Goal: Task Accomplishment & Management: Manage account settings

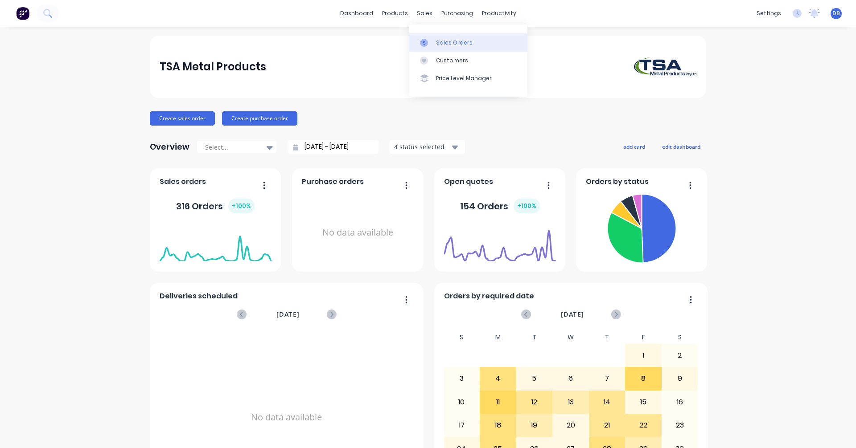
click at [441, 41] on div "Sales Orders" at bounding box center [454, 43] width 37 height 8
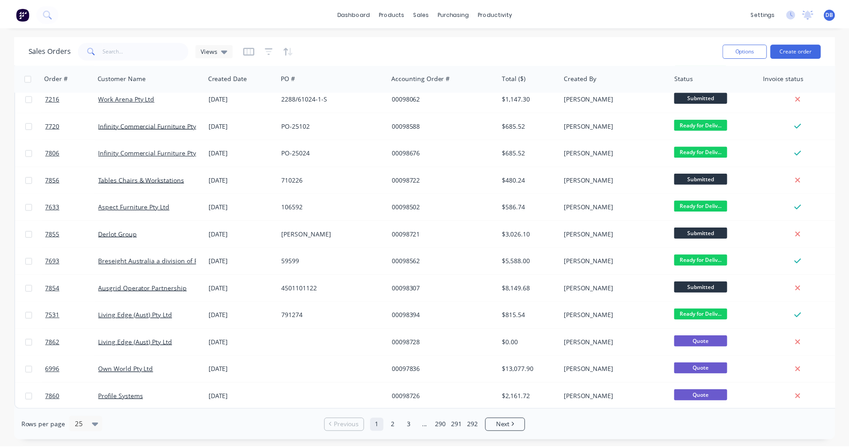
scroll to position [365, 0]
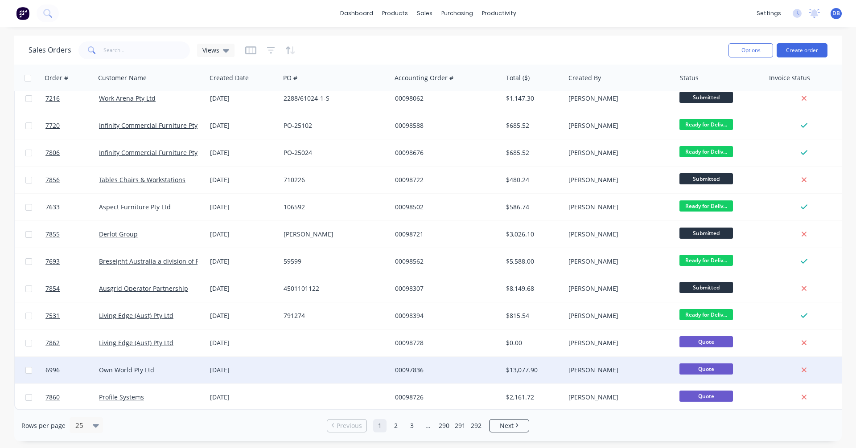
click at [233, 366] on div "[DATE]" at bounding box center [243, 370] width 66 height 9
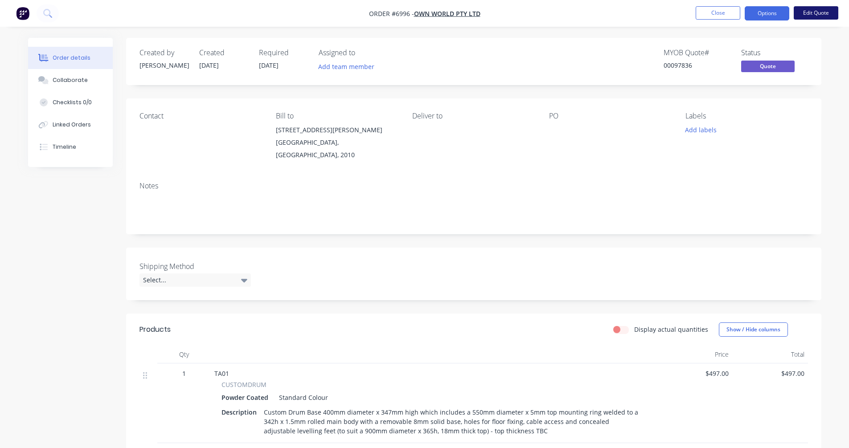
click at [815, 12] on button "Edit Quote" at bounding box center [816, 12] width 45 height 13
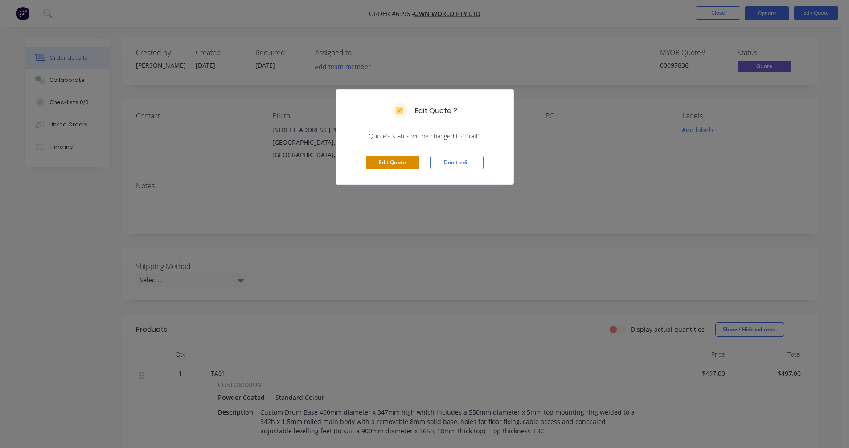
click at [403, 165] on button "Edit Quote" at bounding box center [392, 162] width 53 height 13
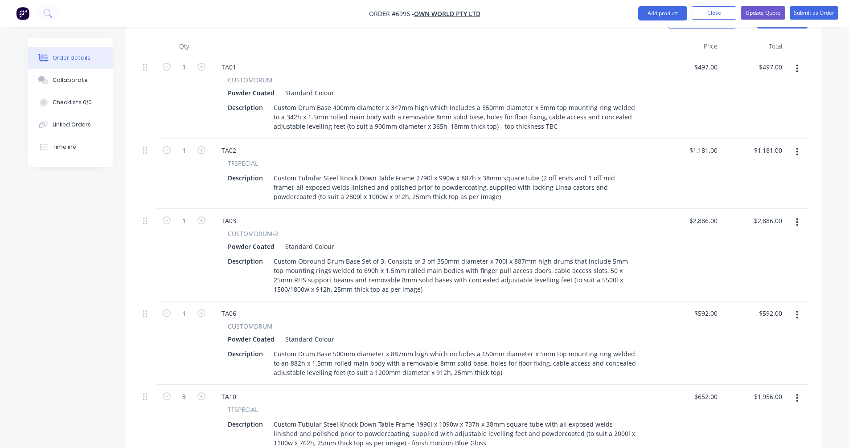
scroll to position [357, 0]
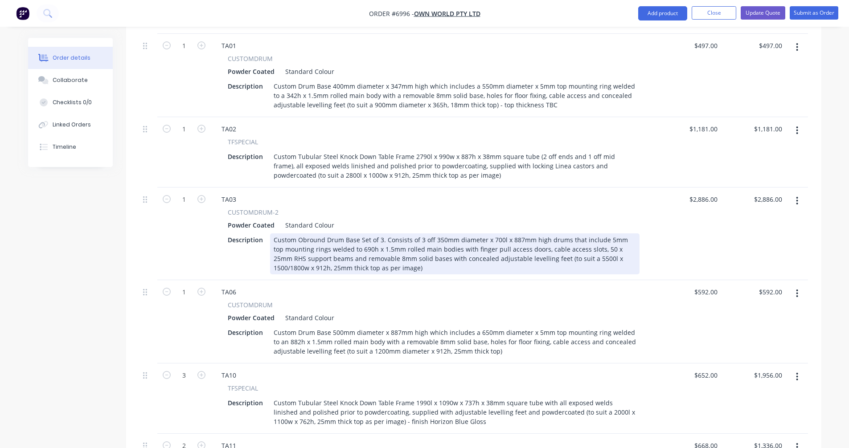
click at [518, 234] on div "Custom Obround Drum Base Set of 3. Consists of 3 off 350mm diameter x 700l x 88…" at bounding box center [455, 254] width 370 height 41
click at [360, 234] on div "Custom Obround Drum Base Set of 3. Consists of 3 off 350mm diameter x 700l x 70…" at bounding box center [455, 254] width 370 height 41
click at [282, 243] on div "Custom Obround Drum Base Set of 3. Consists of 3 off 350mm diameter x 700l x 70…" at bounding box center [455, 254] width 370 height 41
click at [462, 234] on div "Custom Obround Drum Base Set of 3. Consists of 3 off 350mm diameter x 700l x 70…" at bounding box center [455, 254] width 370 height 41
type input "$2,754.00"
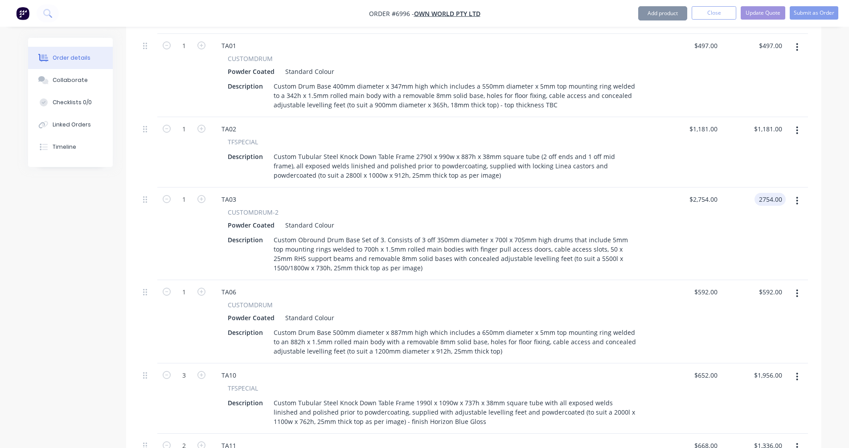
type input "$2,754.00"
click at [753, 12] on button "Update Quote" at bounding box center [763, 12] width 45 height 13
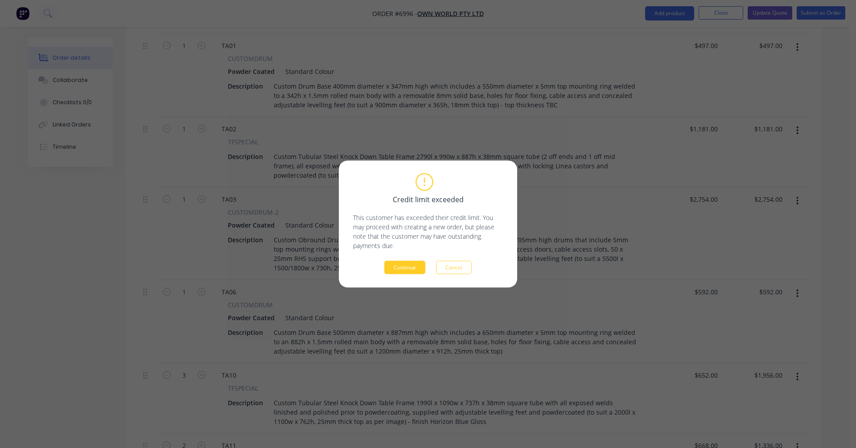
click at [405, 264] on button "Continue" at bounding box center [404, 267] width 41 height 13
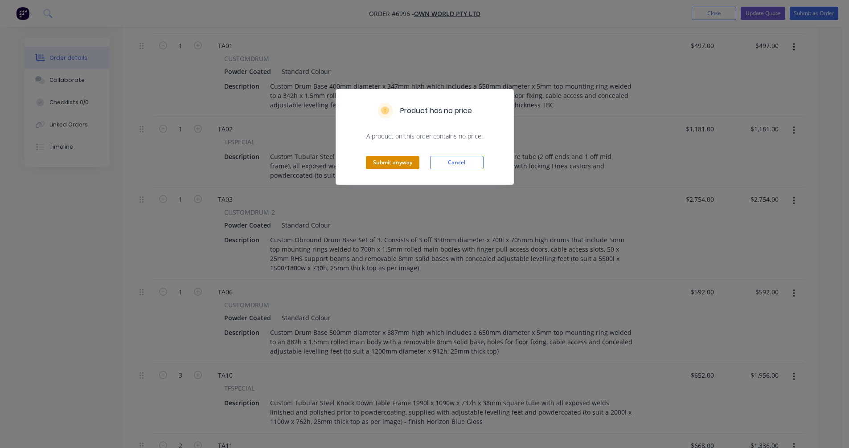
click at [398, 163] on button "Submit anyway" at bounding box center [392, 162] width 53 height 13
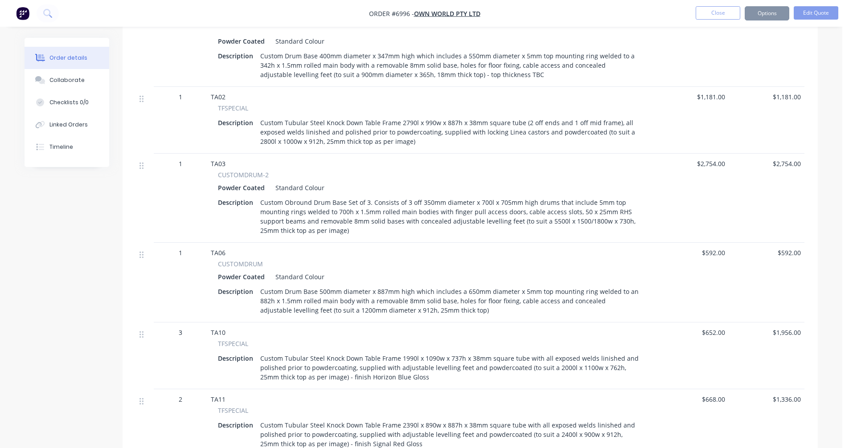
scroll to position [346, 0]
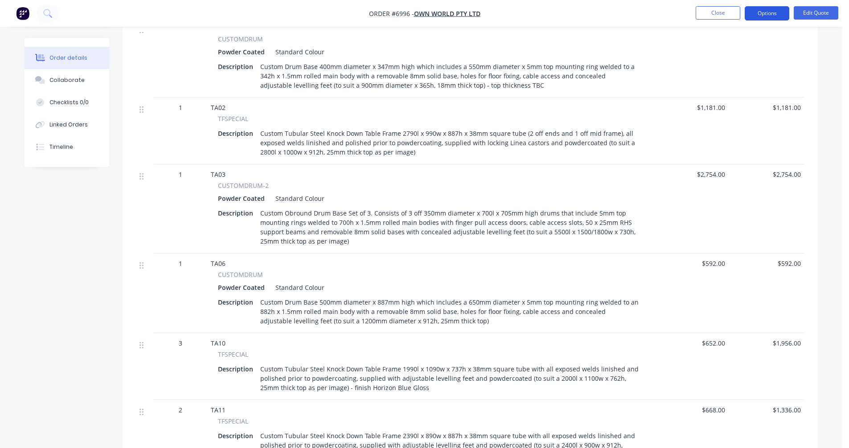
click at [768, 15] on button "Options" at bounding box center [767, 13] width 45 height 14
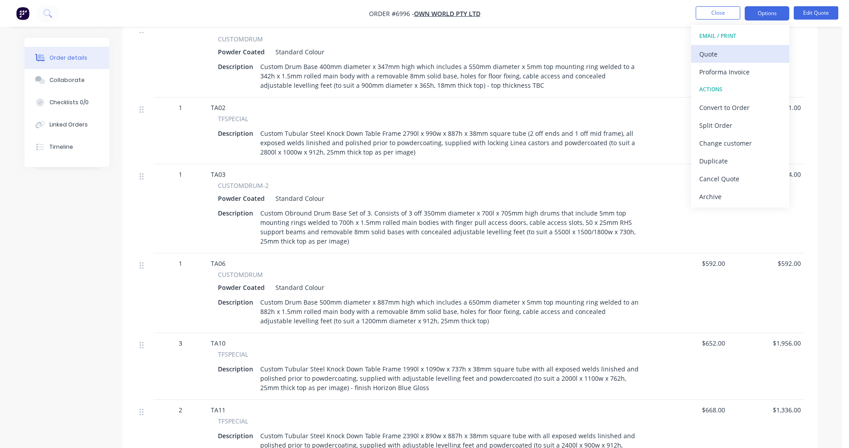
click at [738, 52] on div "Quote" at bounding box center [740, 54] width 82 height 13
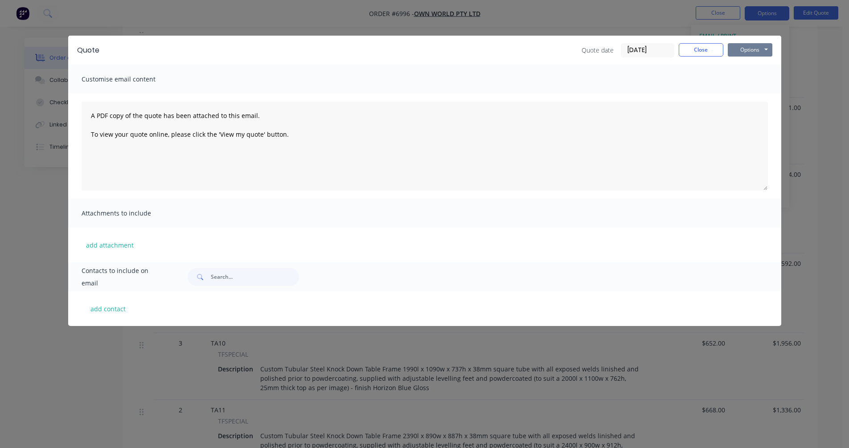
click at [750, 51] on button "Options" at bounding box center [750, 49] width 45 height 13
click at [750, 66] on button "Preview" at bounding box center [756, 65] width 57 height 15
click at [692, 52] on button "Close" at bounding box center [701, 49] width 45 height 13
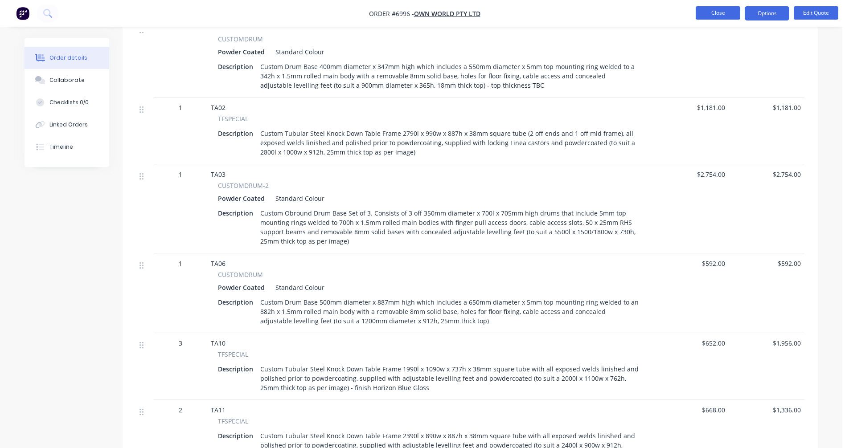
click at [716, 15] on button "Close" at bounding box center [718, 12] width 45 height 13
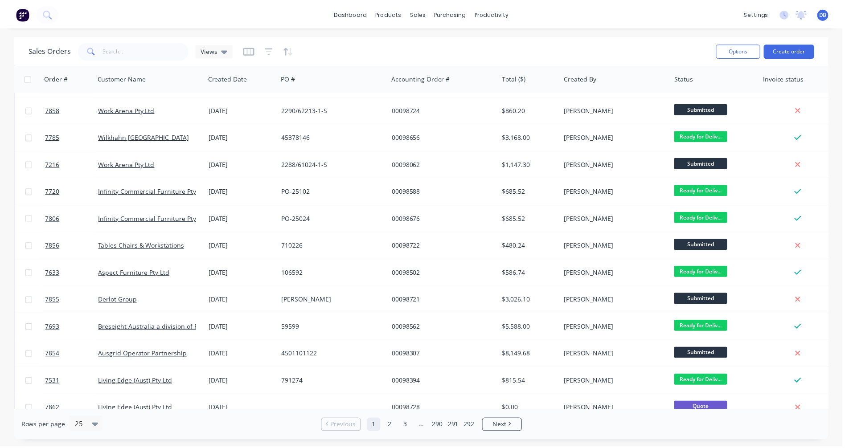
scroll to position [365, 0]
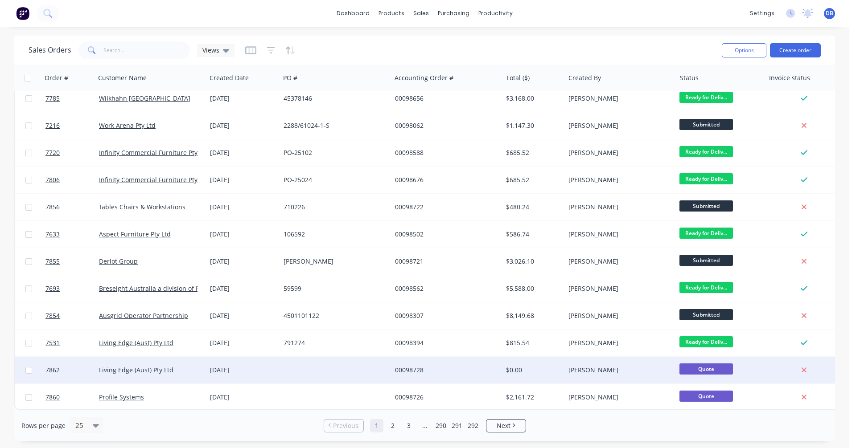
click at [412, 367] on div "00098728" at bounding box center [444, 370] width 99 height 9
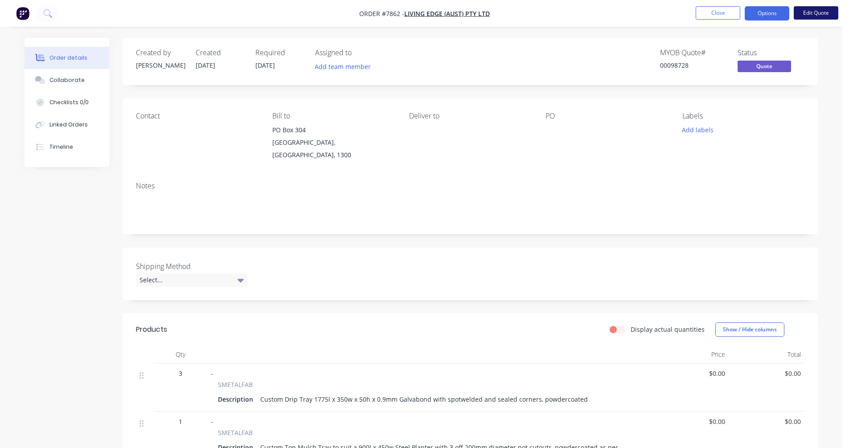
click at [822, 10] on button "Edit Quote" at bounding box center [816, 12] width 45 height 13
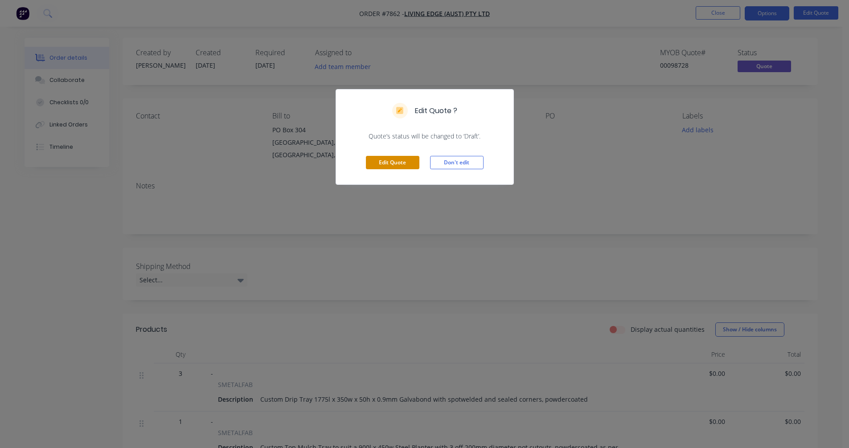
click at [400, 161] on button "Edit Quote" at bounding box center [392, 162] width 53 height 13
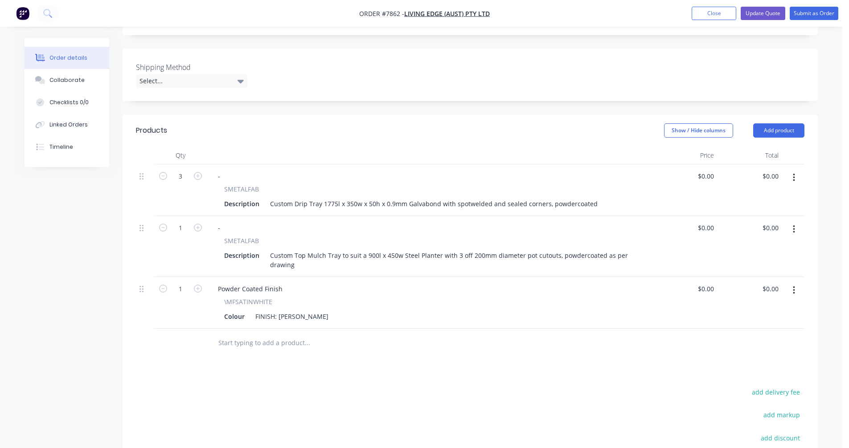
scroll to position [223, 0]
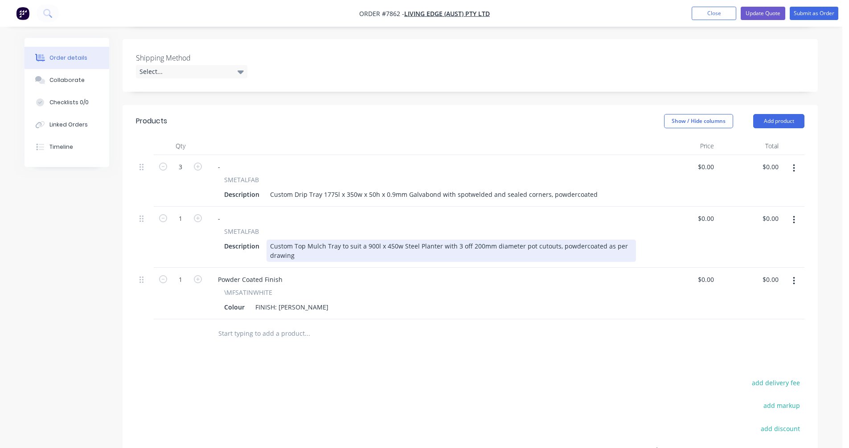
click at [307, 240] on div "Custom Top Mulch Tray to suit a 900l x 450w Steel Planter with 3 off 200mm diam…" at bounding box center [452, 251] width 370 height 22
click at [455, 240] on div "Custom Top Mulch Tray to suit a 900l x 450w Steel Planter with 3 off 200mm diam…" at bounding box center [452, 251] width 370 height 22
click at [388, 241] on div "Custom Flat Top Mulch Tray 1787l x 350w x 2mm Galvabond with 7 off 200mm diamet…" at bounding box center [452, 251] width 370 height 22
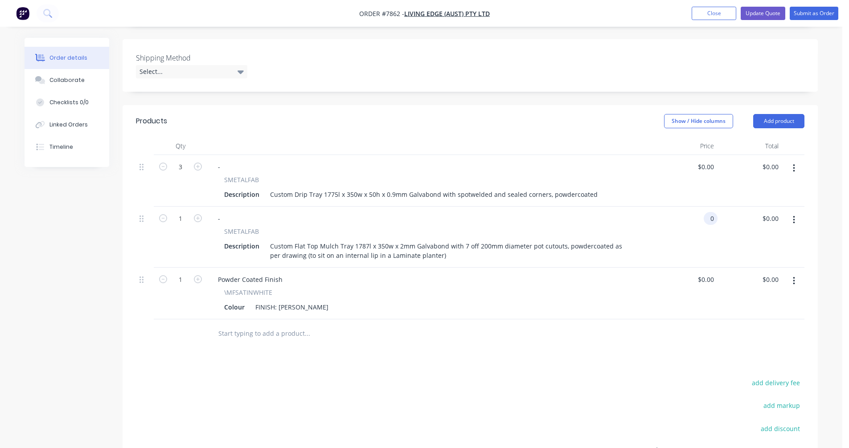
type input "$0.00"
click at [194, 213] on button "button" at bounding box center [198, 217] width 12 height 9
type input "2"
click at [796, 212] on button "button" at bounding box center [794, 220] width 21 height 16
click at [738, 255] on div "Duplicate" at bounding box center [762, 261] width 69 height 13
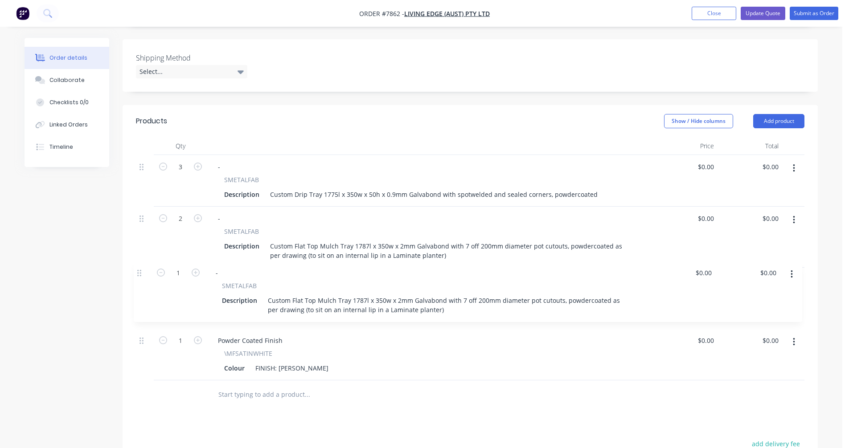
drag, startPoint x: 142, startPoint y: 319, endPoint x: 140, endPoint y: 265, distance: 54.4
click at [140, 265] on div "3 - SMETALFAB Description Custom Drip Tray 1775l x 350w x 50h x 0.9mm Galvabond…" at bounding box center [470, 268] width 669 height 226
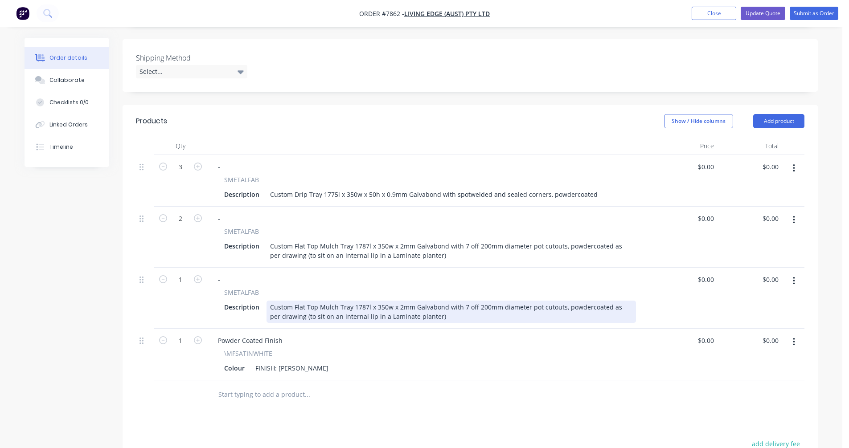
click at [364, 301] on div "Custom Flat Top Mulch Tray 1787l x 350w x 2mm Galvabond with 7 off 200mm diamet…" at bounding box center [452, 312] width 370 height 22
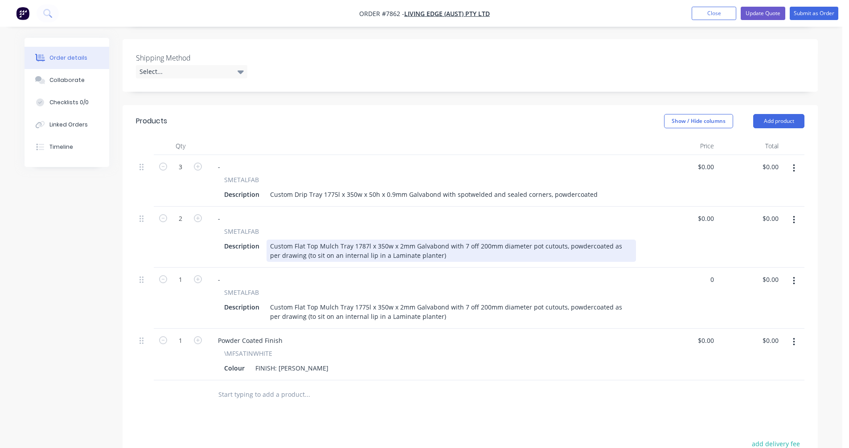
type input "$0.00"
click at [414, 240] on div "Custom Flat Top Mulch Tray 1787l x 350w x 2mm Galvabond with 7 off 200mm diamet…" at bounding box center [452, 251] width 370 height 22
type input "$133.00"
type input "$266.00"
type input "$133.00"
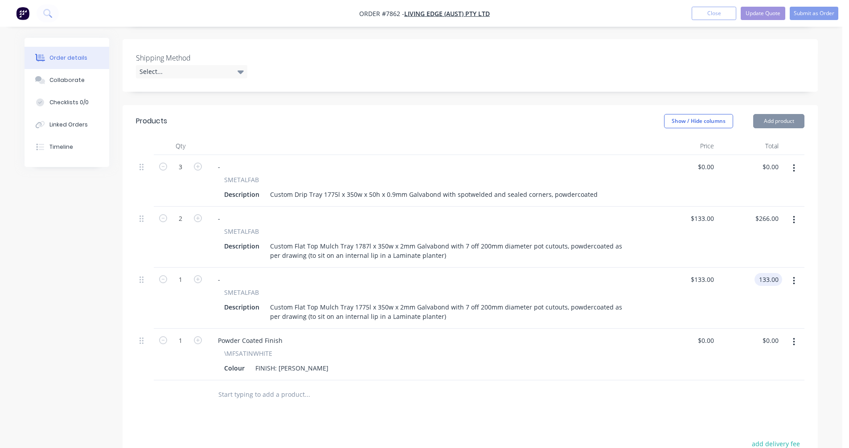
type input "$133.00"
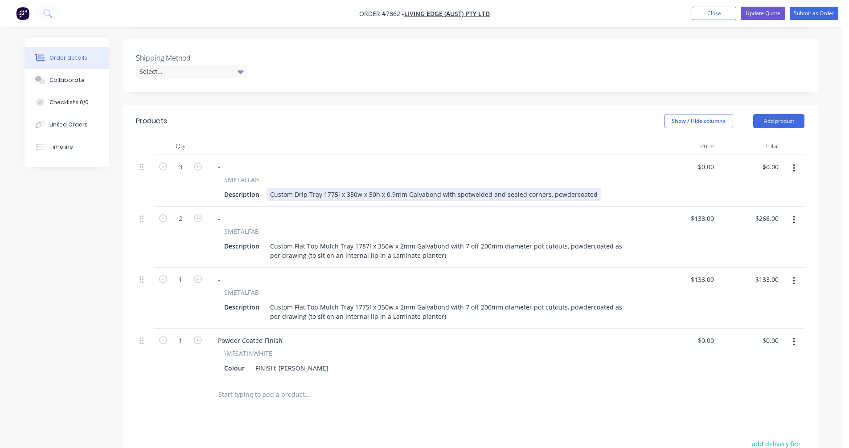
click at [376, 188] on div "Custom Drip Tray 1775l x 350w x 50h x 0.9mm Galvabond with spotwelded and seale…" at bounding box center [434, 194] width 335 height 13
click at [358, 188] on div "Custom Drip Tray 1775l x 350w x 50h x 0.9mm Galvabond with spotwelded and seale…" at bounding box center [434, 194] width 335 height 13
type input "$151.50"
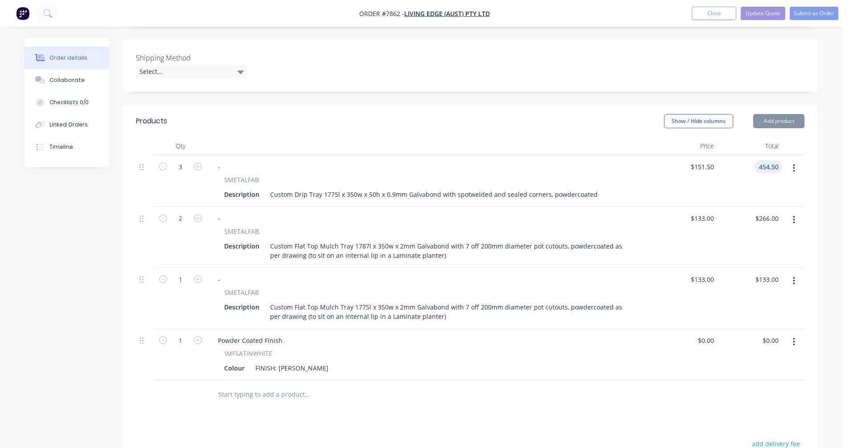
type input "$454.50"
click at [754, 14] on button "Update Quote" at bounding box center [763, 13] width 45 height 13
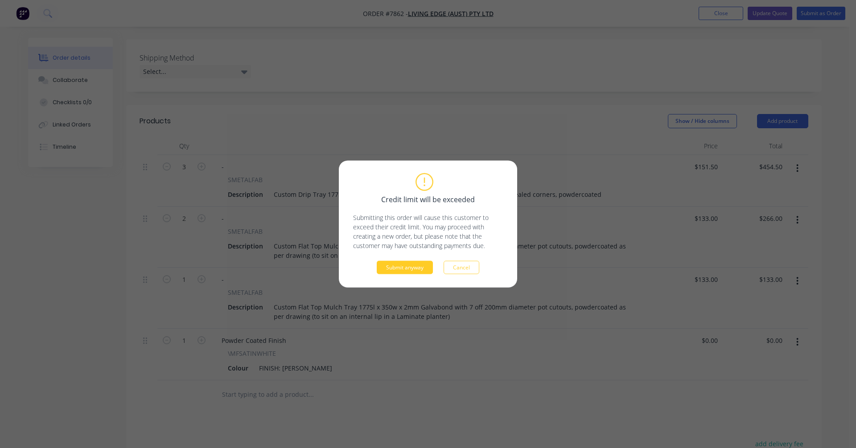
click at [407, 267] on button "Submit anyway" at bounding box center [405, 267] width 56 height 13
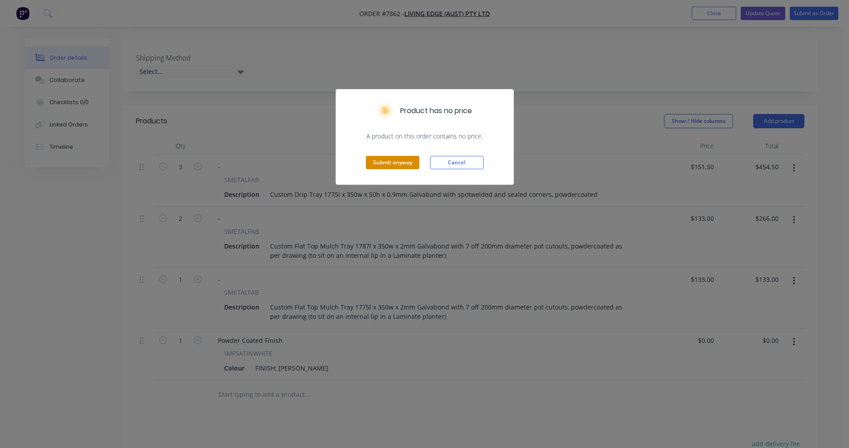
click at [387, 164] on button "Submit anyway" at bounding box center [392, 162] width 53 height 13
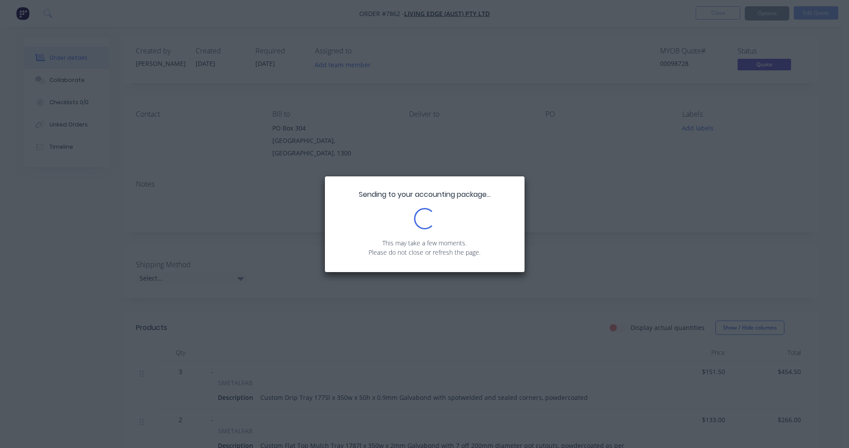
scroll to position [0, 0]
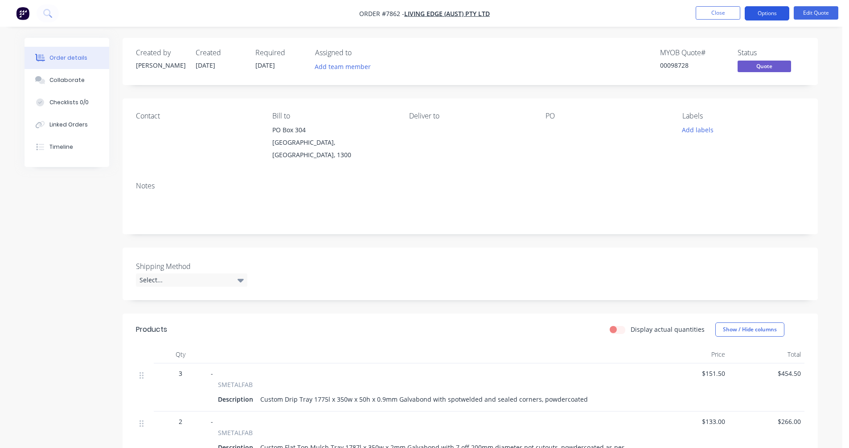
click at [770, 13] on button "Options" at bounding box center [767, 13] width 45 height 14
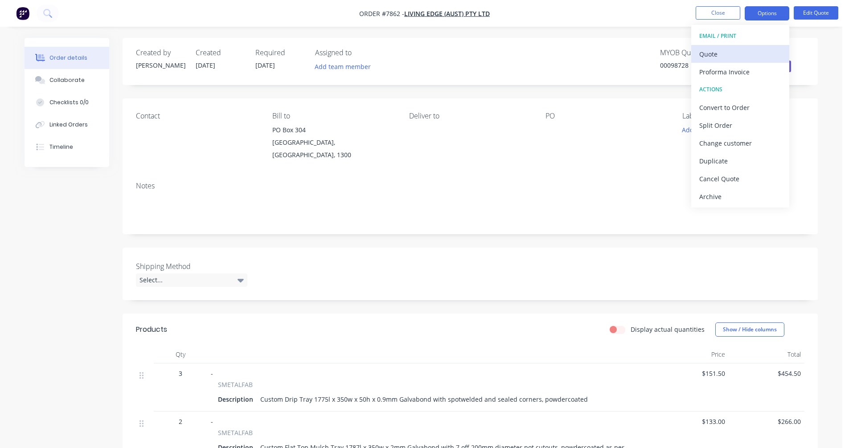
click at [707, 55] on div "Quote" at bounding box center [740, 54] width 82 height 13
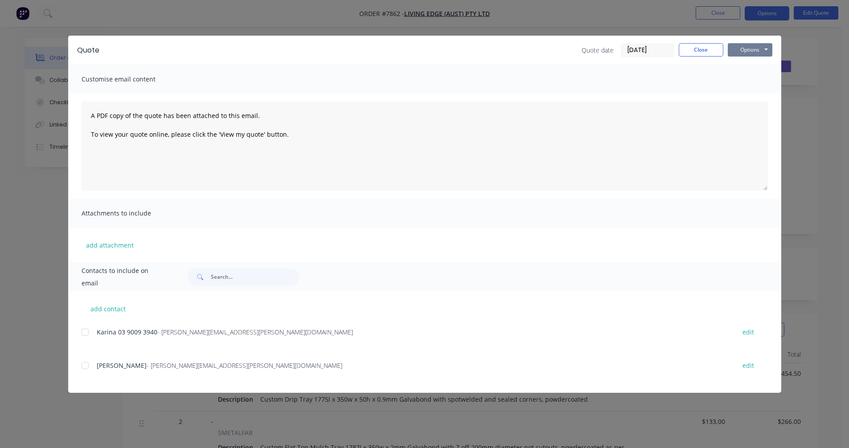
click at [741, 48] on button "Options" at bounding box center [750, 49] width 45 height 13
click at [755, 66] on button "Preview" at bounding box center [756, 65] width 57 height 15
click at [697, 48] on button "Close" at bounding box center [701, 49] width 45 height 13
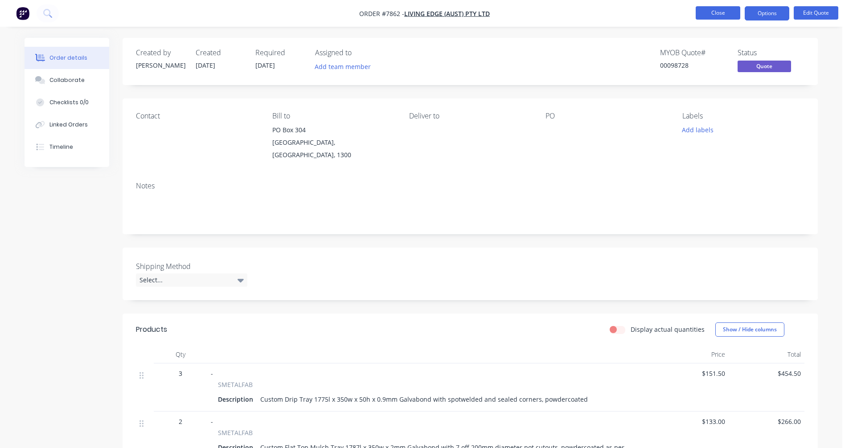
click at [716, 12] on button "Close" at bounding box center [718, 12] width 45 height 13
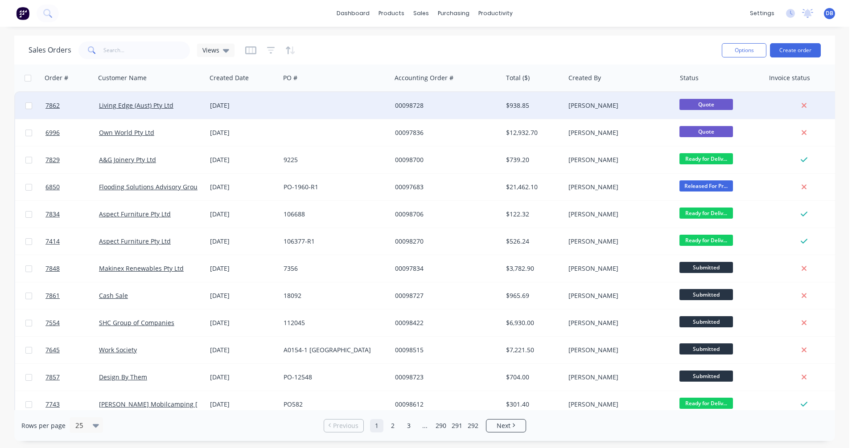
click at [409, 105] on div "00098728" at bounding box center [444, 105] width 99 height 9
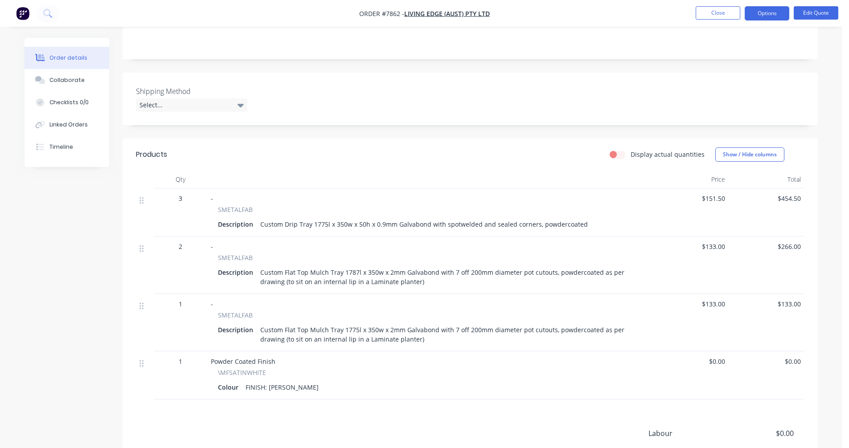
scroll to position [178, 0]
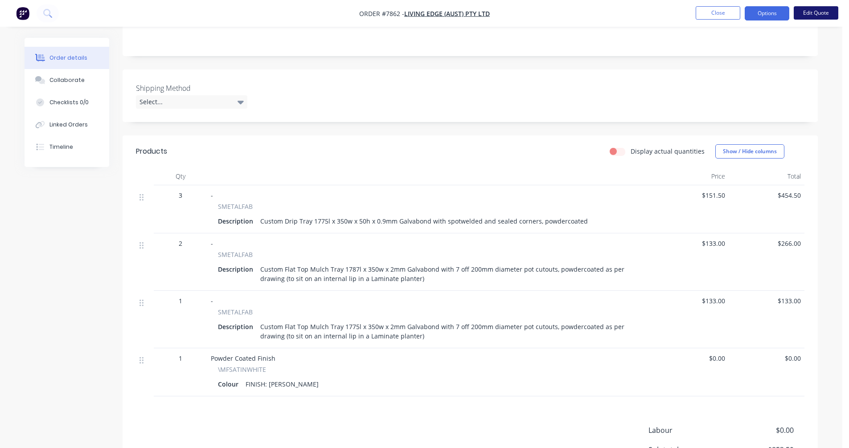
click at [817, 11] on button "Edit Quote" at bounding box center [816, 12] width 45 height 13
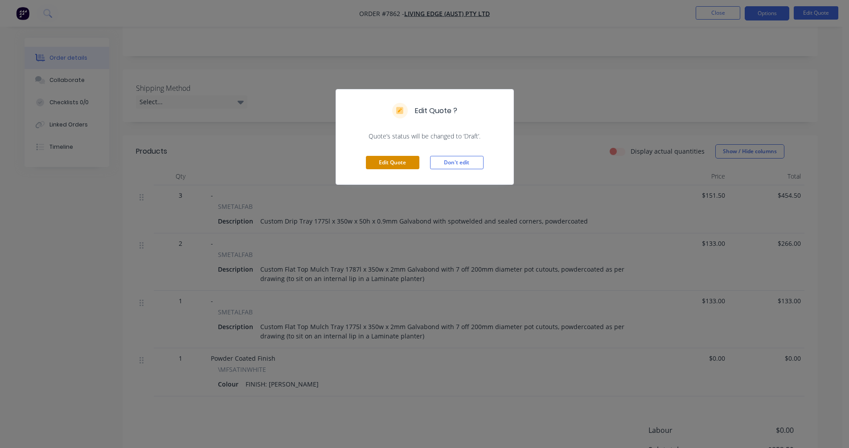
click at [385, 160] on button "Edit Quote" at bounding box center [392, 162] width 53 height 13
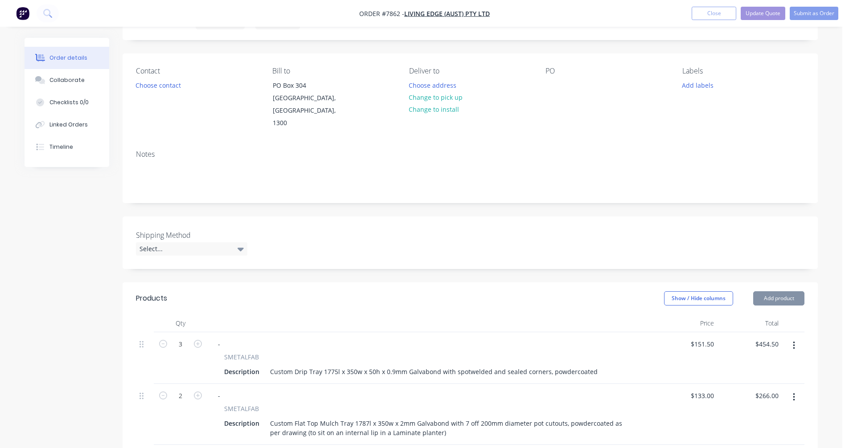
scroll to position [223, 0]
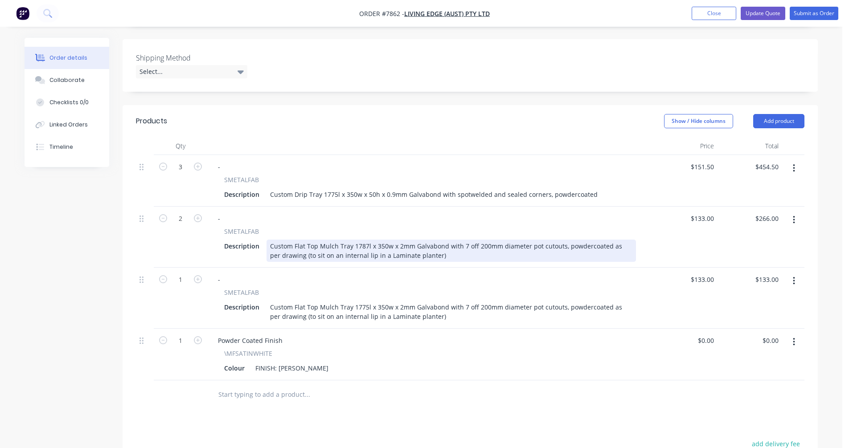
click at [399, 240] on div "Custom Flat Top Mulch Tray 1787l x 350w x 2mm Galvabond with 7 off 200mm diamet…" at bounding box center [452, 251] width 370 height 22
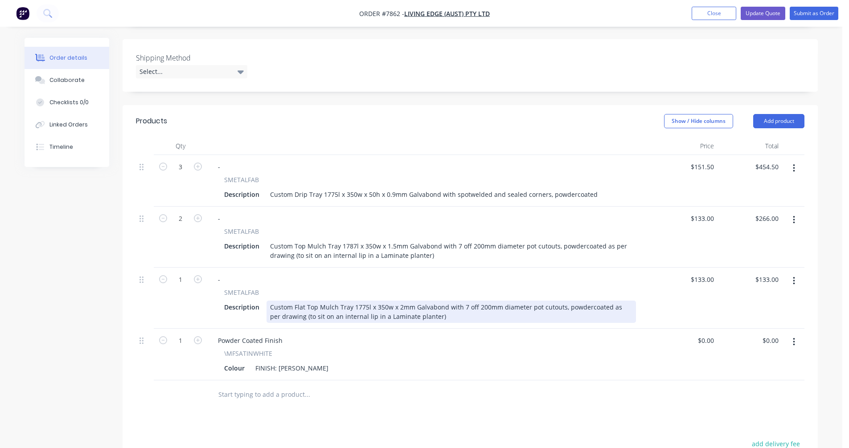
click at [306, 301] on div "Custom Flat Top Mulch Tray 1775l x 350w x 2mm Galvabond with 7 off 200mm diamet…" at bounding box center [452, 312] width 370 height 22
type input "$138.00"
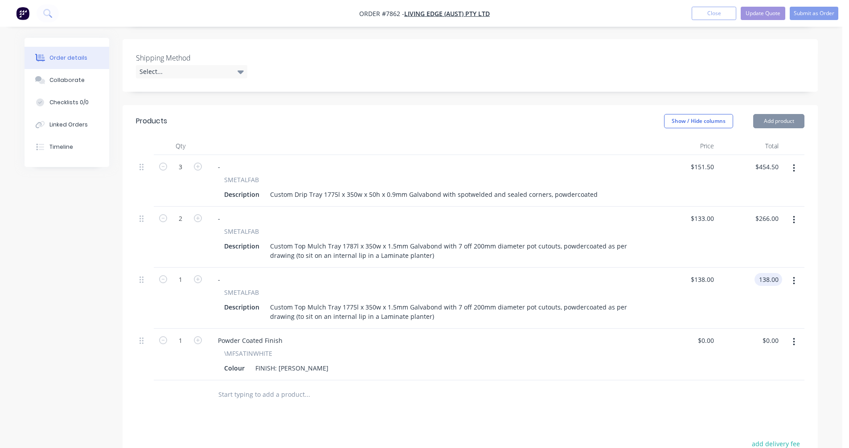
type input "$138.00"
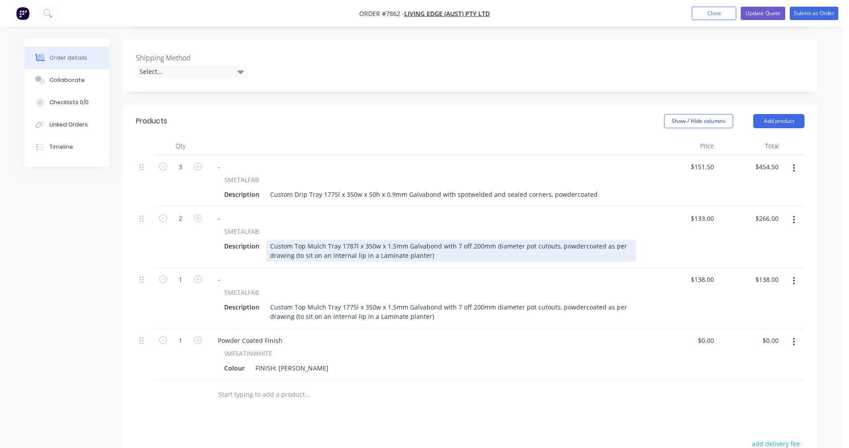
click at [403, 240] on div "Custom Top Mulch Tray 1787l x 350w x 1.5mm Galvabond with 7 off 200mm diameter …" at bounding box center [452, 251] width 370 height 22
type input "$138.00"
type input "$276.00"
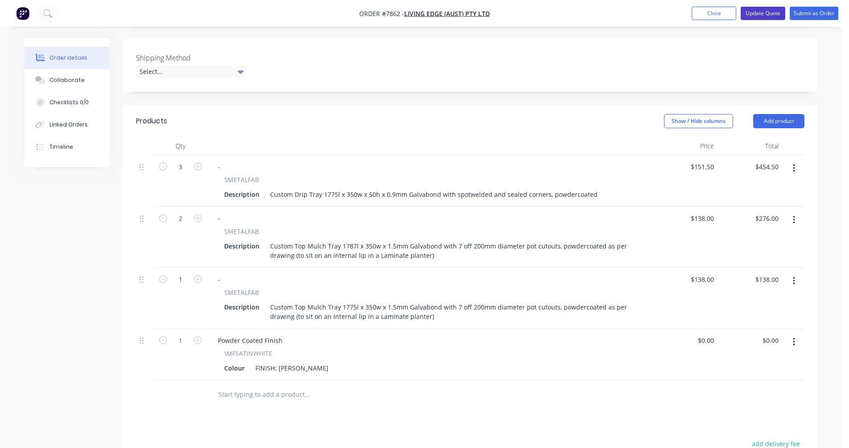
click at [765, 13] on button "Update Quote" at bounding box center [763, 13] width 45 height 13
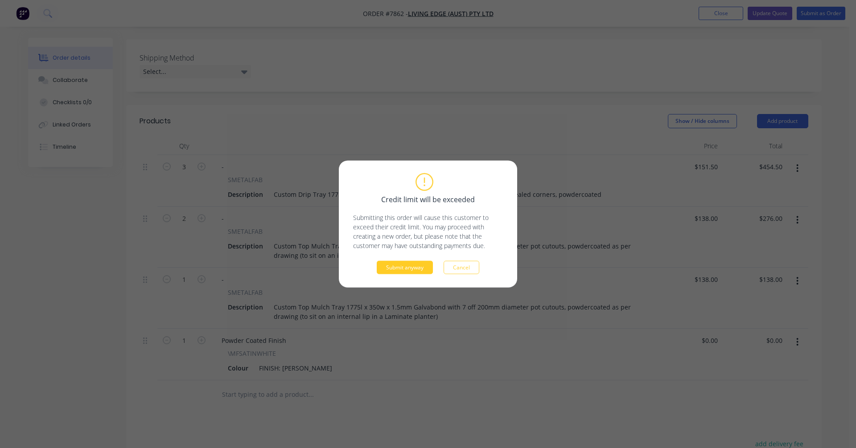
click at [399, 270] on button "Submit anyway" at bounding box center [405, 267] width 56 height 13
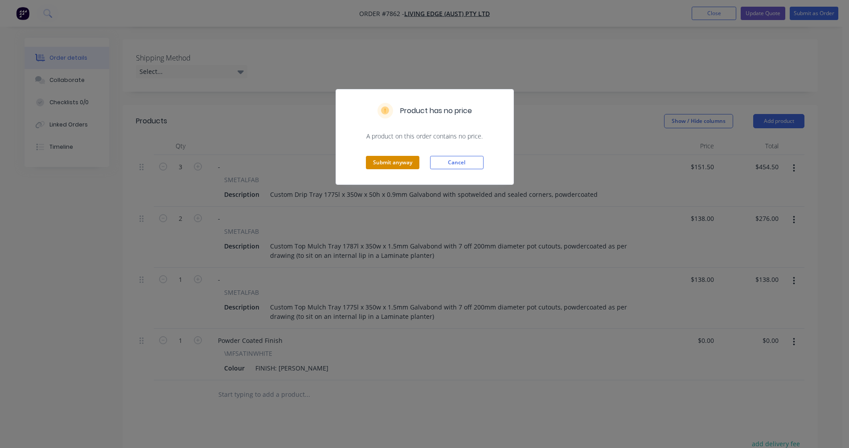
click at [401, 165] on button "Submit anyway" at bounding box center [392, 162] width 53 height 13
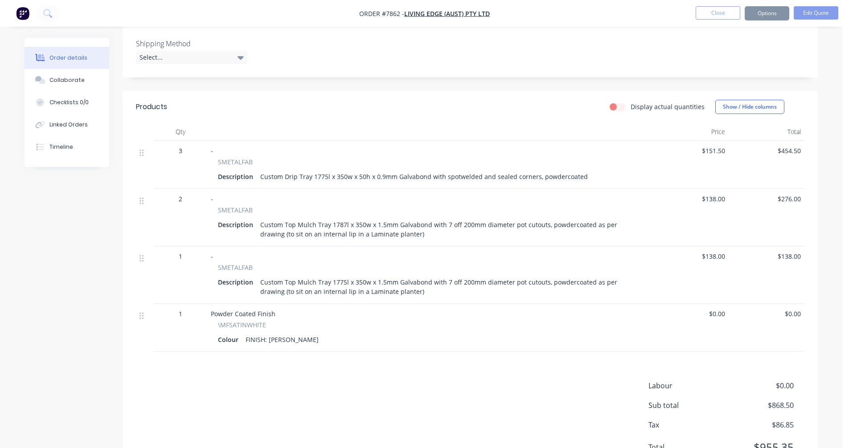
scroll to position [213, 0]
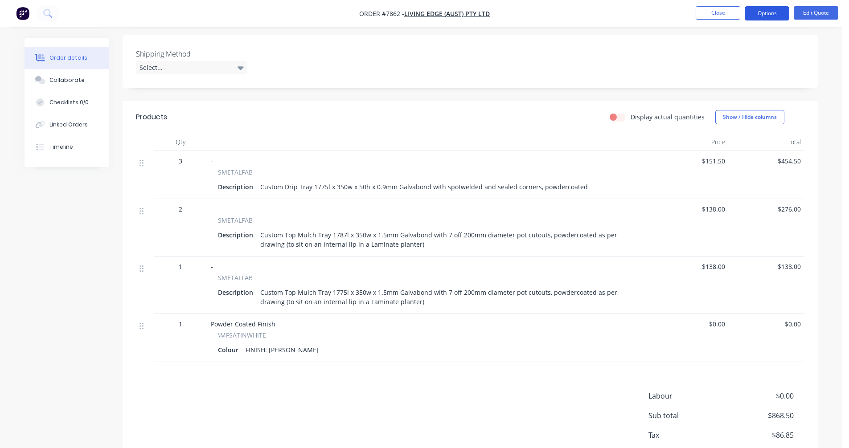
click at [763, 12] on button "Options" at bounding box center [767, 13] width 45 height 14
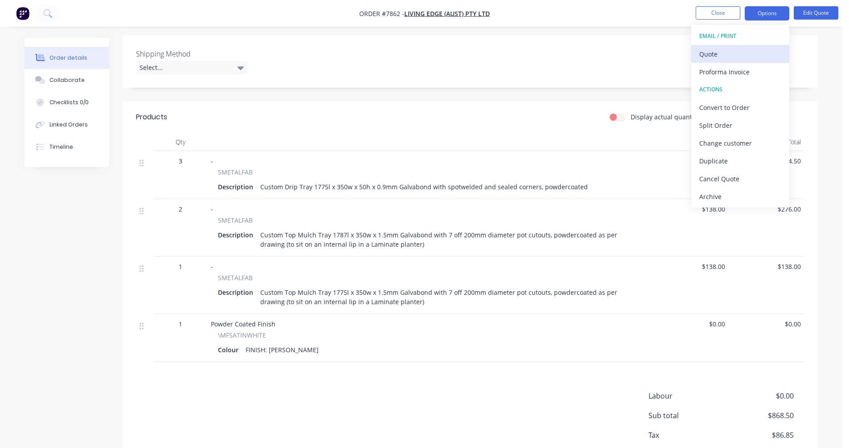
click at [727, 53] on div "Quote" at bounding box center [740, 54] width 82 height 13
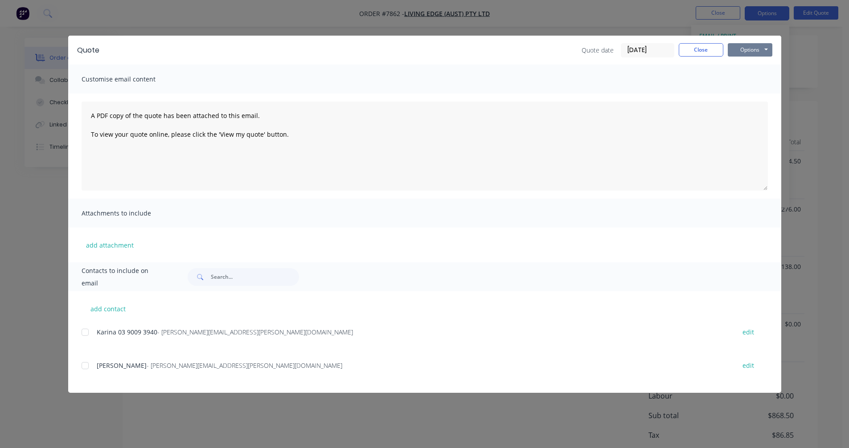
click at [756, 47] on button "Options" at bounding box center [750, 49] width 45 height 13
click at [760, 63] on button "Preview" at bounding box center [756, 65] width 57 height 15
click at [692, 49] on button "Close" at bounding box center [701, 49] width 45 height 13
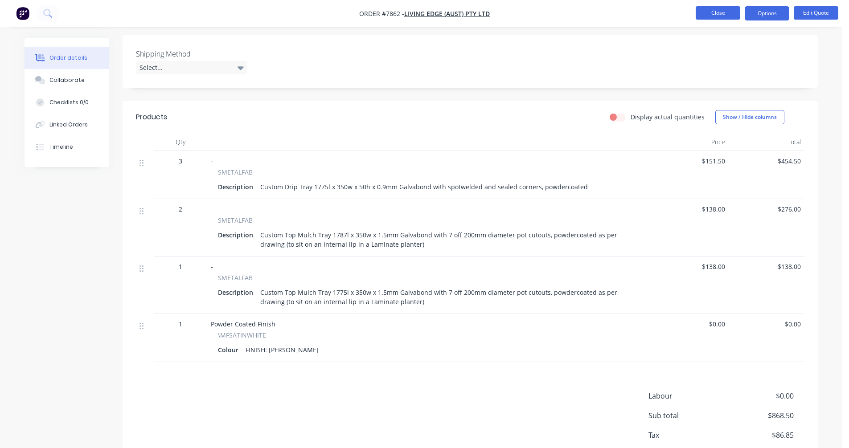
click at [716, 13] on button "Close" at bounding box center [718, 12] width 45 height 13
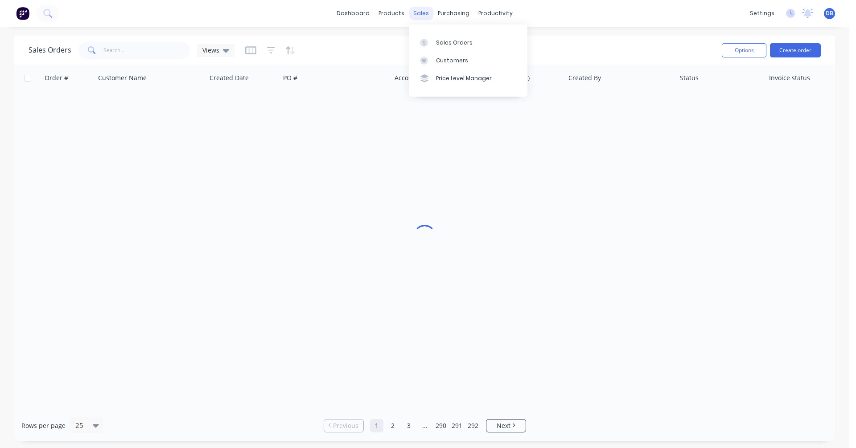
click at [419, 13] on div "sales" at bounding box center [421, 13] width 25 height 13
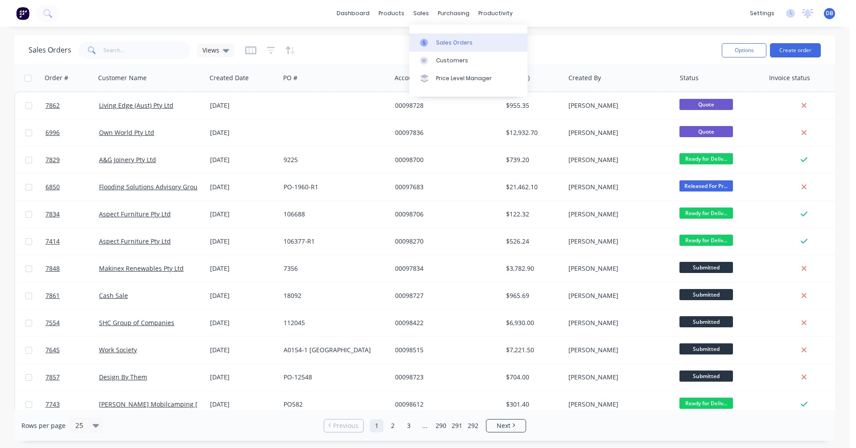
click at [442, 40] on div "Sales Orders" at bounding box center [454, 43] width 37 height 8
click at [121, 51] on input "text" at bounding box center [146, 50] width 87 height 18
type input "98062"
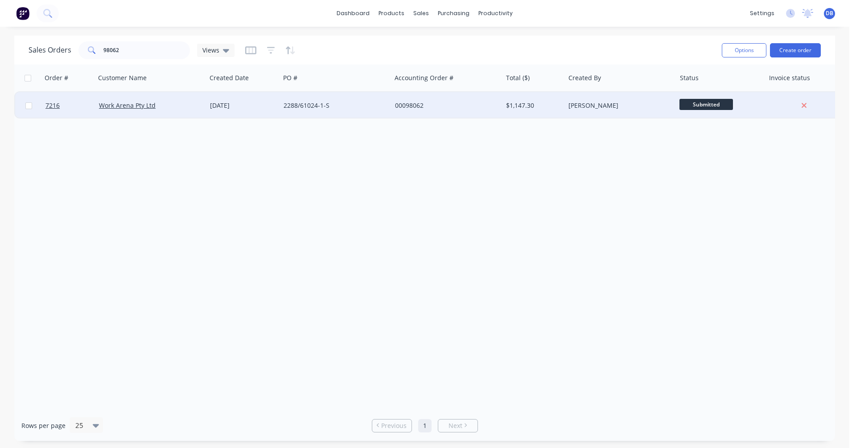
click at [317, 103] on div "2288/61024-1-S" at bounding box center [333, 105] width 99 height 9
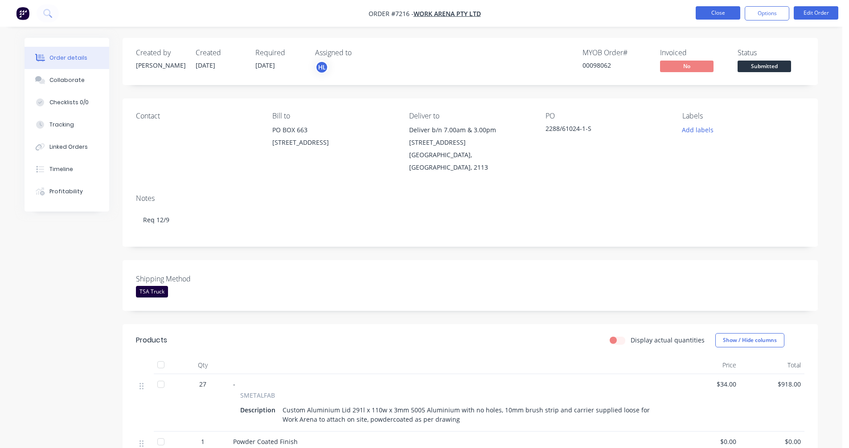
click at [713, 12] on button "Close" at bounding box center [718, 12] width 45 height 13
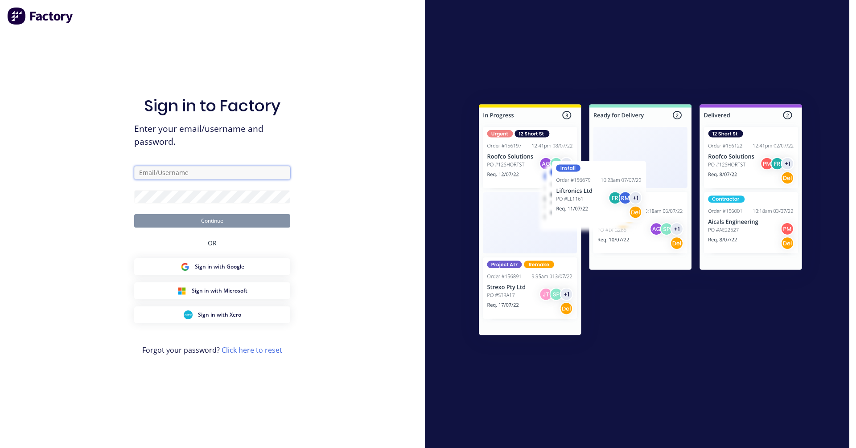
type input "[PERSON_NAME][EMAIL_ADDRESS][DOMAIN_NAME]"
click at [227, 220] on button "Continue" at bounding box center [212, 220] width 156 height 13
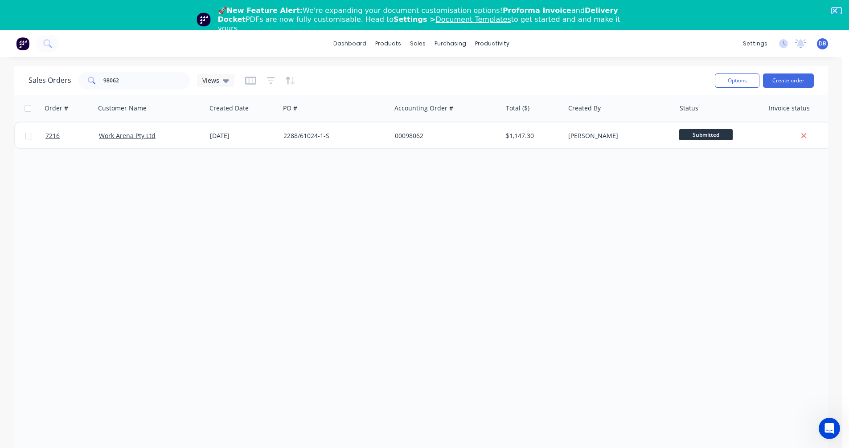
click at [838, 8] on polygon "Close" at bounding box center [834, 10] width 5 height 5
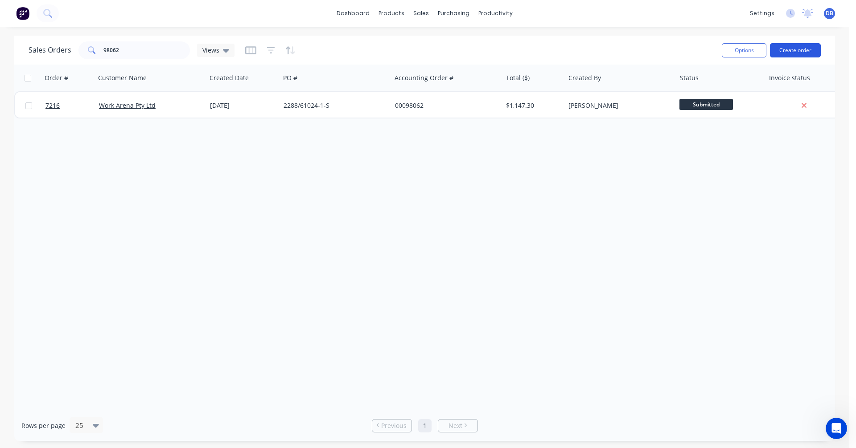
click at [789, 49] on button "Create order" at bounding box center [795, 50] width 51 height 14
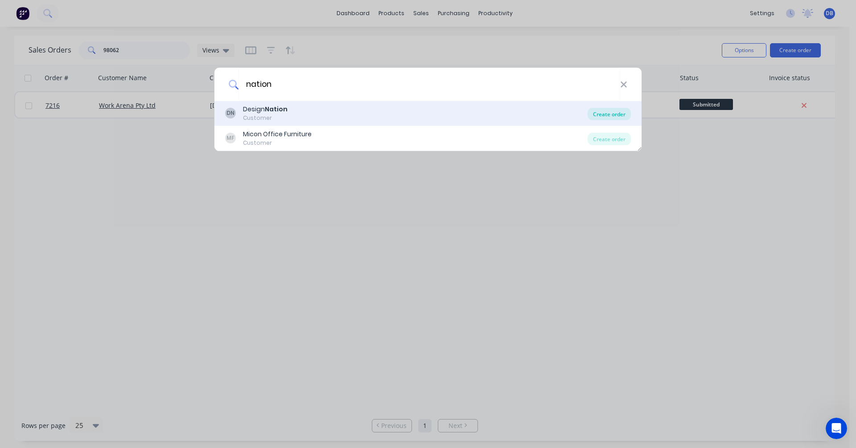
type input "nation"
click at [604, 115] on div "Create order" at bounding box center [609, 114] width 43 height 12
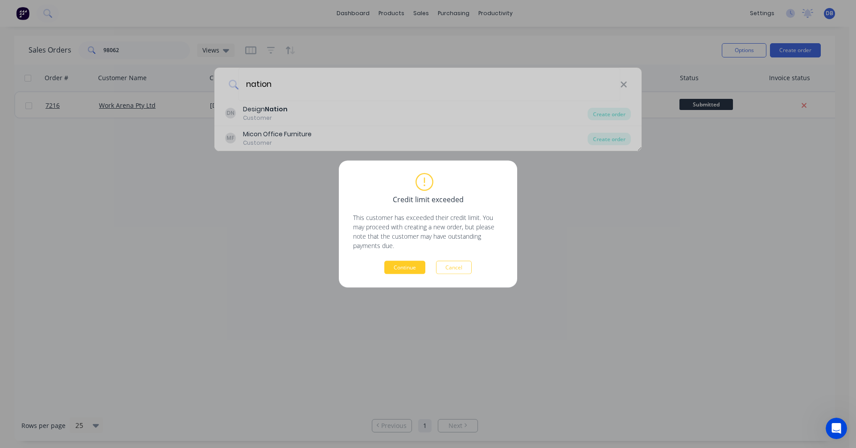
click at [414, 268] on button "Continue" at bounding box center [404, 267] width 41 height 13
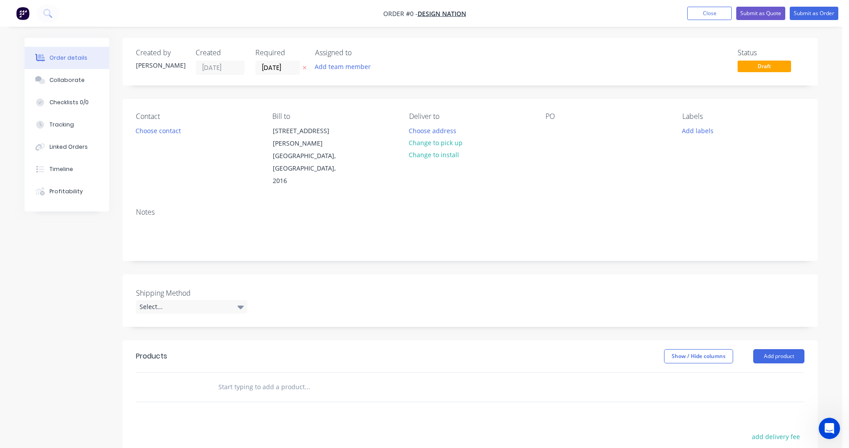
click at [254, 378] on input "text" at bounding box center [307, 387] width 178 height 18
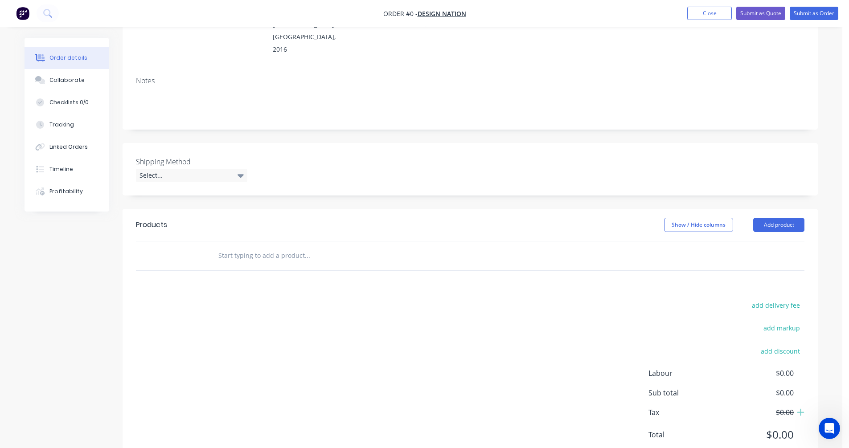
scroll to position [134, 0]
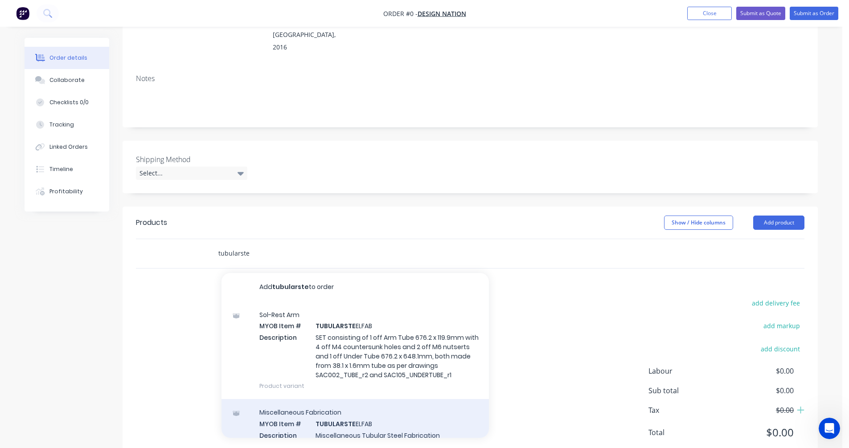
type input "tubularste"
click at [362, 404] on div "Miscellaneous Fabrication MYOB Item # TUBULARSTE ELFAB Description Miscellaneou…" at bounding box center [355, 429] width 267 height 60
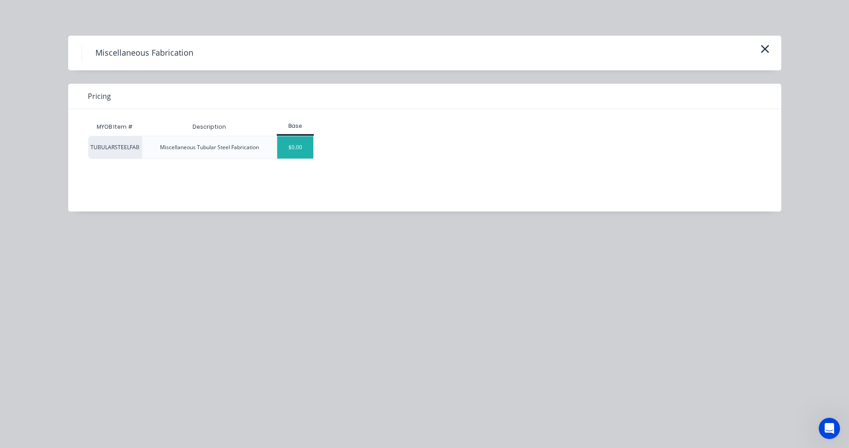
click at [300, 142] on div "$0.00" at bounding box center [295, 147] width 36 height 22
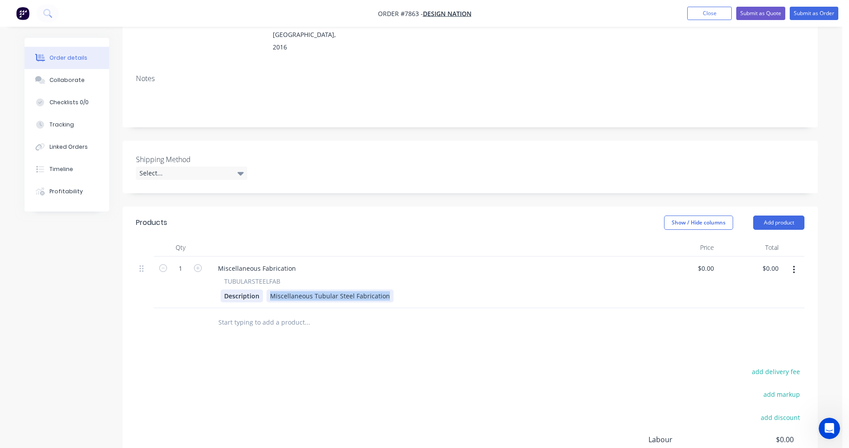
drag, startPoint x: 385, startPoint y: 271, endPoint x: 251, endPoint y: 267, distance: 134.2
click at [251, 290] on div "Description Miscellaneous Tubular Steel Fabrication" at bounding box center [428, 296] width 415 height 13
click at [378, 290] on div "Custom Cross Style Base 580l x 580w" at bounding box center [325, 296] width 117 height 13
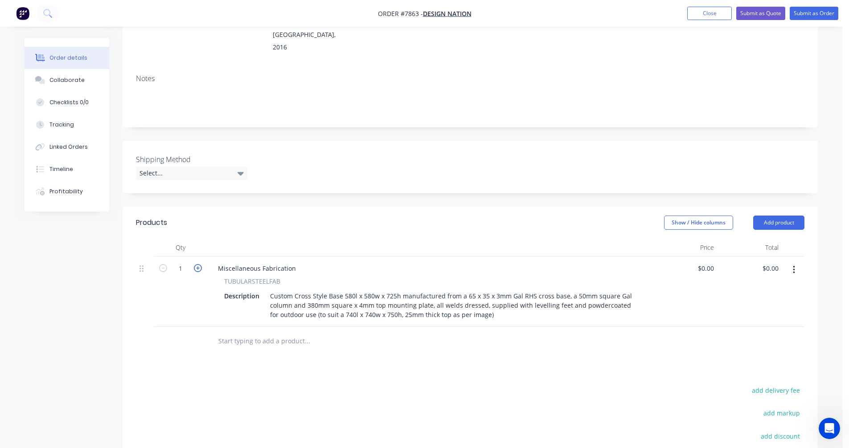
click at [196, 264] on icon "button" at bounding box center [198, 268] width 8 height 8
type input "2"
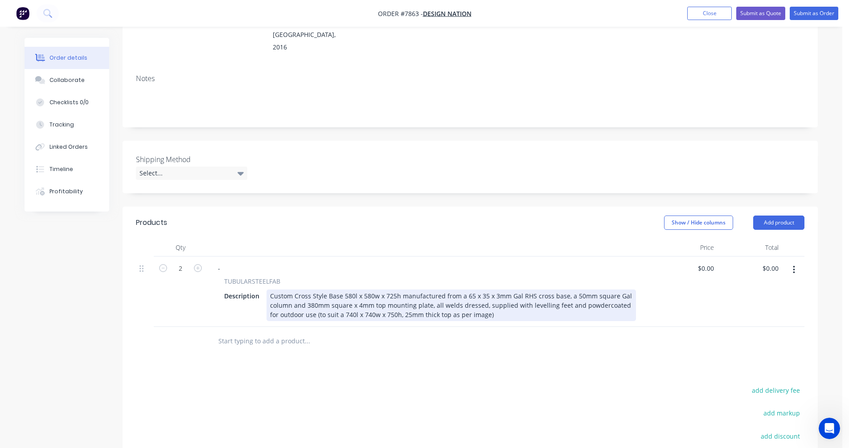
click at [543, 290] on div "Custom Cross Style Base 580l x 580w x 725h manufactured from a 65 x 35 x 3mm Ga…" at bounding box center [452, 306] width 370 height 32
type input "$445.50"
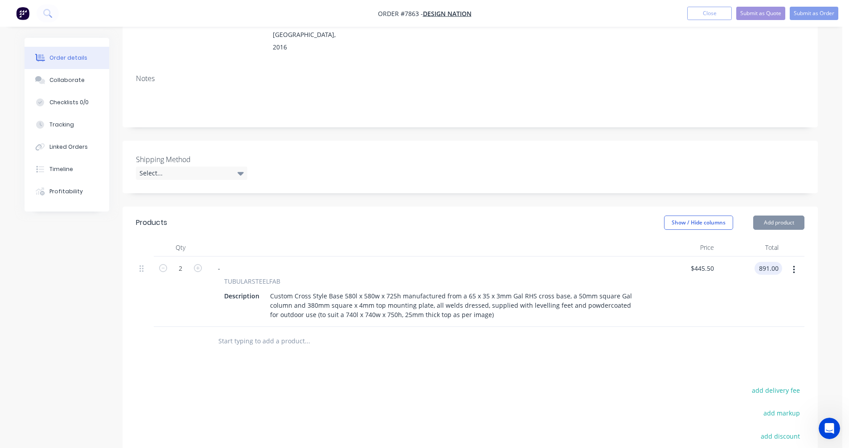
type input "$891.00"
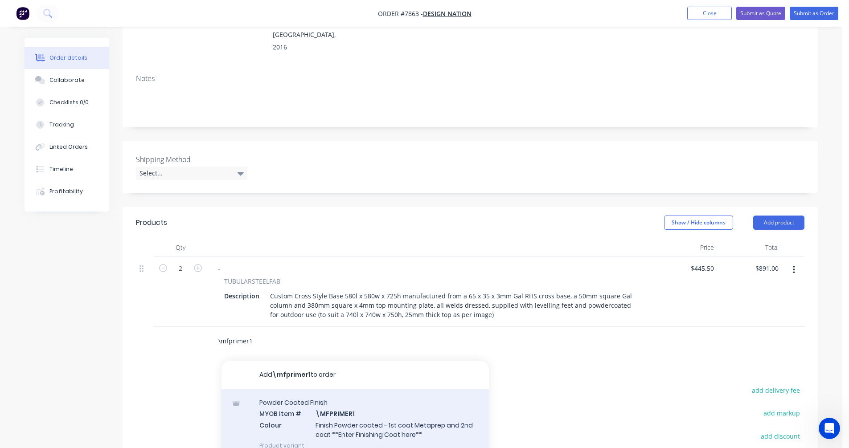
type input "\mfprimer1"
click at [370, 403] on div "Powder Coated Finish MYOB Item # \MFPRIMER1 Colour Finish Powder coated - 1st c…" at bounding box center [355, 425] width 267 height 70
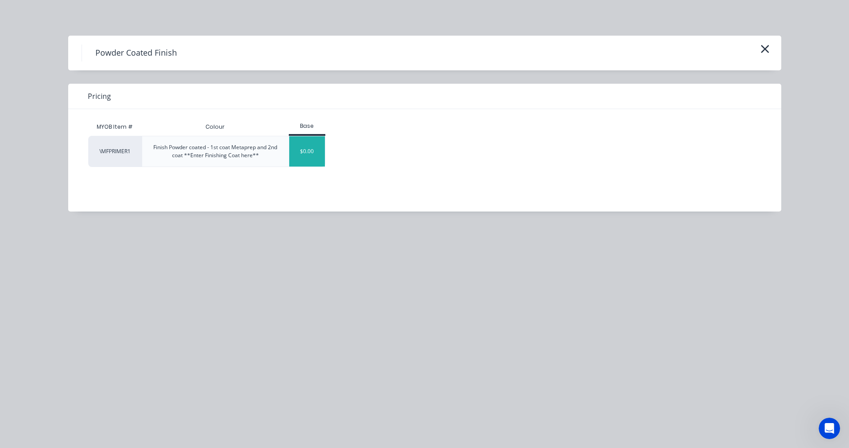
click at [303, 155] on div "$0.00" at bounding box center [307, 151] width 36 height 30
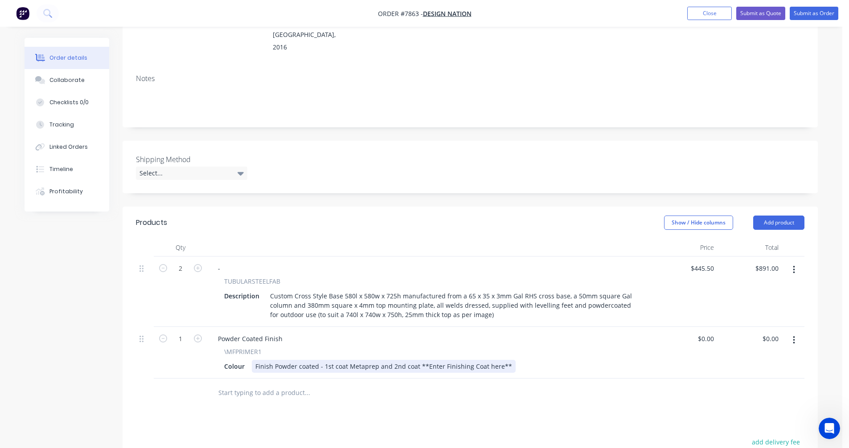
drag, startPoint x: 466, startPoint y: 343, endPoint x: 488, endPoint y: 343, distance: 22.3
click at [466, 360] on div "Finish Powder coated - 1st coat Metaprep and 2nd coat **Enter Finishing Coat he…" at bounding box center [384, 366] width 264 height 13
drag, startPoint x: 504, startPoint y: 342, endPoint x: 417, endPoint y: 338, distance: 87.0
click at [417, 360] on div "Finish Powder coated - 1st coat Metaprep and 2nd coat **Enter Finishing Coat he…" at bounding box center [384, 366] width 264 height 13
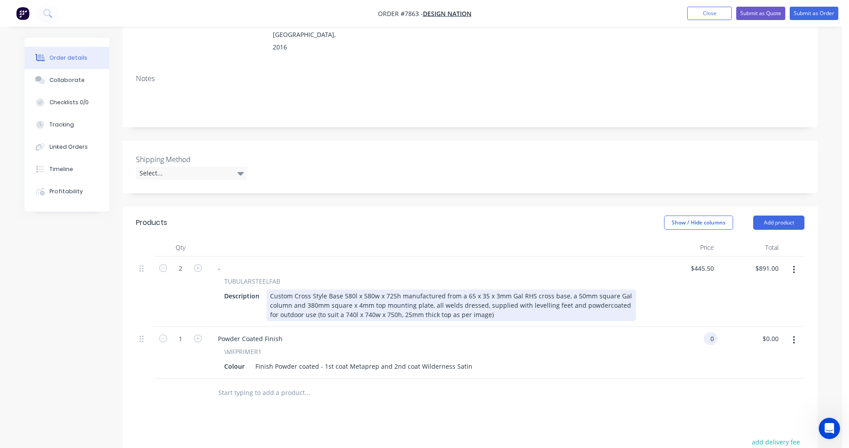
type input "$0.00"
click at [562, 290] on div "Custom Cross Style Base 580l x 580w x 725h manufactured from a 65 x 35 x 3mm Ga…" at bounding box center [452, 306] width 370 height 32
drag, startPoint x: 562, startPoint y: 272, endPoint x: 567, endPoint y: 271, distance: 5.5
click at [563, 290] on div "Custom Cross Style Base 580l x 580w x 725h manufactured from a 65 x 35 x 3mm Ga…" at bounding box center [452, 306] width 370 height 32
click at [548, 291] on div "Custom Cross Style Base 580l x 580w x 725h manufactured from a 65 x 35 x 3mm Ga…" at bounding box center [452, 306] width 370 height 32
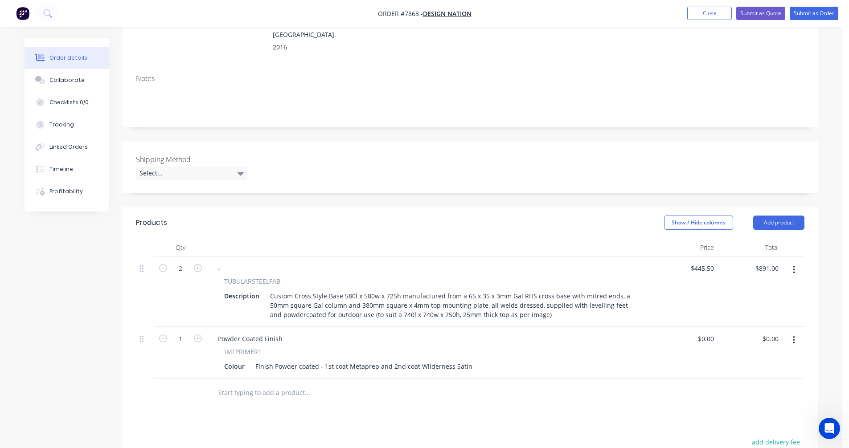
click at [268, 384] on input "text" at bounding box center [307, 393] width 178 height 18
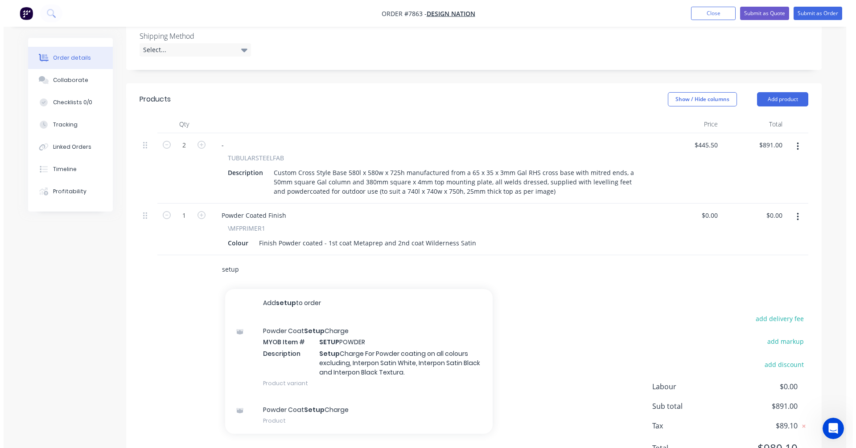
scroll to position [267, 0]
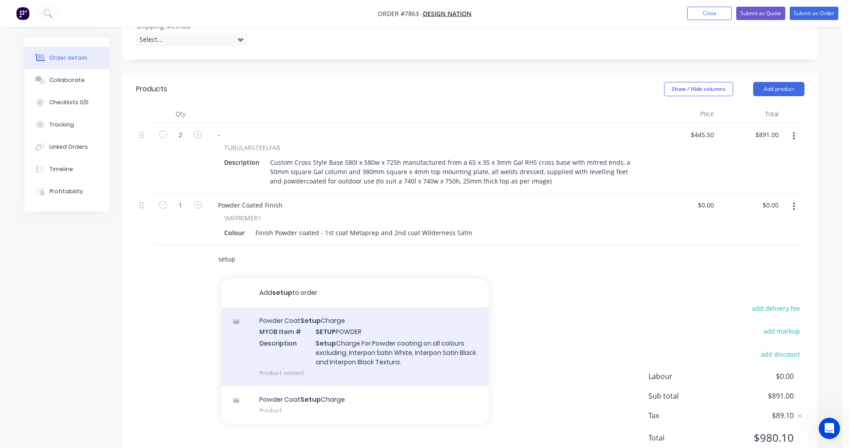
type input "setup"
click at [390, 326] on div "Powder Coat Setup Charge MYOB Item # SETUP POWDER Description Setup Charge For …" at bounding box center [355, 347] width 267 height 79
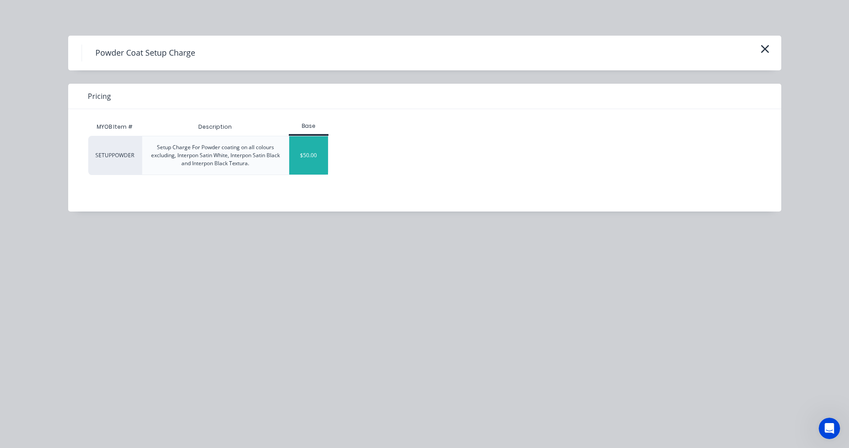
click at [299, 156] on div "$50.00" at bounding box center [308, 155] width 39 height 38
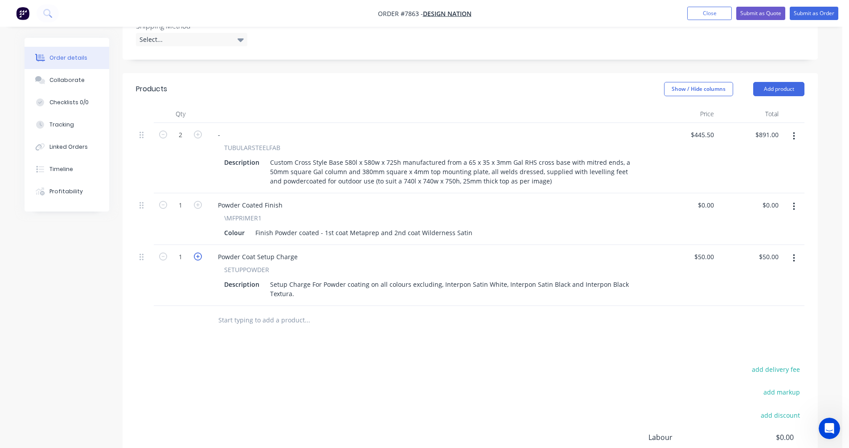
click at [199, 253] on icon "button" at bounding box center [198, 257] width 8 height 8
type input "2"
type input "$100.00"
click at [252, 312] on input "text" at bounding box center [307, 321] width 178 height 18
click at [757, 11] on button "Submit as Quote" at bounding box center [760, 13] width 49 height 13
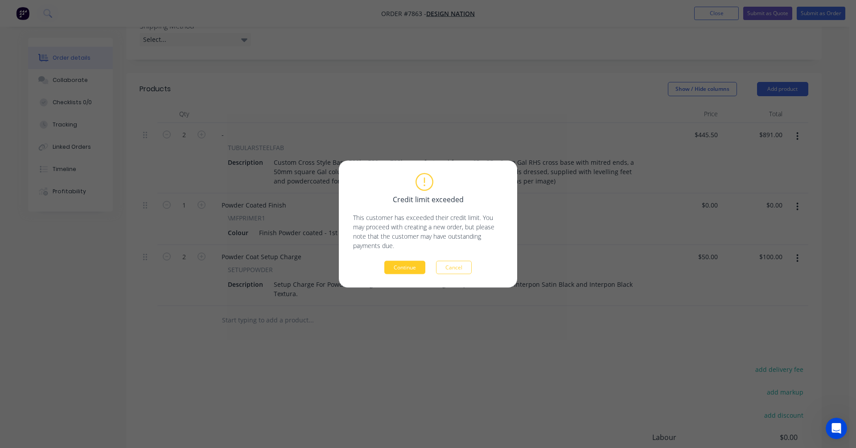
click at [399, 269] on button "Continue" at bounding box center [404, 267] width 41 height 13
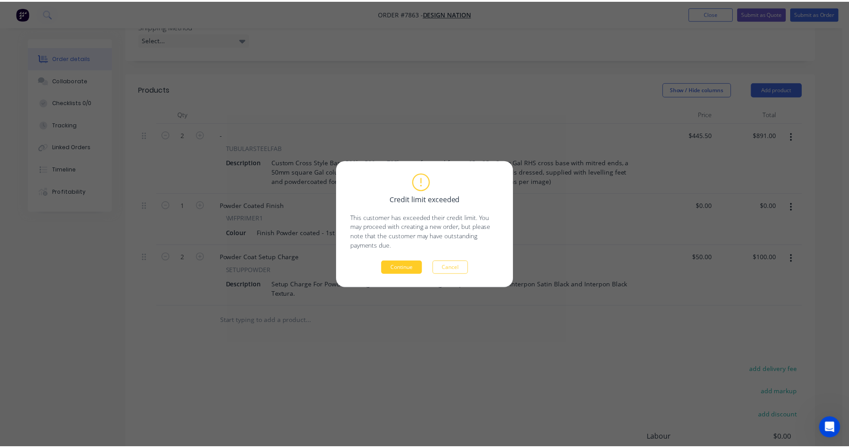
scroll to position [219, 0]
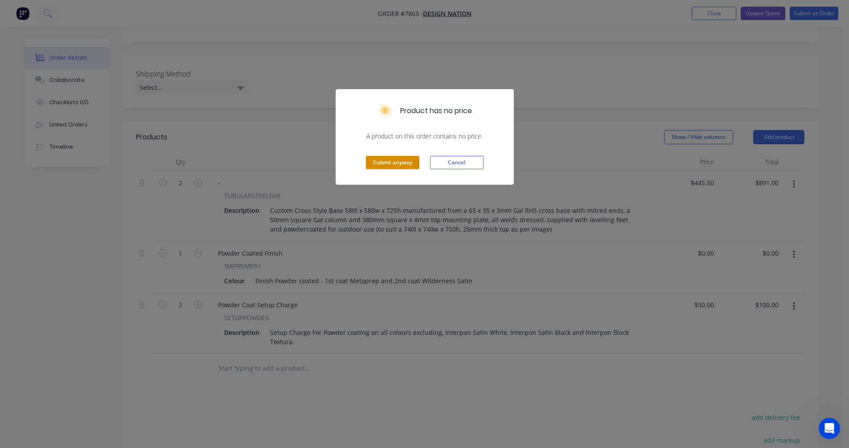
click at [402, 165] on button "Submit anyway" at bounding box center [392, 162] width 53 height 13
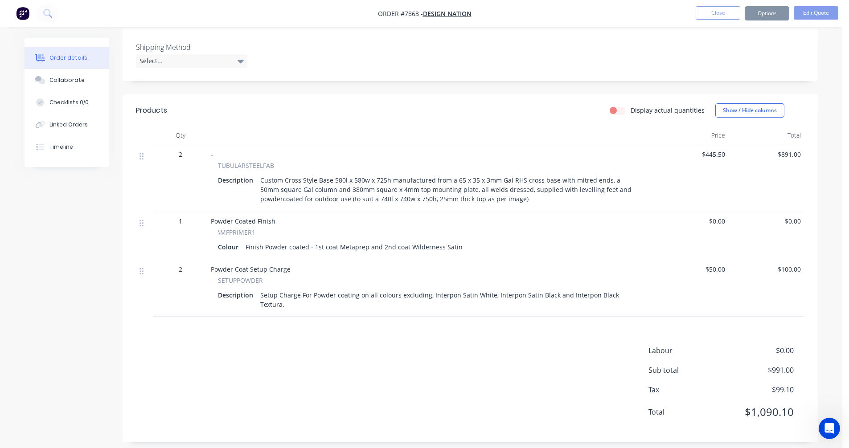
scroll to position [209, 0]
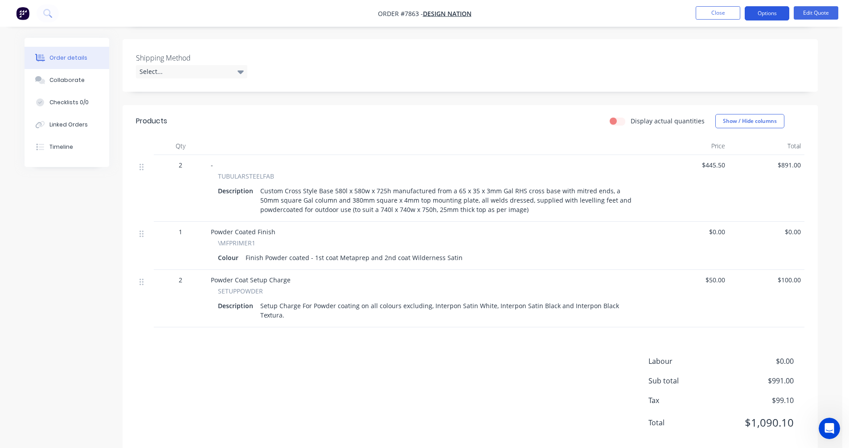
click at [769, 12] on button "Options" at bounding box center [767, 13] width 45 height 14
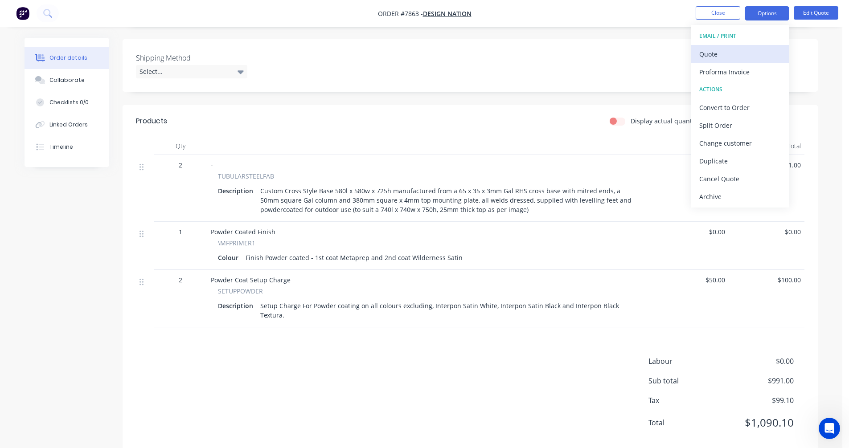
click at [718, 51] on div "Quote" at bounding box center [740, 54] width 82 height 13
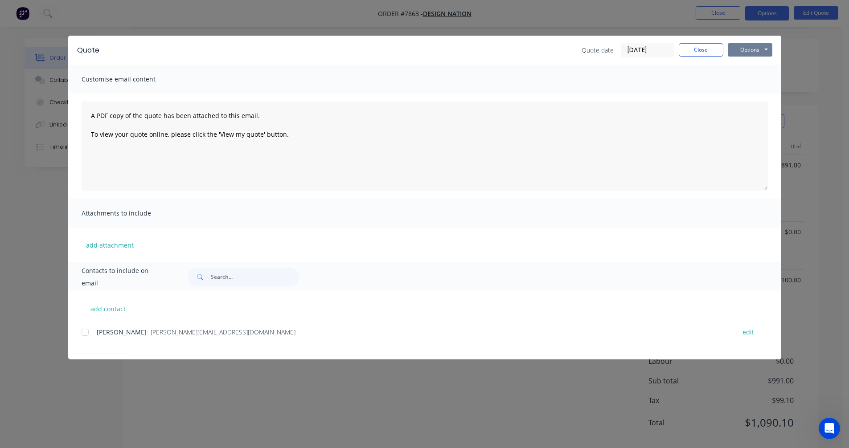
click at [747, 49] on button "Options" at bounding box center [750, 49] width 45 height 13
click at [755, 63] on button "Preview" at bounding box center [756, 65] width 57 height 15
click at [701, 56] on button "Close" at bounding box center [701, 49] width 45 height 13
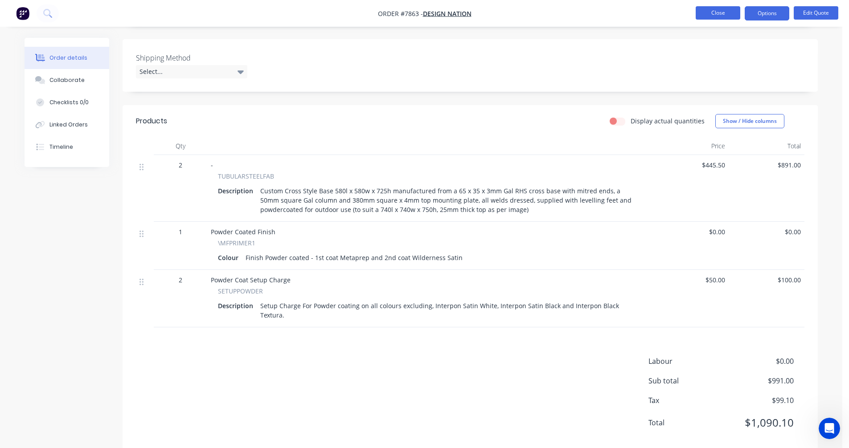
click at [717, 15] on button "Close" at bounding box center [718, 12] width 45 height 13
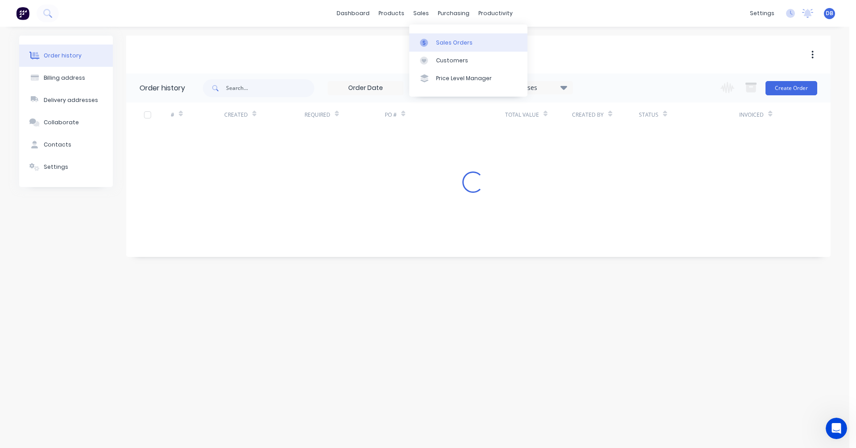
click at [455, 41] on div "Sales Orders" at bounding box center [454, 43] width 37 height 8
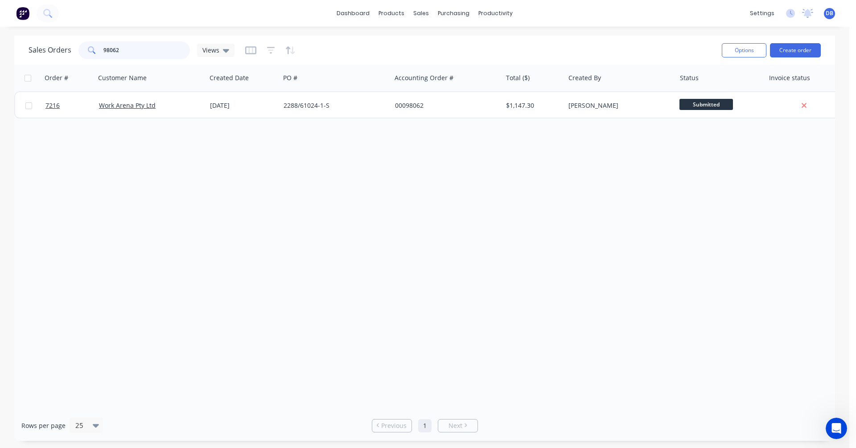
drag, startPoint x: 123, startPoint y: 47, endPoint x: 65, endPoint y: 47, distance: 58.0
click at [65, 47] on div "Sales Orders 98062 Views" at bounding box center [132, 50] width 206 height 18
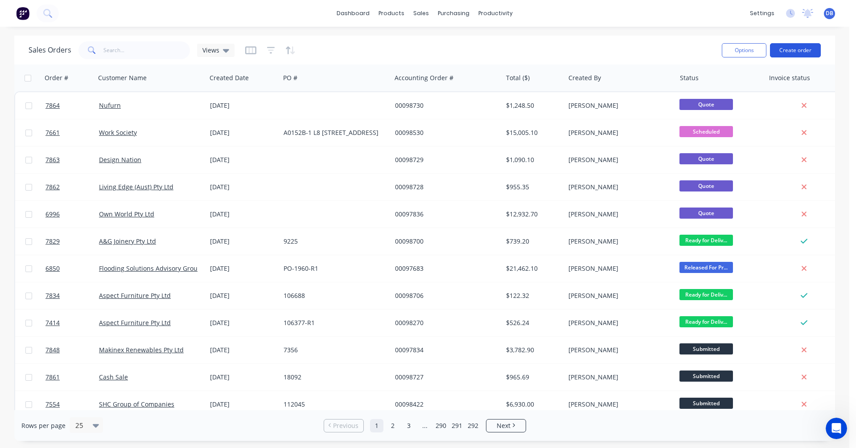
click at [801, 49] on button "Create order" at bounding box center [795, 50] width 51 height 14
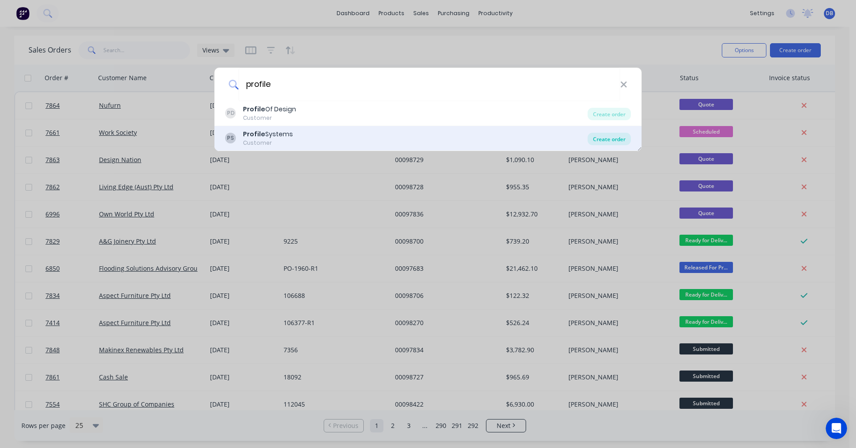
type input "profile"
click at [616, 138] on div "Create order" at bounding box center [609, 139] width 43 height 12
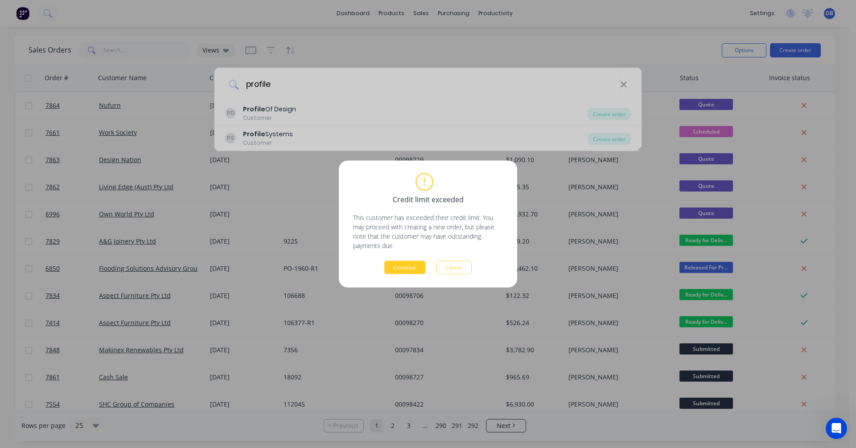
click at [411, 267] on button "Continue" at bounding box center [404, 267] width 41 height 13
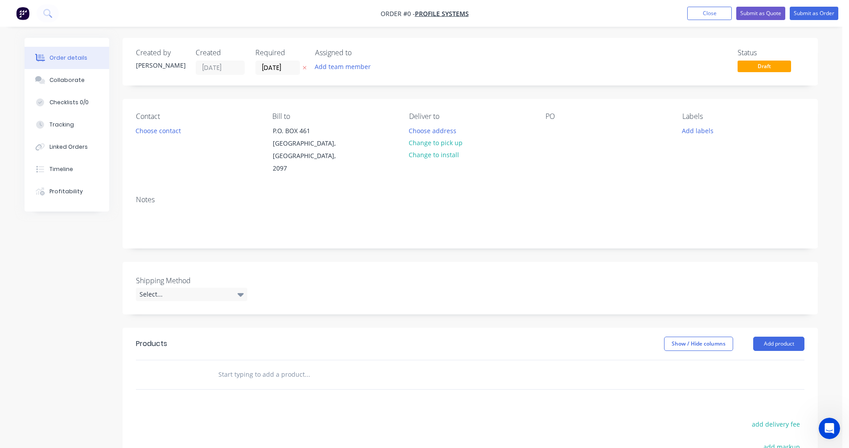
click at [234, 366] on input "text" at bounding box center [307, 375] width 178 height 18
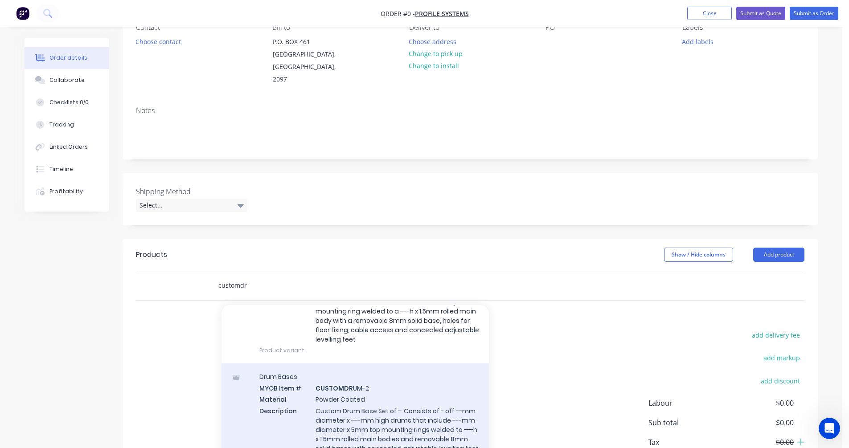
scroll to position [89, 0]
type input "customdr"
click at [370, 414] on div "Drum Bases MYOB Item # CUSTOMDR UM-2 Material Powder Coated Description Custom …" at bounding box center [355, 417] width 267 height 109
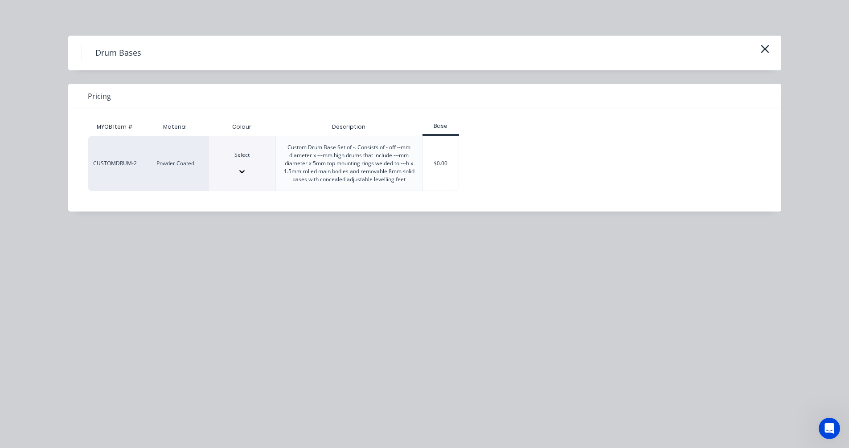
click at [256, 163] on div "Select" at bounding box center [242, 159] width 66 height 16
type input "satin"
click at [445, 176] on div "$0.00" at bounding box center [441, 163] width 36 height 54
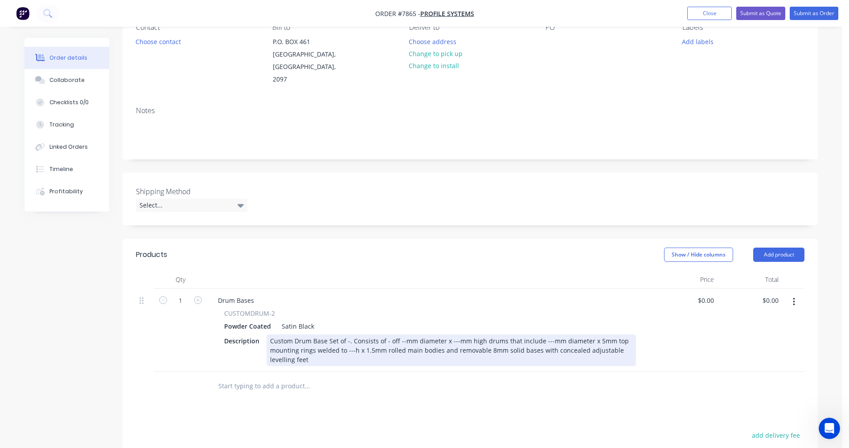
click at [292, 335] on div "Custom Drum Base Set of -. Consists of - off --mm diameter x ---mm high drums t…" at bounding box center [452, 351] width 370 height 32
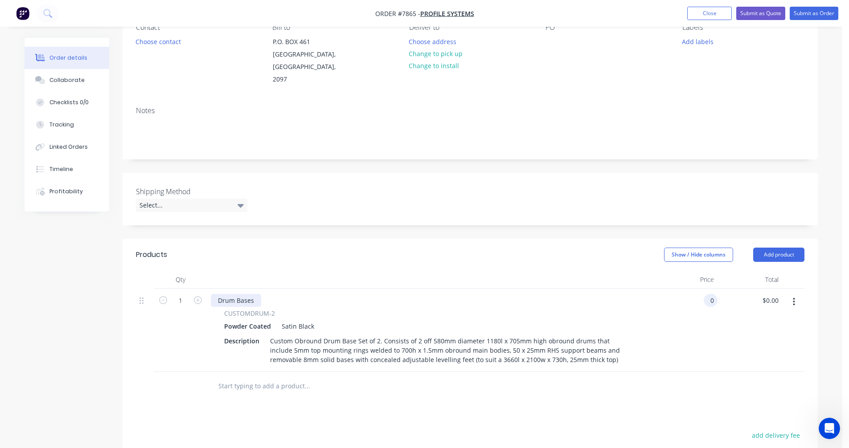
type input "$0.00"
click at [255, 294] on div "Drum Bases" at bounding box center [236, 300] width 50 height 13
click at [254, 294] on div "Drum Bases" at bounding box center [236, 300] width 50 height 13
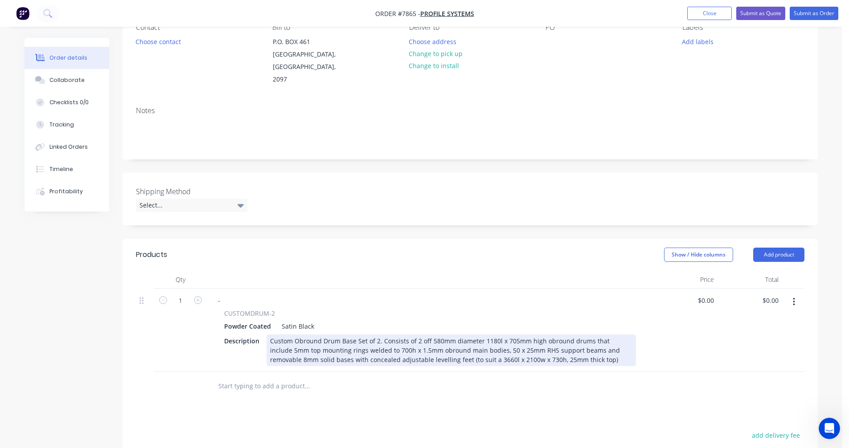
click at [518, 339] on div "Custom Obround Drum Base Set of 2. Consists of 2 off 580mm diameter 1180l x 705…" at bounding box center [452, 351] width 370 height 32
type input "$2,338.00"
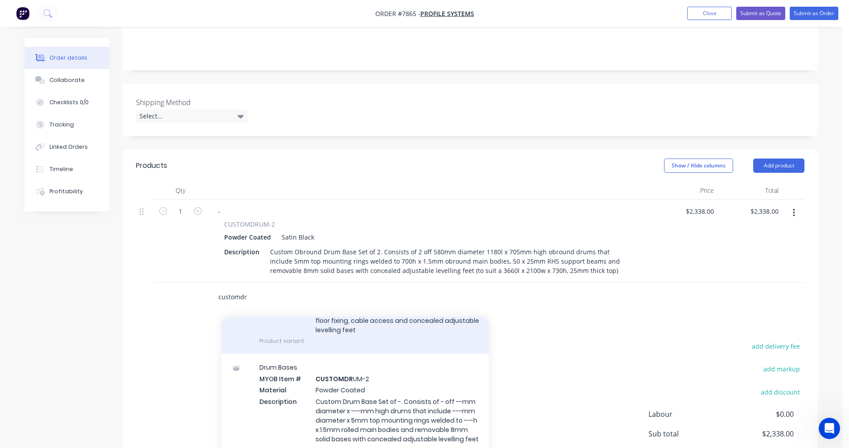
scroll to position [134, 0]
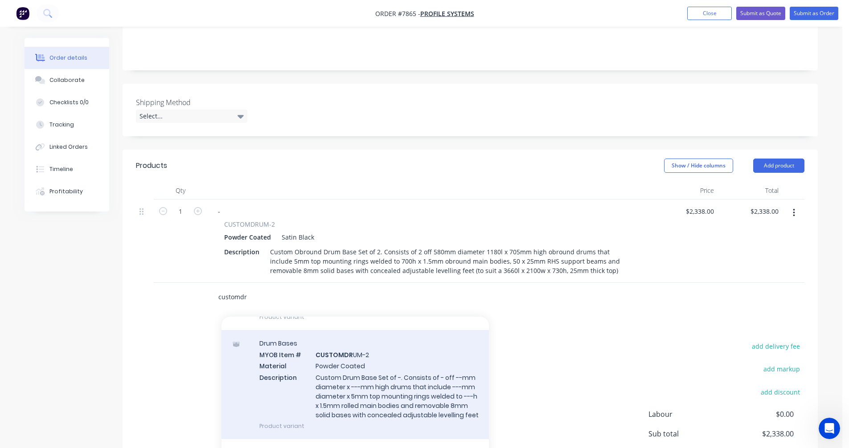
type input "customdr"
click at [362, 378] on div "Drum Bases MYOB Item # CUSTOMDR UM-2 Material Powder Coated Description Custom …" at bounding box center [355, 384] width 267 height 109
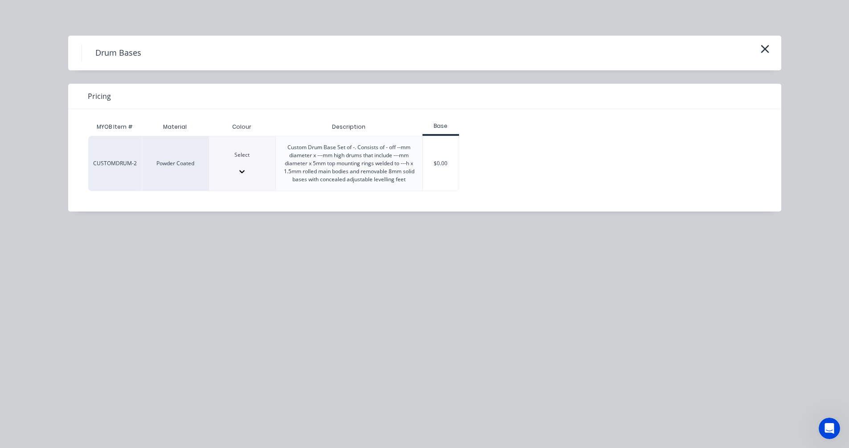
click at [261, 168] on div at bounding box center [242, 171] width 66 height 9
type input "sat"
click at [436, 169] on div "$0.00" at bounding box center [441, 163] width 36 height 54
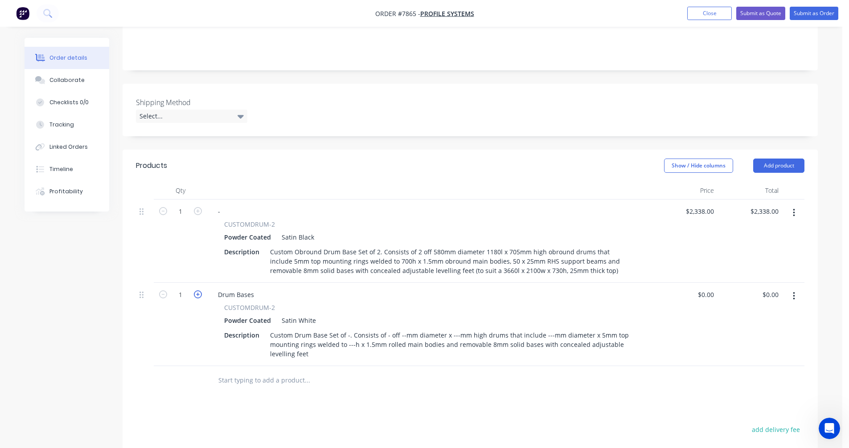
click at [198, 291] on icon "button" at bounding box center [198, 295] width 8 height 8
type input "4"
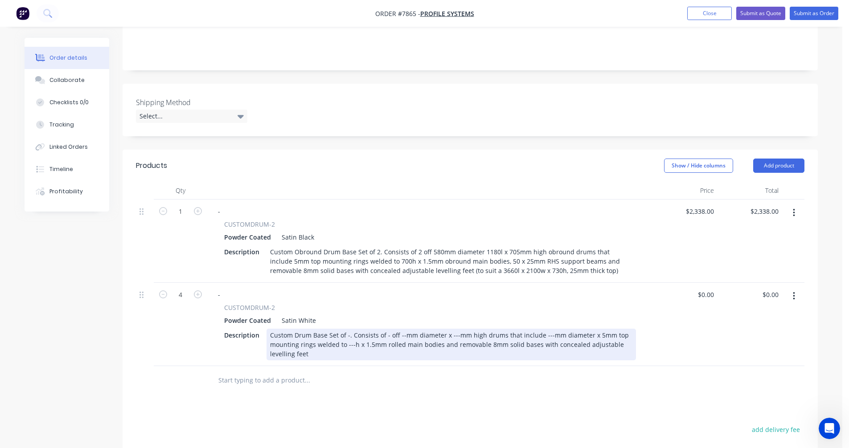
click at [296, 329] on div "Custom Drum Base Set of -. Consists of - off --mm diameter x ---mm high drums t…" at bounding box center [452, 345] width 370 height 32
drag, startPoint x: 294, startPoint y: 323, endPoint x: 301, endPoint y: 323, distance: 7.1
click at [295, 329] on div "Custom Drum Base Set of -. Consists of - off --mm diameter x ---mm high drums t…" at bounding box center [452, 345] width 370 height 32
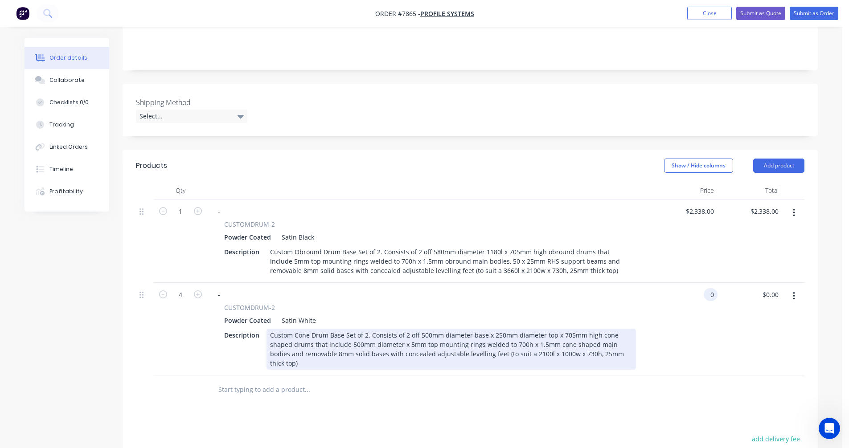
type input "$0.00"
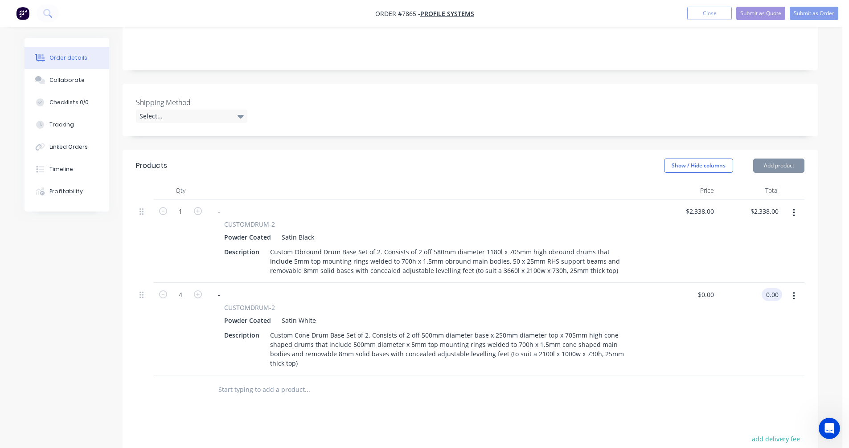
type input "$0.00"
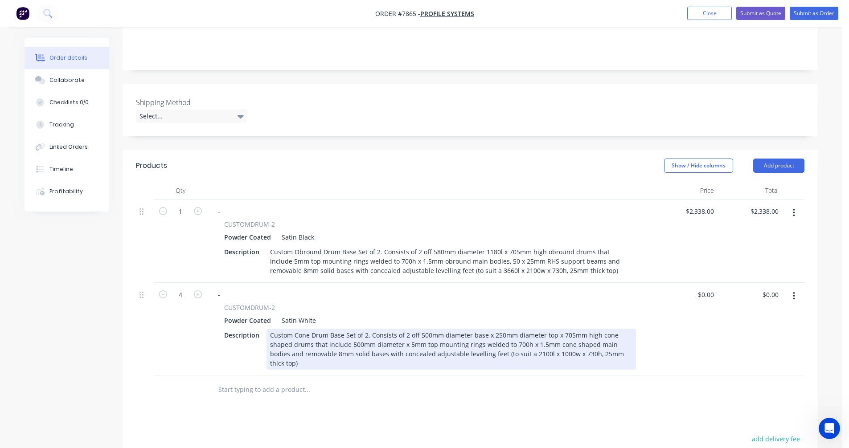
click at [396, 330] on div "Custom Cone Drum Base Set of 2. Consists of 2 off 500mm diameter base x 250mm d…" at bounding box center [452, 349] width 370 height 41
type input "$1,844.00"
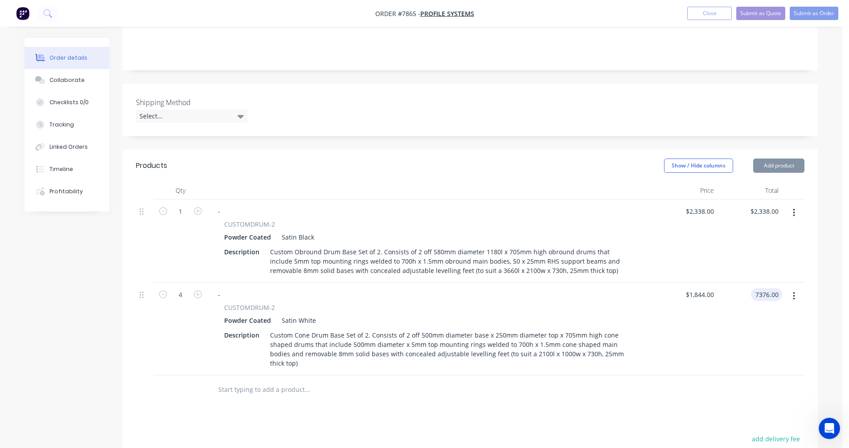
type input "$7,376.00"
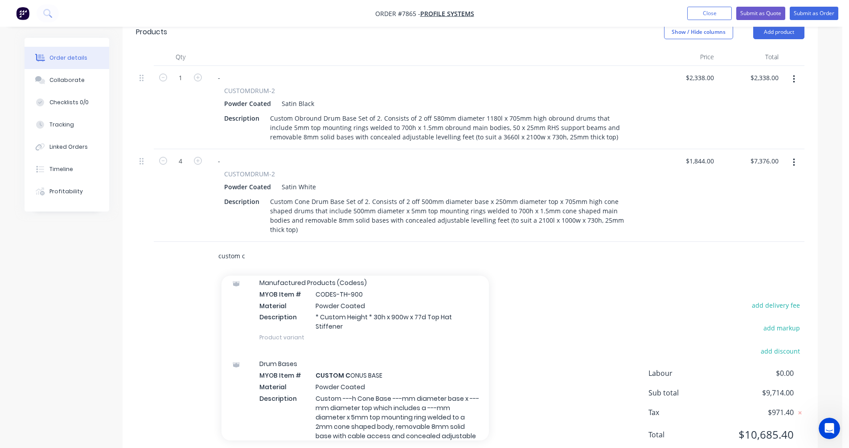
scroll to position [223, 0]
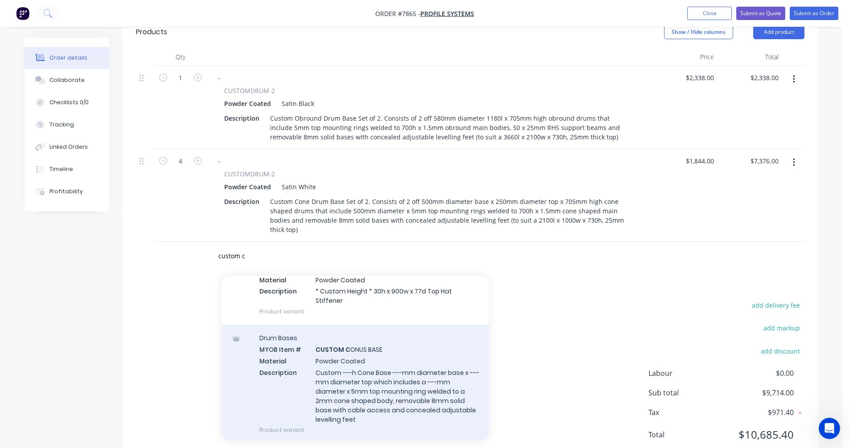
click at [333, 362] on div "Drum Bases MYOB Item # CUSTOM C ONUS BASE Material Powder Coated Description Cu…" at bounding box center [355, 384] width 267 height 119
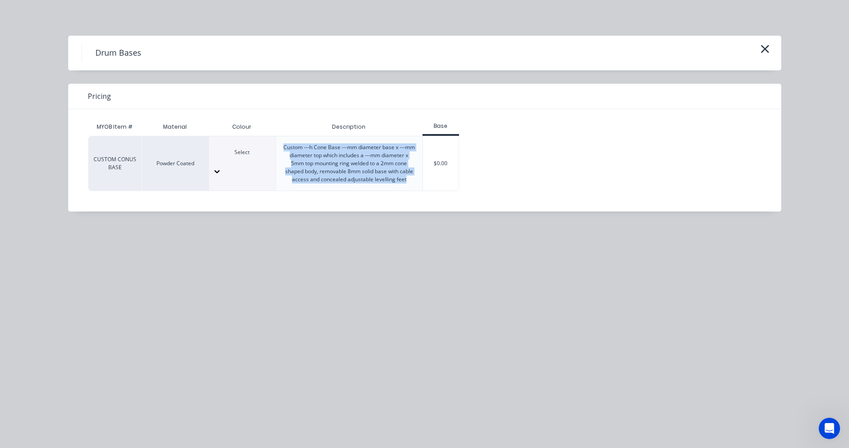
drag, startPoint x: 408, startPoint y: 181, endPoint x: 280, endPoint y: 147, distance: 131.8
click at [280, 147] on div "Custom ---h Cone Base ---mm diameter base x ---mm diameter top which includes a…" at bounding box center [349, 163] width 147 height 54
copy div "Custom ---h Cone Base ---mm diameter base x ---mm diameter top which includes a…"
drag, startPoint x: 765, startPoint y: 48, endPoint x: 755, endPoint y: 54, distance: 12.4
click at [765, 49] on icon "button" at bounding box center [765, 49] width 8 height 8
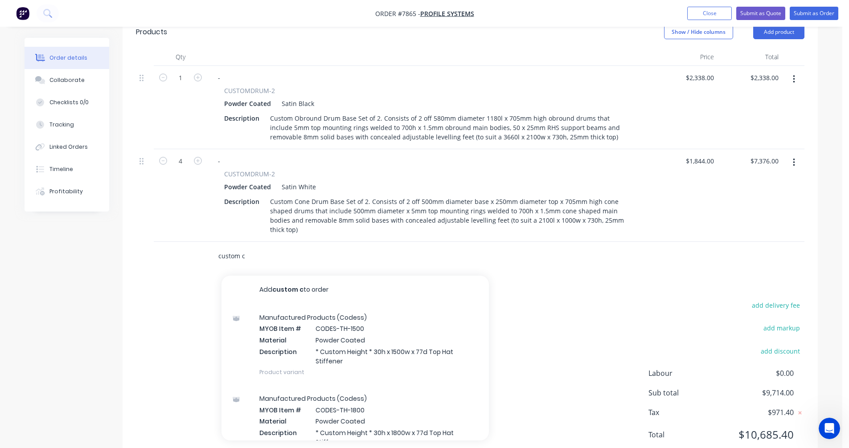
click at [247, 247] on input "custom c" at bounding box center [307, 256] width 178 height 18
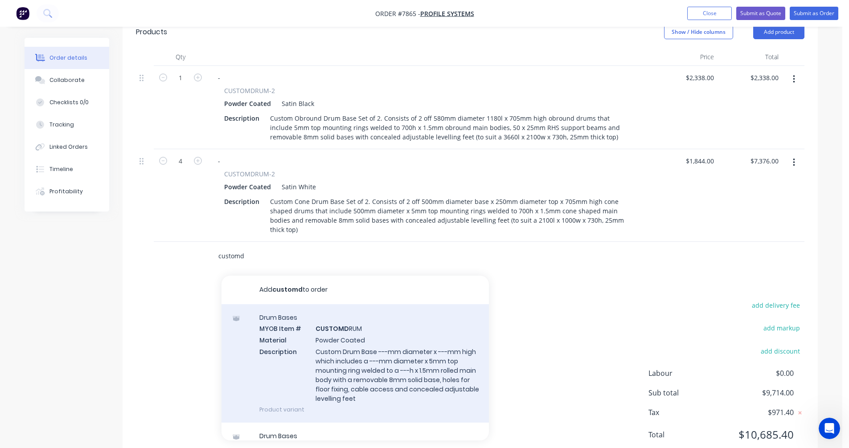
type input "customd"
click at [347, 337] on div "Drum Bases MYOB Item # CUSTOMD RUM Material Powder Coated Description Custom Dr…" at bounding box center [355, 363] width 267 height 119
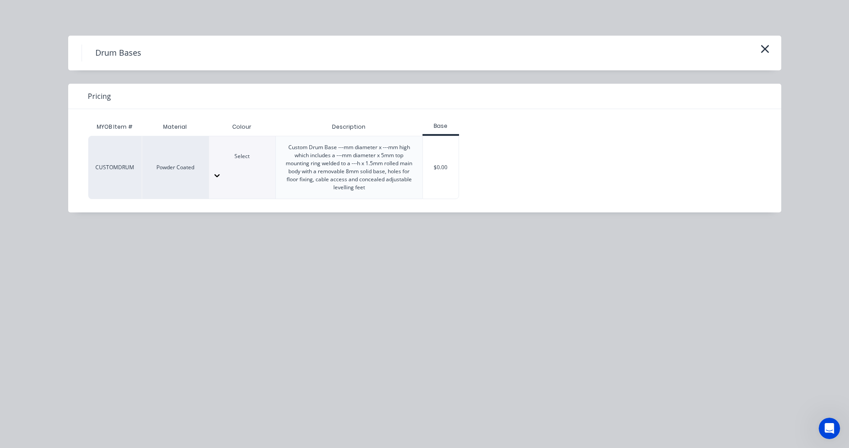
click at [254, 165] on div at bounding box center [242, 164] width 66 height 8
type input "sat"
click at [444, 177] on div "$0.00" at bounding box center [441, 167] width 36 height 62
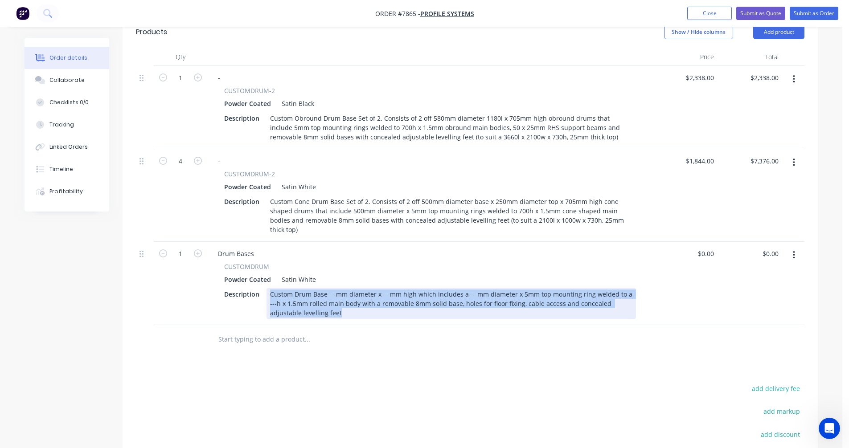
drag, startPoint x: 313, startPoint y: 292, endPoint x: 269, endPoint y: 269, distance: 49.0
click at [269, 288] on div "Custom Drum Base ---mm diameter x ---mm high which includes a ---mm diameter x …" at bounding box center [452, 304] width 370 height 32
paste div
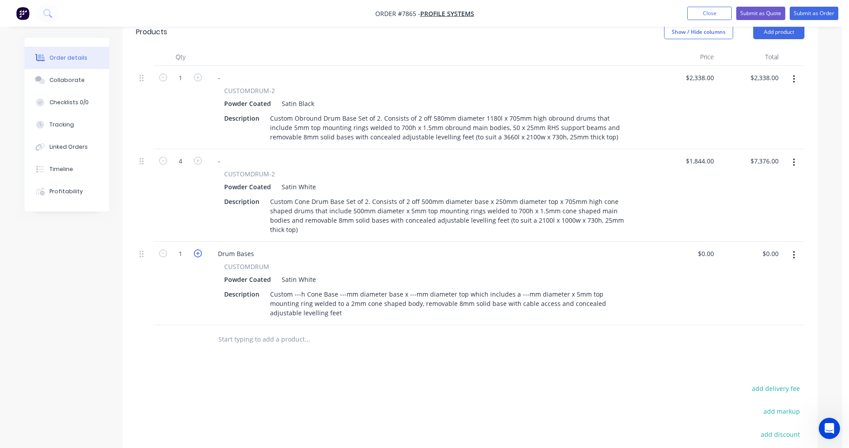
click at [198, 250] on icon "button" at bounding box center [198, 254] width 8 height 8
type input "4"
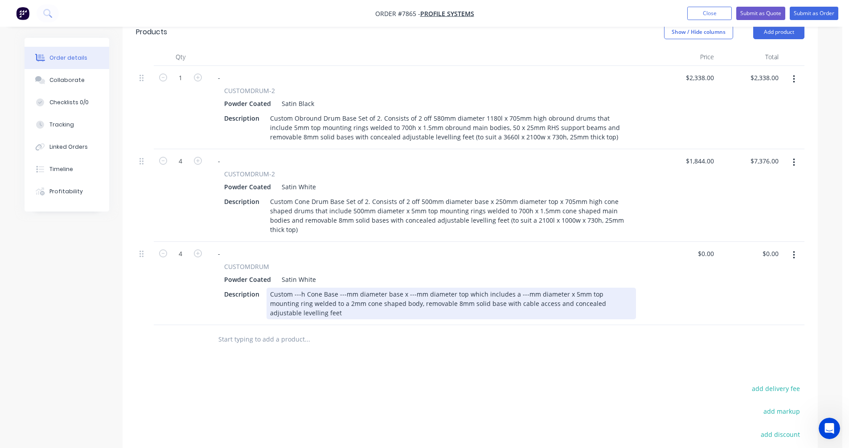
click at [299, 288] on div "Custom ---h Cone Base ---mm diameter base x ---mm diameter top which includes a…" at bounding box center [452, 304] width 370 height 32
type input "$0.00"
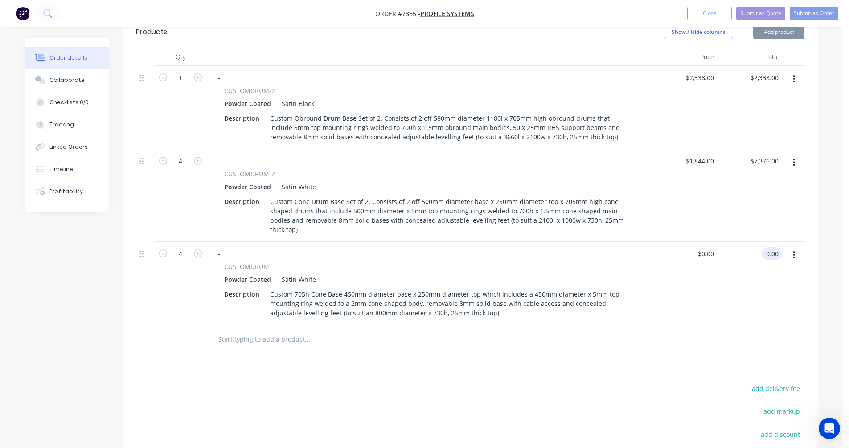
type input "$0.00"
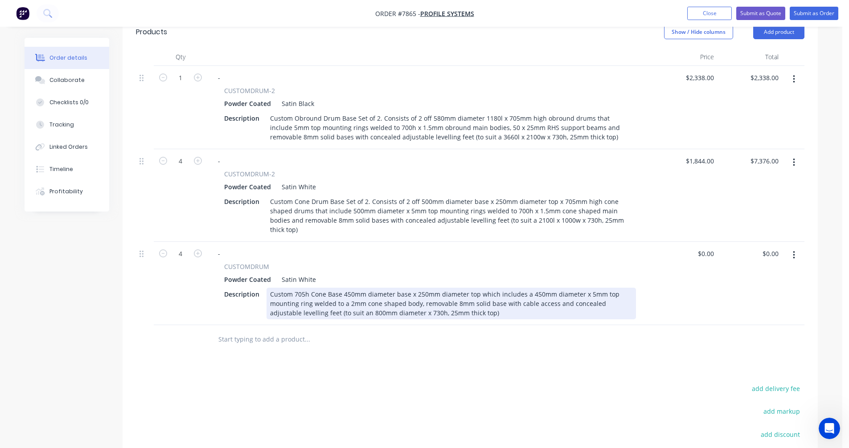
click at [419, 288] on div "Custom 705h Cone Base 450mm diameter base x 250mm diameter top which includes a…" at bounding box center [452, 304] width 370 height 32
type input "$890.00"
type input "$3,560.00"
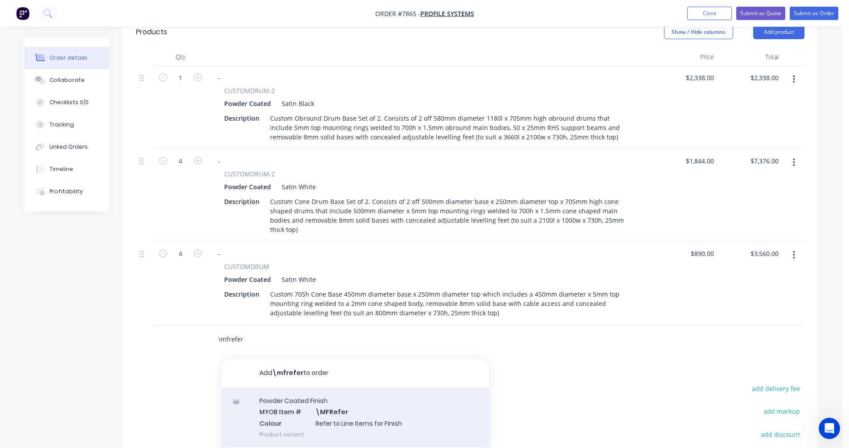
type input "\mfrefer"
click at [363, 393] on div "Powder Coated Finish MYOB Item # \MFRefer Colour Refer to Line Items for Finish…" at bounding box center [355, 418] width 267 height 60
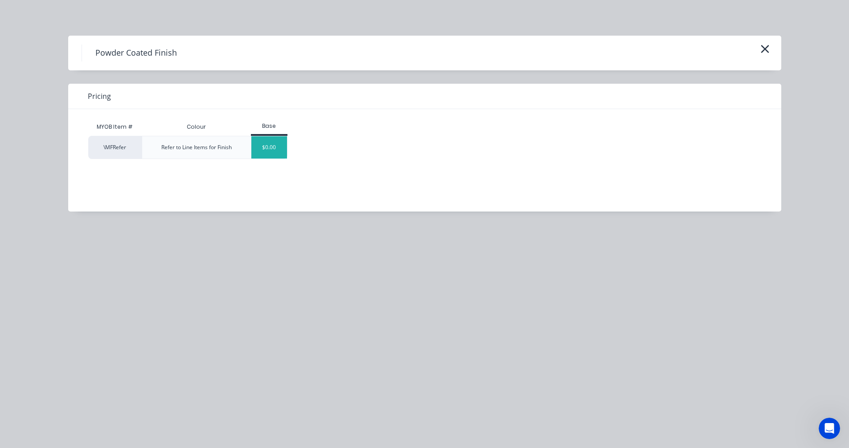
click at [271, 147] on div "$0.00" at bounding box center [269, 147] width 36 height 22
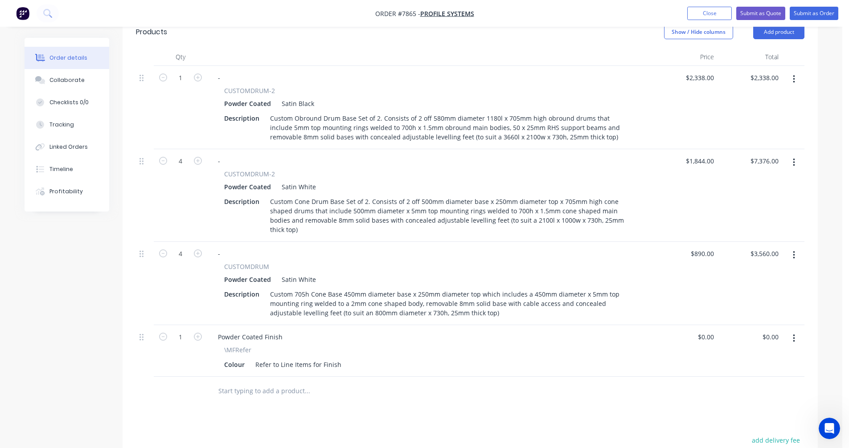
click at [253, 382] on input "text" at bounding box center [307, 391] width 178 height 18
click at [752, 12] on button "Submit as Quote" at bounding box center [760, 13] width 49 height 13
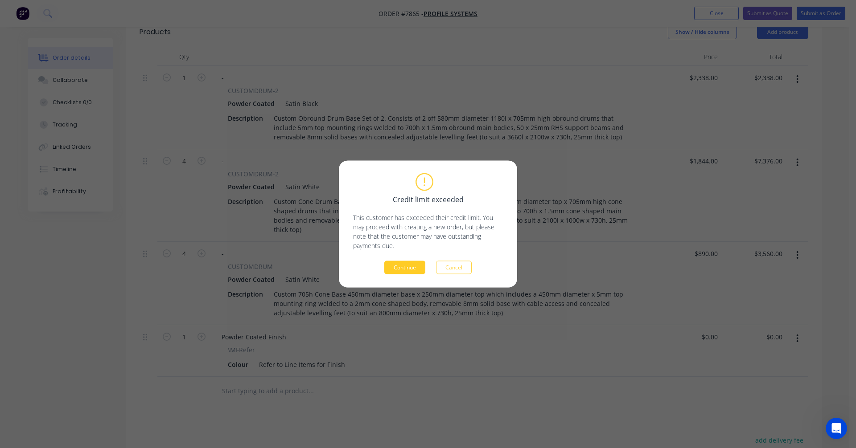
click at [400, 269] on button "Continue" at bounding box center [404, 267] width 41 height 13
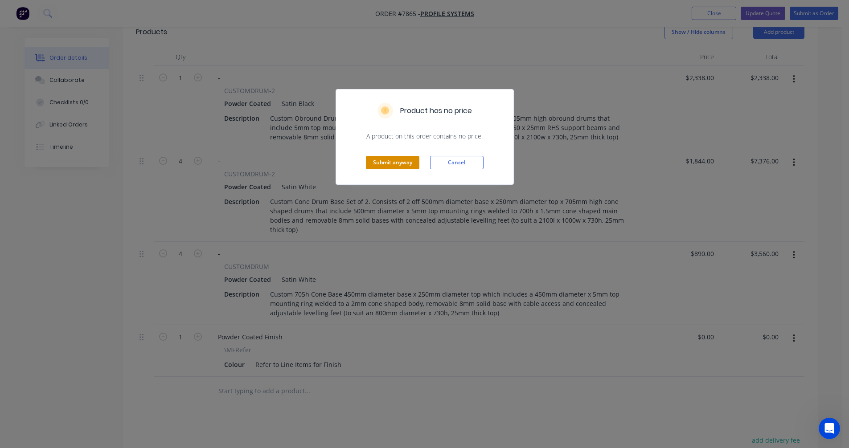
click at [399, 167] on button "Submit anyway" at bounding box center [392, 162] width 53 height 13
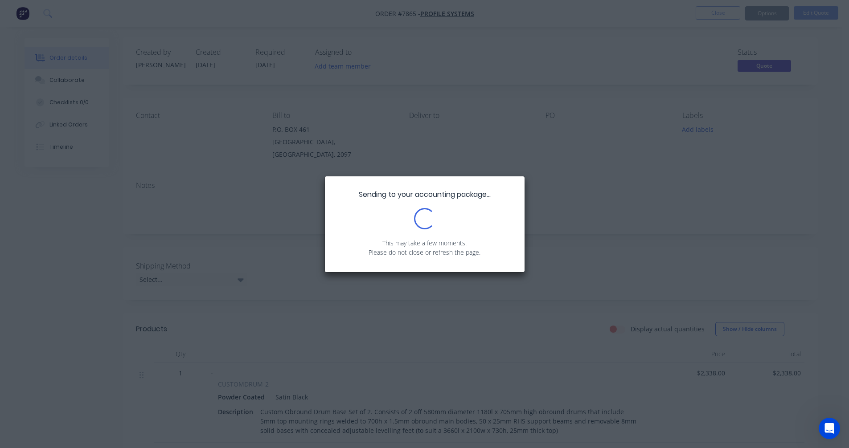
scroll to position [0, 0]
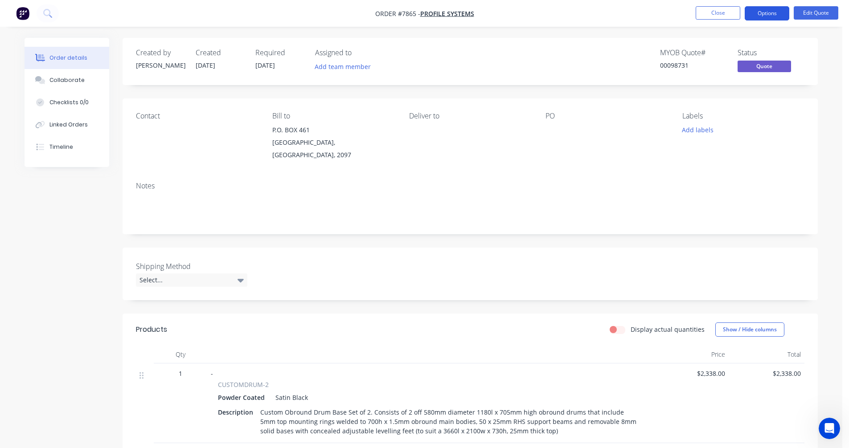
click at [772, 10] on button "Options" at bounding box center [767, 13] width 45 height 14
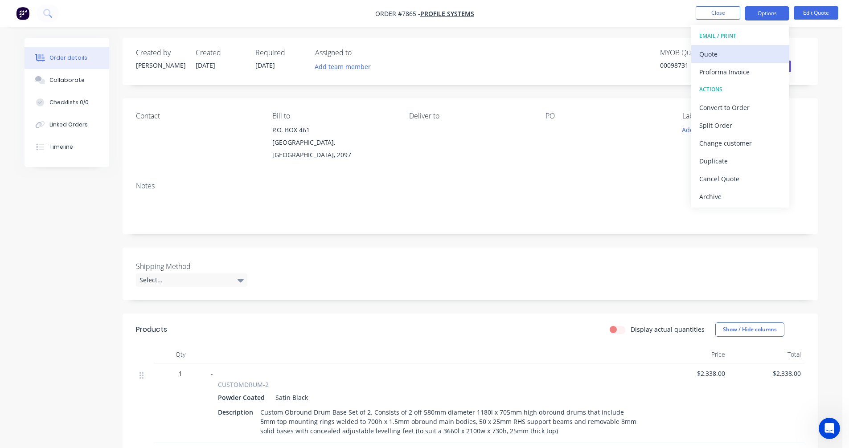
click at [733, 53] on div "Quote" at bounding box center [740, 54] width 82 height 13
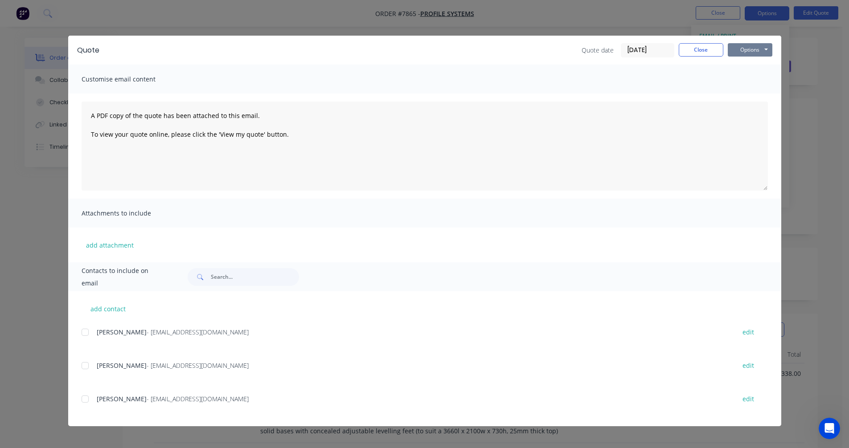
click at [750, 53] on button "Options" at bounding box center [750, 49] width 45 height 13
click at [753, 68] on button "Preview" at bounding box center [756, 65] width 57 height 15
click at [713, 49] on button "Close" at bounding box center [701, 49] width 45 height 13
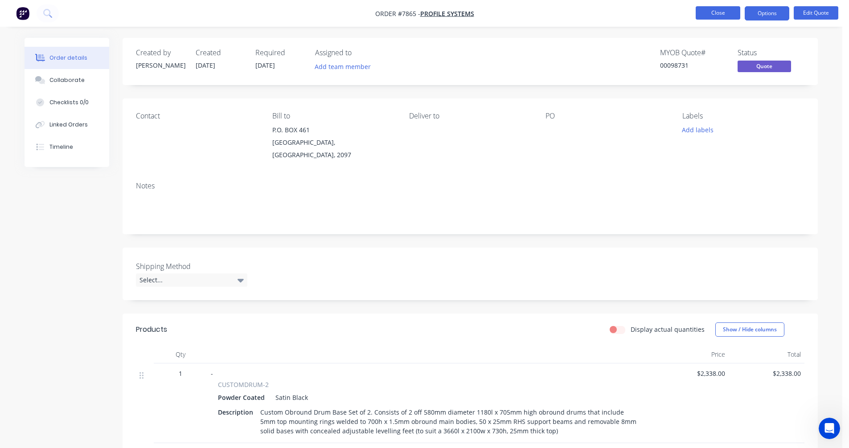
click at [715, 16] on button "Close" at bounding box center [718, 12] width 45 height 13
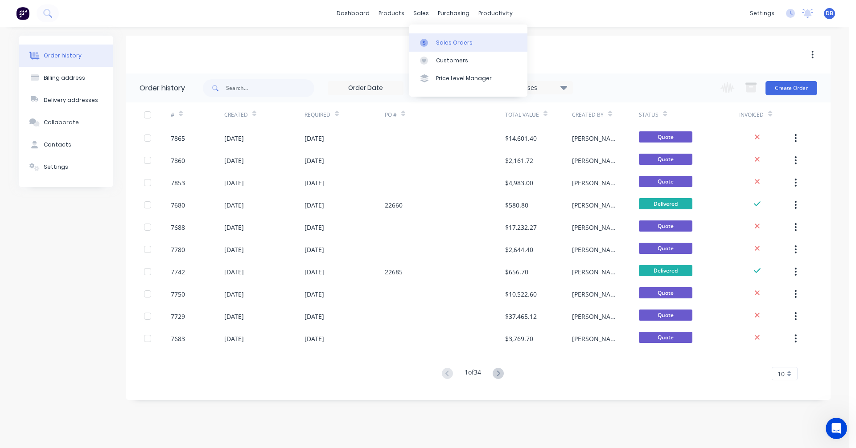
click at [427, 39] on icon at bounding box center [424, 43] width 8 height 8
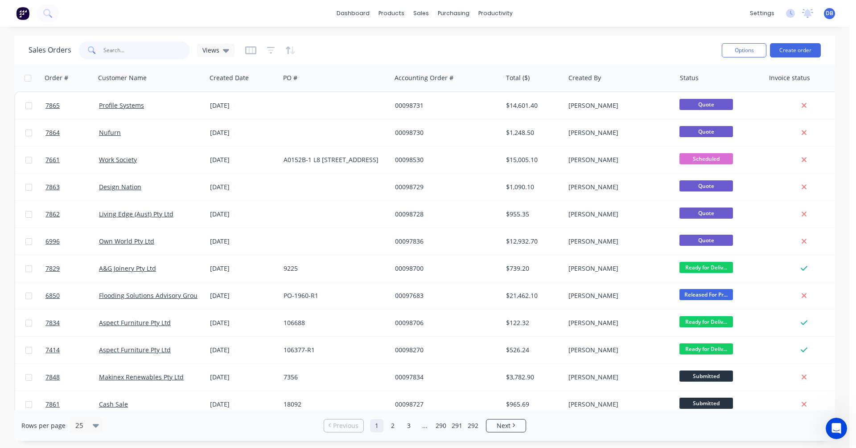
click at [147, 49] on input "text" at bounding box center [146, 50] width 87 height 18
type input "120609"
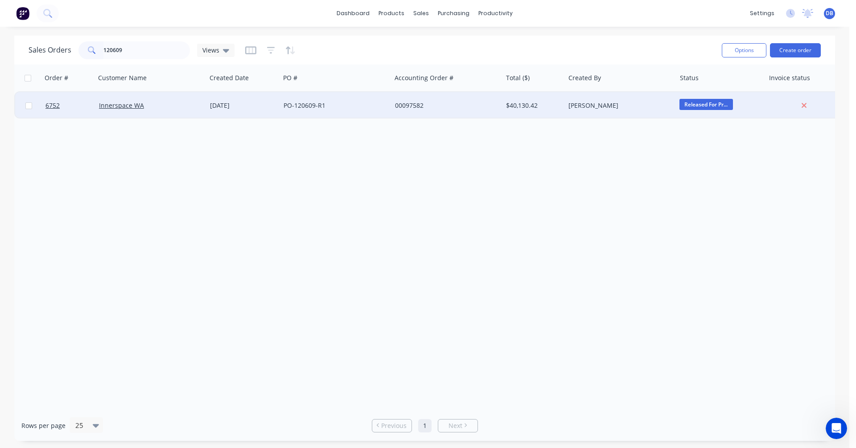
click at [302, 106] on div "PO-120609-R1" at bounding box center [333, 105] width 99 height 9
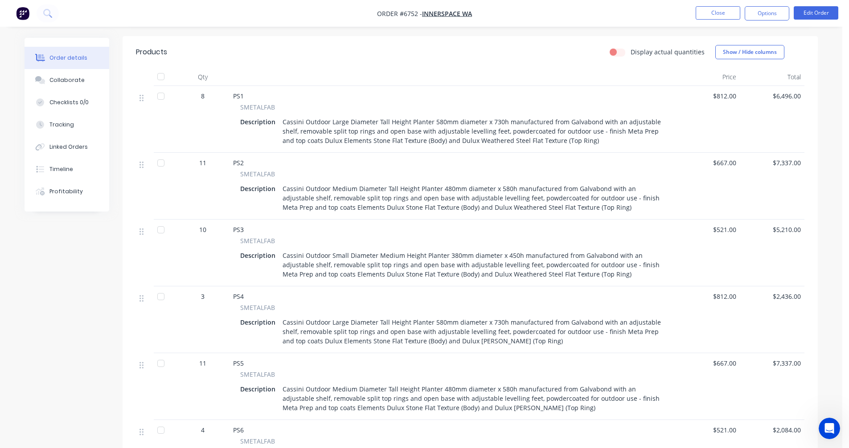
scroll to position [267, 0]
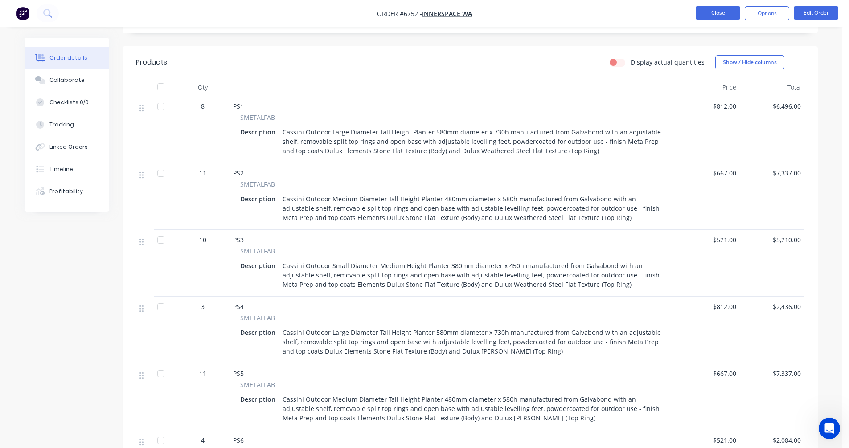
click at [713, 17] on button "Close" at bounding box center [718, 12] width 45 height 13
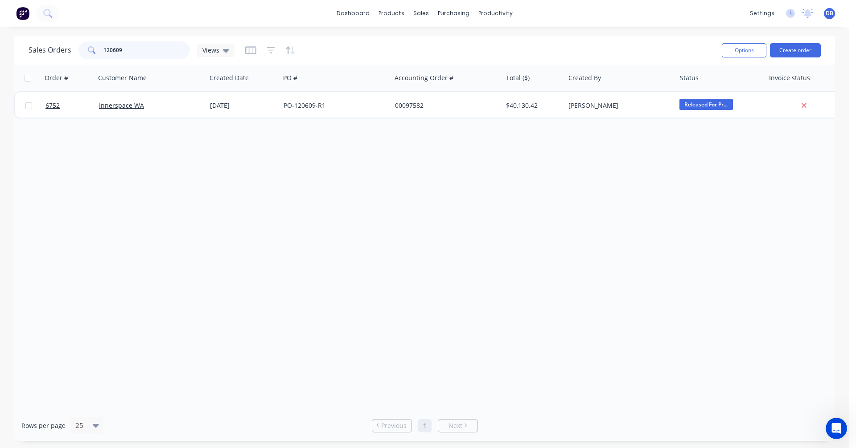
drag, startPoint x: 120, startPoint y: 49, endPoint x: 69, endPoint y: 52, distance: 51.3
click at [69, 52] on div "Sales Orders 120609 Views" at bounding box center [132, 50] width 206 height 18
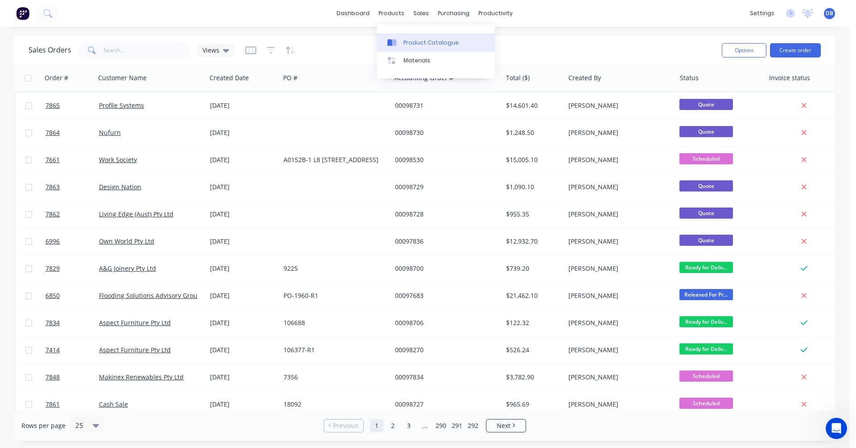
click at [403, 40] on link "Product Catalogue" at bounding box center [436, 42] width 118 height 18
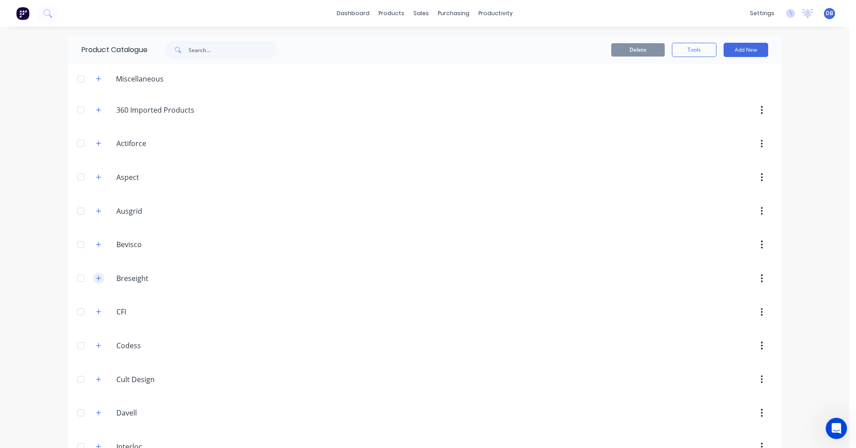
click at [96, 277] on icon "button" at bounding box center [98, 278] width 5 height 6
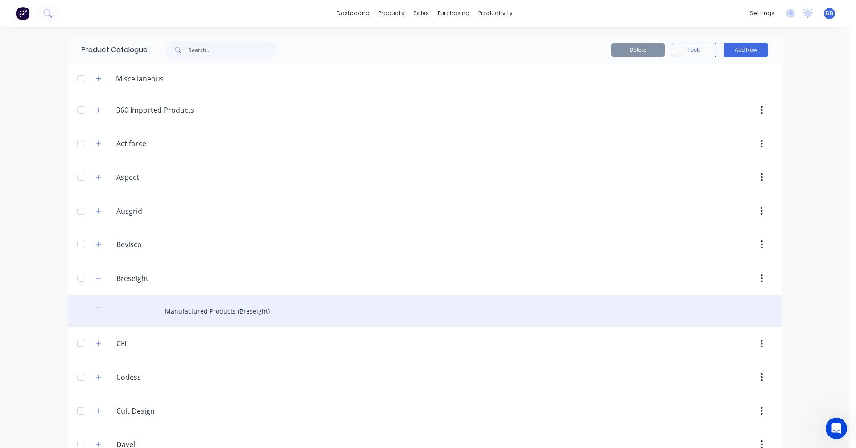
click at [206, 311] on div "Manufactured Products (Breseight)" at bounding box center [424, 312] width 713 height 32
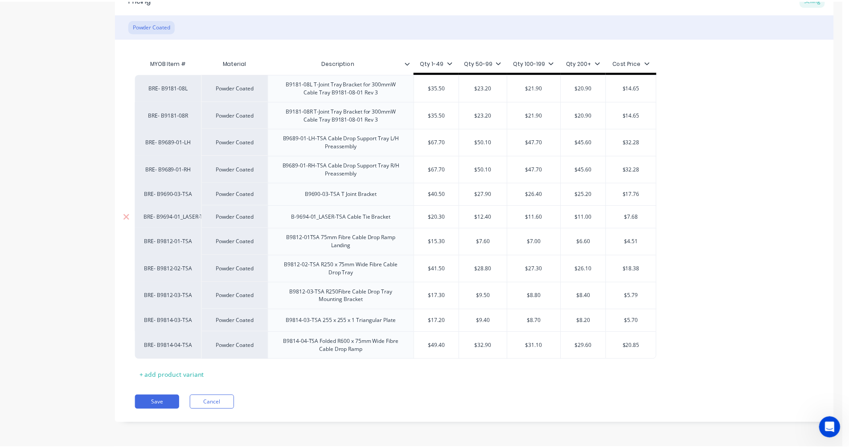
scroll to position [11, 0]
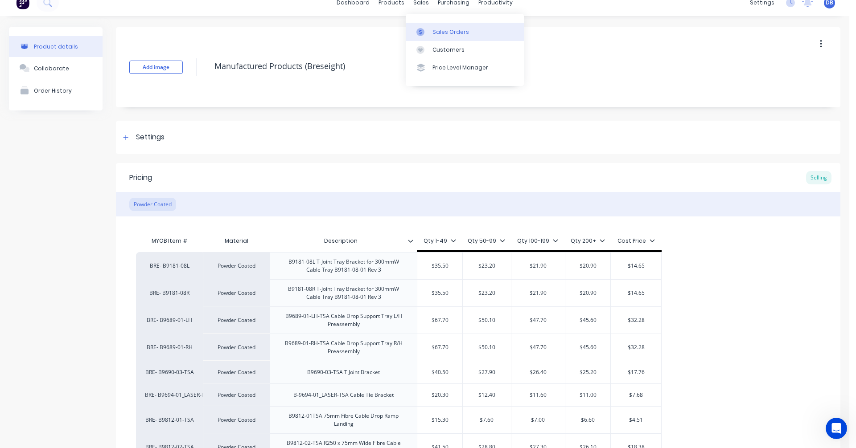
click at [436, 33] on div "Sales Orders" at bounding box center [450, 32] width 37 height 8
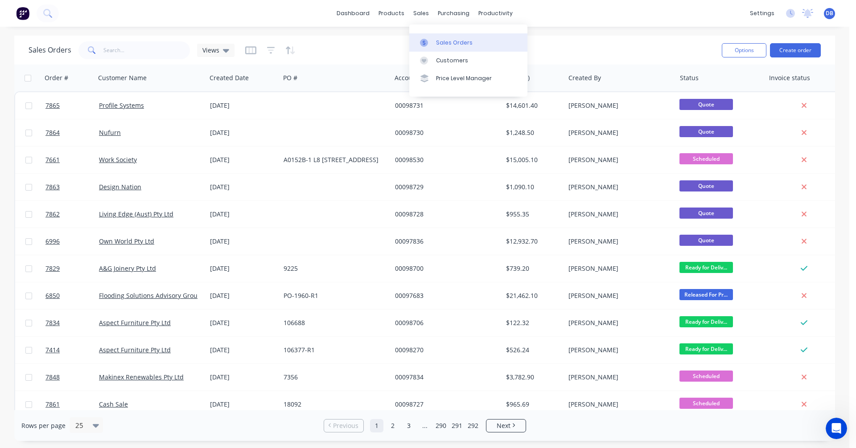
click at [440, 41] on div "Sales Orders" at bounding box center [454, 43] width 37 height 8
click at [132, 49] on input "text" at bounding box center [146, 50] width 87 height 18
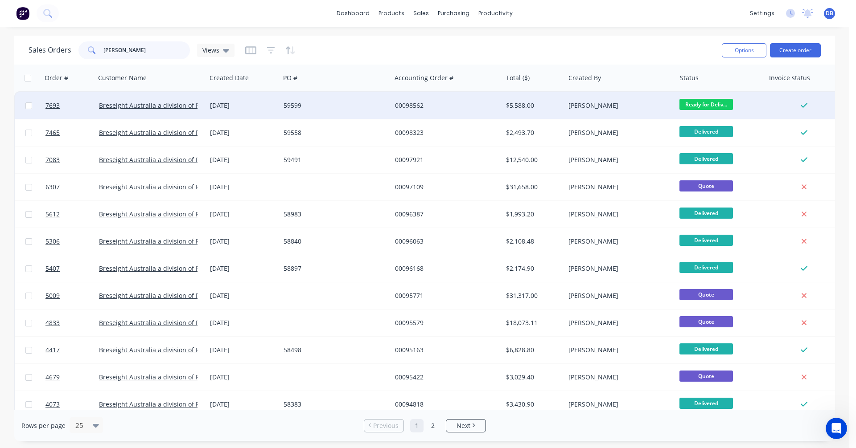
type input "[PERSON_NAME]"
click at [411, 102] on div "00098562" at bounding box center [444, 105] width 99 height 9
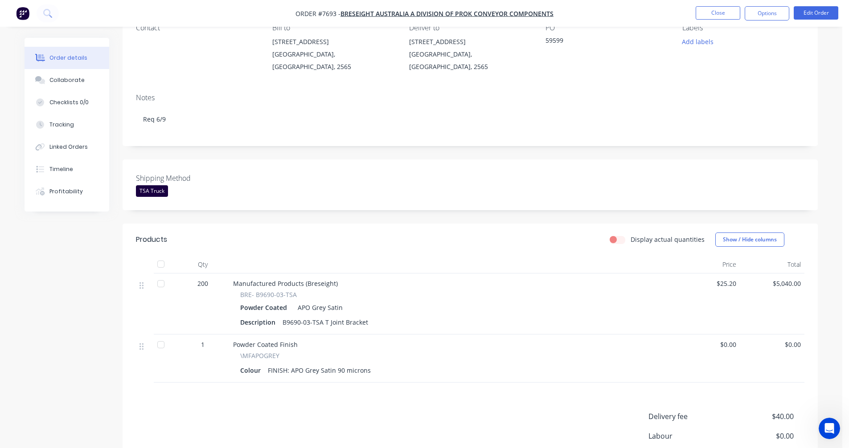
scroll to position [89, 0]
click at [810, 10] on button "Edit Order" at bounding box center [816, 12] width 45 height 13
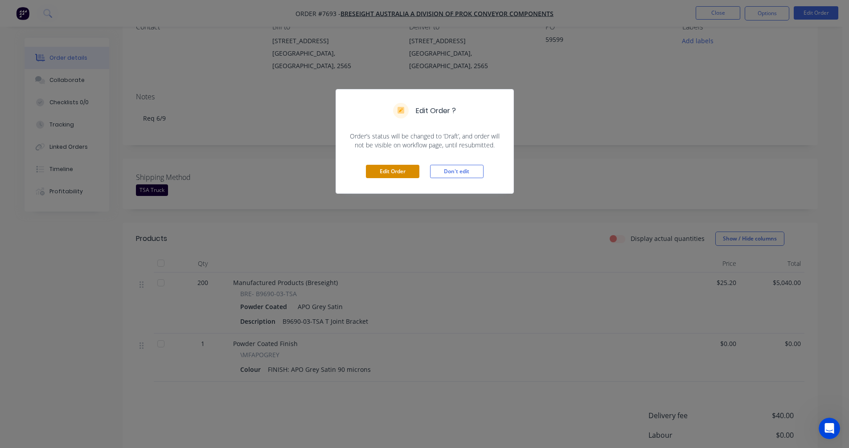
click at [393, 169] on button "Edit Order" at bounding box center [392, 171] width 53 height 13
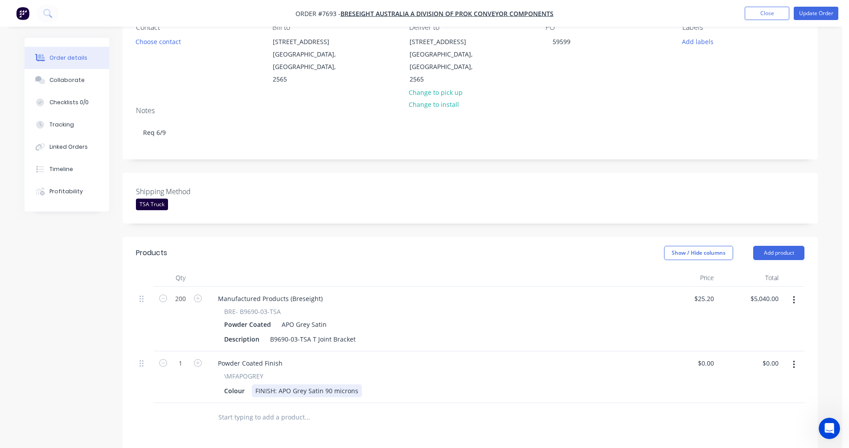
scroll to position [134, 0]
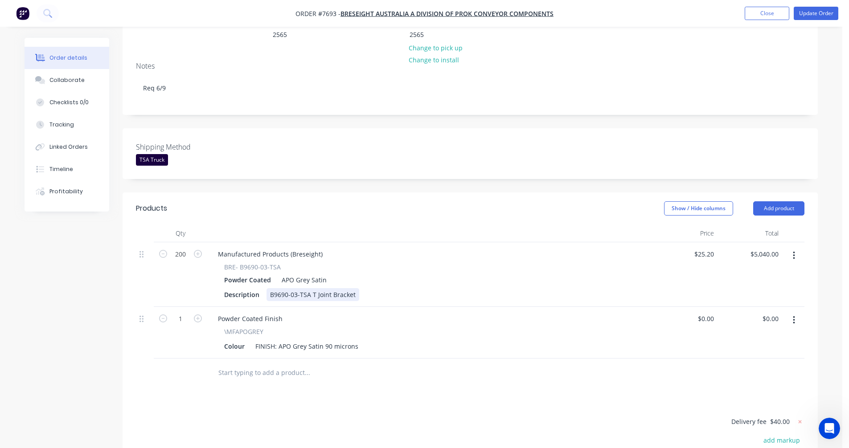
click at [298, 288] on div "B9690-03-TSA T Joint Bracket" at bounding box center [313, 294] width 93 height 13
type input "$30.80"
type input "$6,160.00"
click at [815, 14] on button "Update Order" at bounding box center [816, 13] width 45 height 13
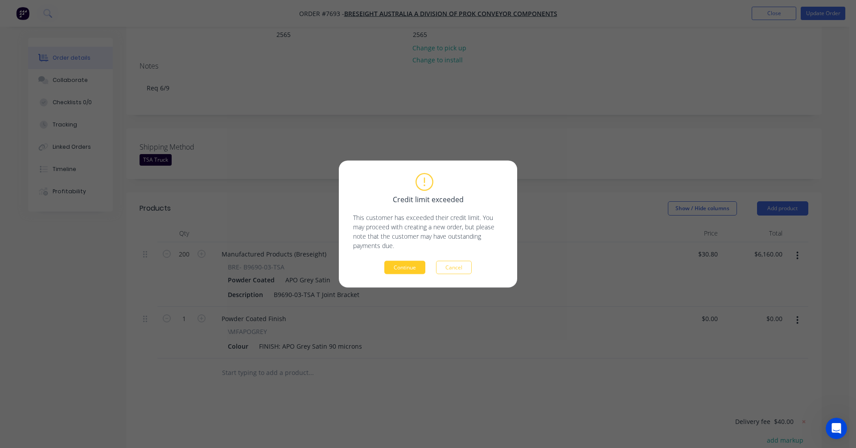
click at [397, 267] on button "Continue" at bounding box center [404, 267] width 41 height 13
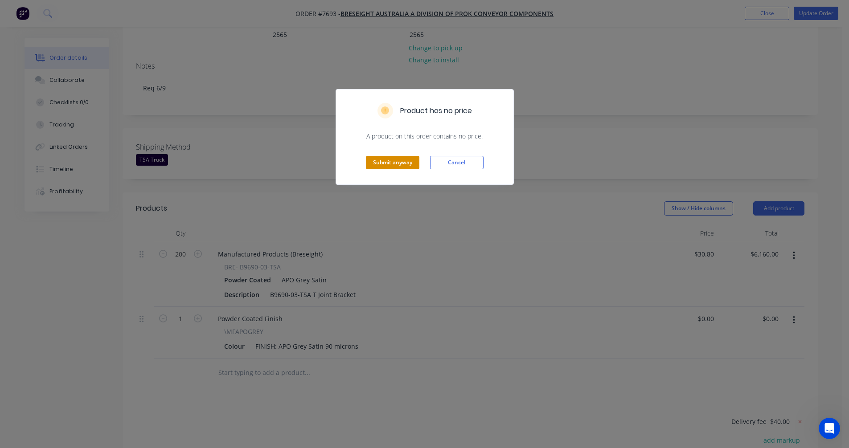
click at [399, 163] on button "Submit anyway" at bounding box center [392, 162] width 53 height 13
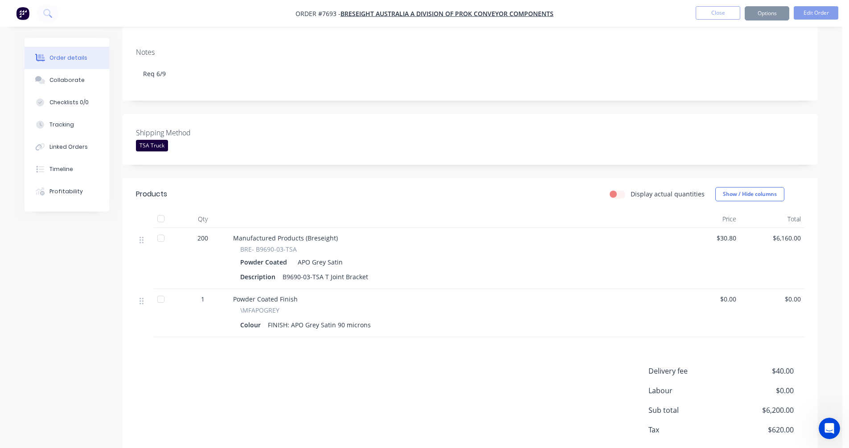
scroll to position [133, 0]
click at [722, 12] on button "Close" at bounding box center [718, 12] width 45 height 13
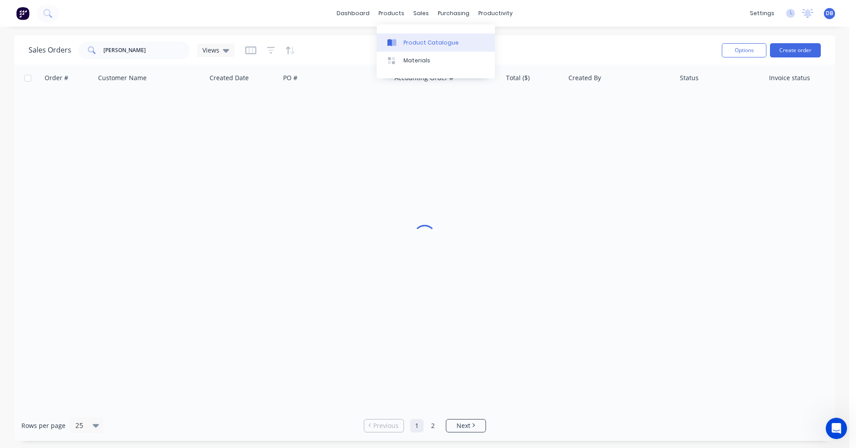
click at [411, 41] on div "Product Catalogue" at bounding box center [430, 43] width 55 height 8
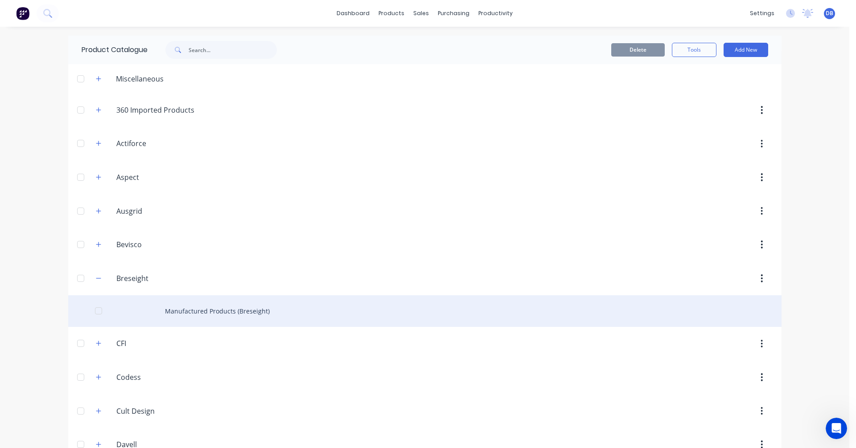
click at [205, 312] on div "Manufactured Products (Breseight)" at bounding box center [424, 312] width 713 height 32
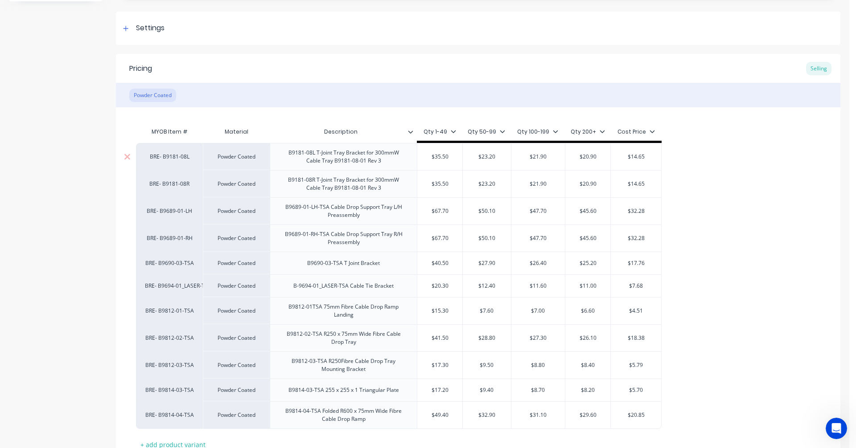
scroll to position [134, 0]
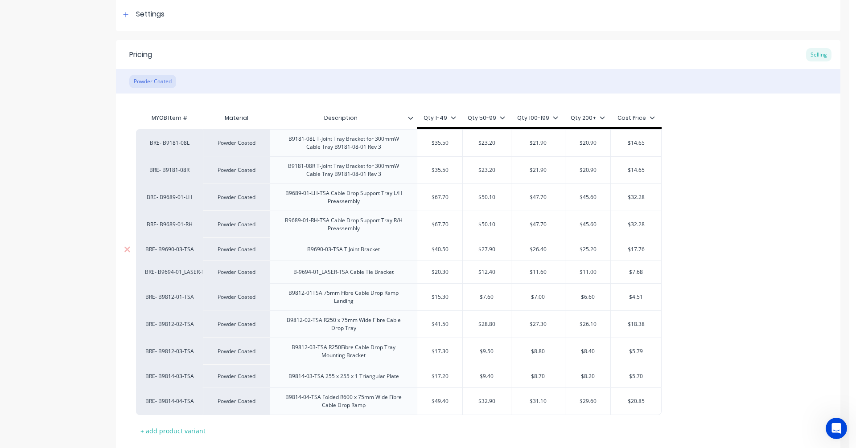
click at [395, 252] on div "B9690-03-TSA T Joint Bracket" at bounding box center [343, 249] width 147 height 23
click at [374, 145] on div "B9181-08L T-Joint Tray Bracket for 300mmW Cable Tray B9181-08-01 Rev 3" at bounding box center [344, 143] width 140 height 20
drag, startPoint x: 448, startPoint y: 144, endPoint x: 428, endPoint y: 140, distance: 20.4
click at [428, 140] on input "$35.50" at bounding box center [439, 143] width 45 height 8
type input "27.5"
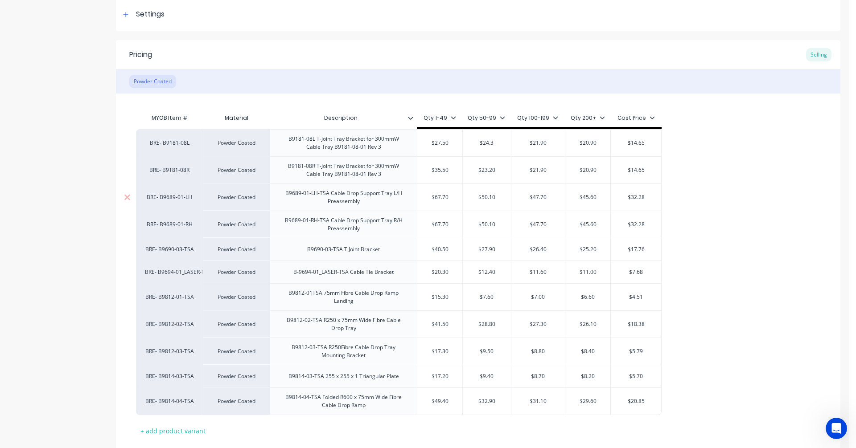
type input "$24.3"
type input "$23.9"
type input "$23.5"
type input "$15.09"
type input "$"
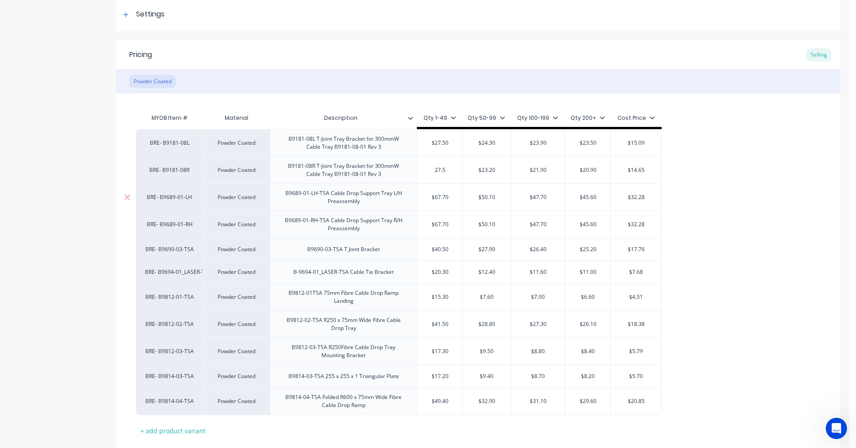
type input "27.5"
type input "$"
type input "24.3"
type input "$23.9"
type input "$23.58"
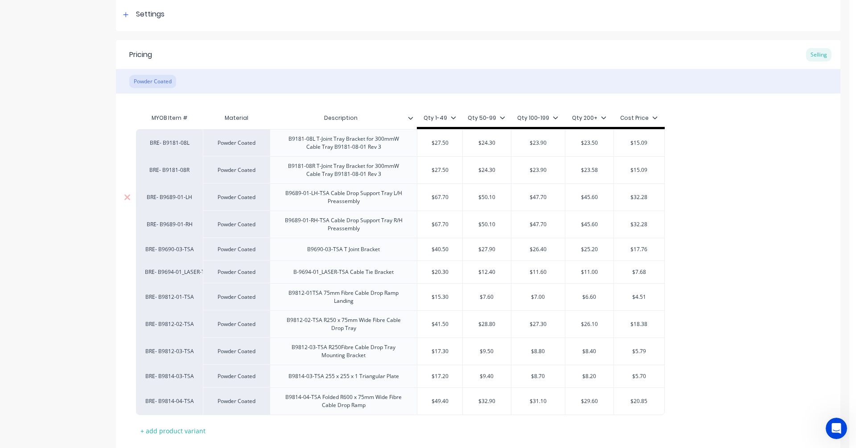
type input "$15.09"
click at [600, 169] on input "$23.58" at bounding box center [589, 170] width 48 height 8
type input "$23.50"
click at [357, 196] on div "B9689-01-LH-TSA Cable Drop Support Tray L/H Preassembly" at bounding box center [344, 198] width 140 height 20
type input "$60.4"
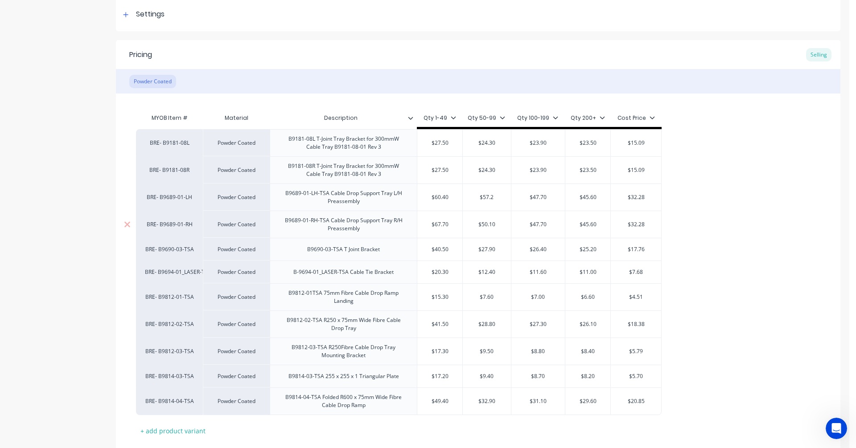
type input "$57.2"
type input "$56.8"
type input "$56.4"
type input "$37.01"
type input "$67.70"
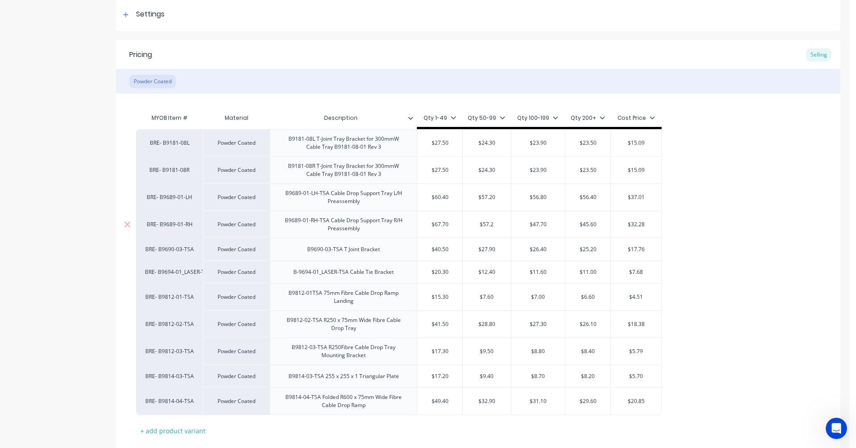
type input "$57.2"
type input "$"
type input "56.8"
type input "$"
type input "56.4"
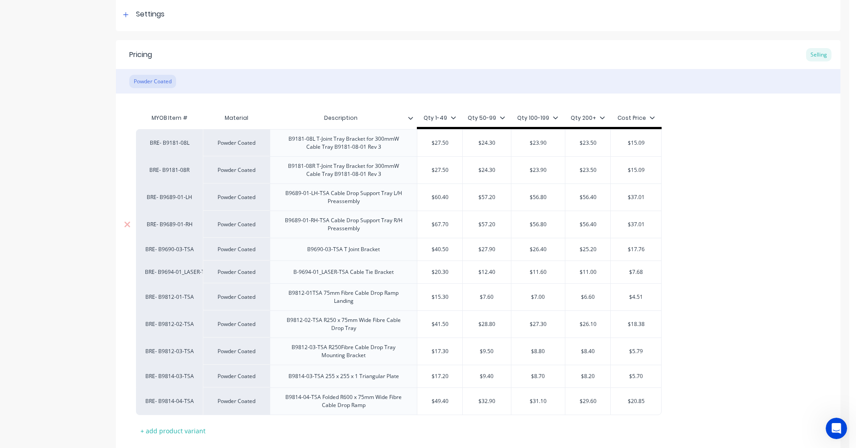
type input "$37.01"
click at [451, 225] on input "$67.70" at bounding box center [439, 225] width 45 height 8
drag, startPoint x: 451, startPoint y: 224, endPoint x: 435, endPoint y: 222, distance: 16.1
click at [435, 222] on input "$67.70" at bounding box center [439, 225] width 45 height 8
type input "$60.4"
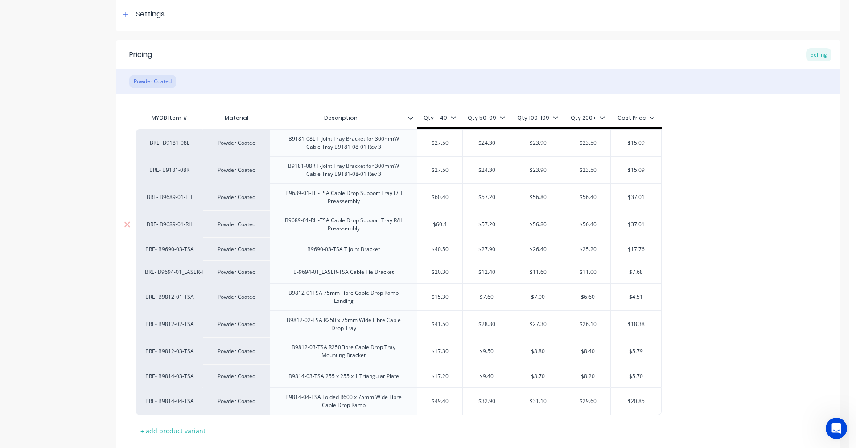
type input "$57.20"
click at [345, 250] on div "B9690-03-TSA T Joint Bracket" at bounding box center [343, 250] width 87 height 12
type input "$34.8"
type input "$31.6"
type input "$31.2"
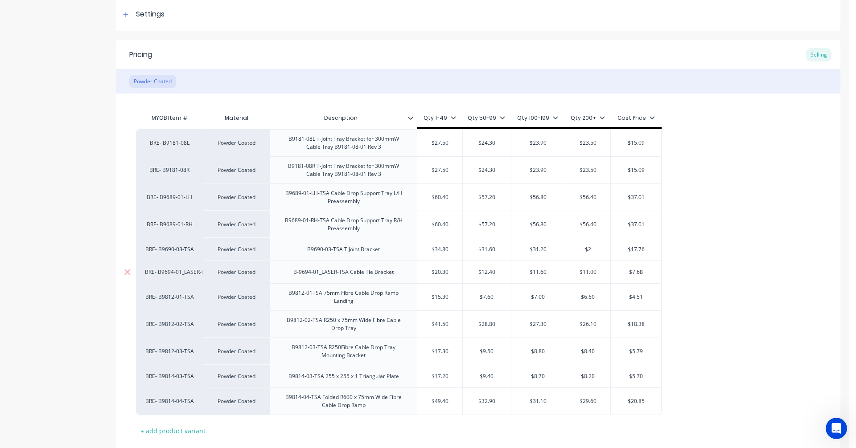
type input "$"
type input "30.8"
type input "$19.96"
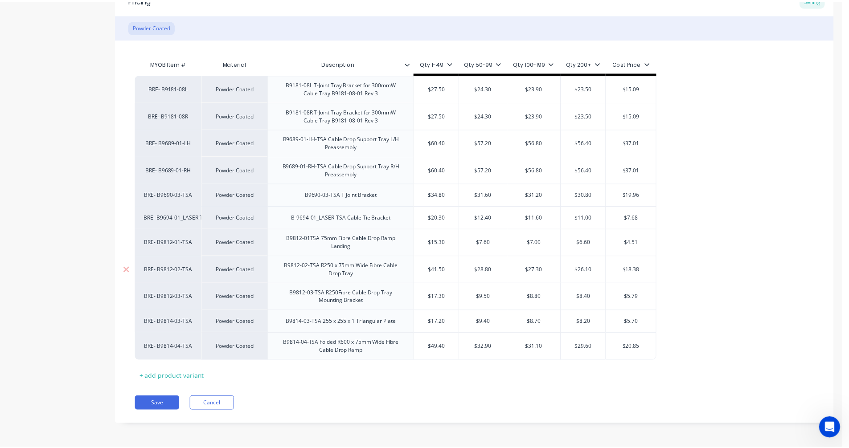
scroll to position [189, 0]
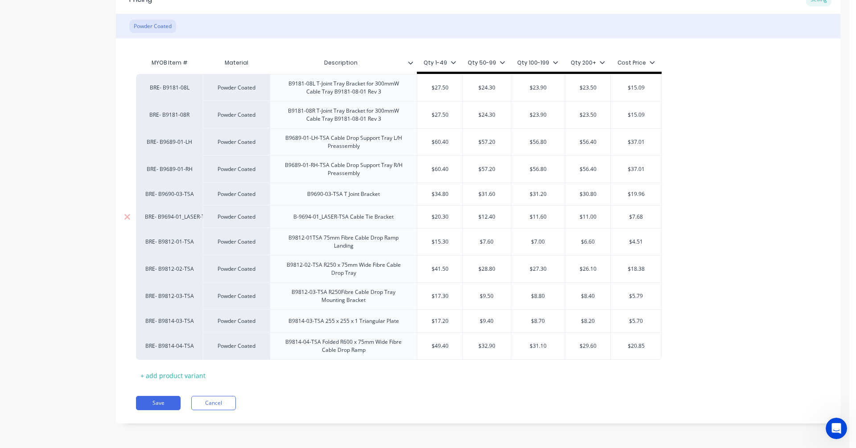
click at [357, 215] on div "B-9694-01_LASER-TSA Cable Tie Bracket" at bounding box center [343, 217] width 115 height 12
type input "$18.5"
type input "$16.1"
type input "$15.8"
type input "$15.5"
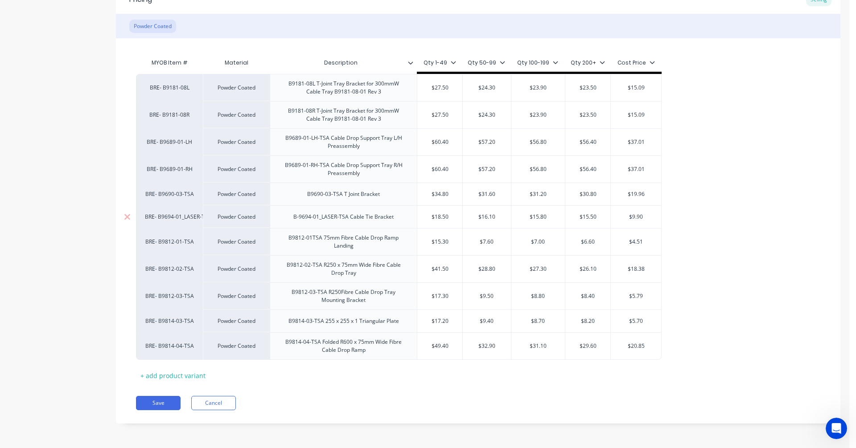
type input "$9.90"
type input "$15.30"
type input "$7.60"
click at [369, 243] on div "B9812-01TSA 75mm Fibre Cable Drop Ramp Landing" at bounding box center [344, 242] width 140 height 20
type input "13.1"
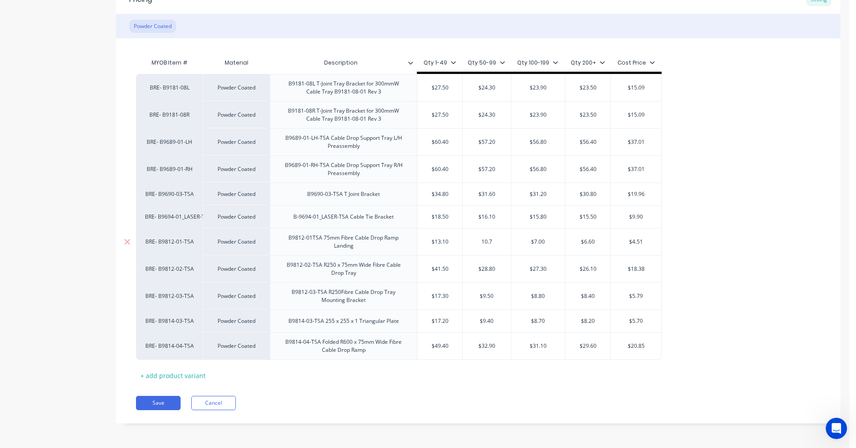
type input "10.7"
type input "$10.4"
type input "$"
type input "10.1"
type input "$6.32"
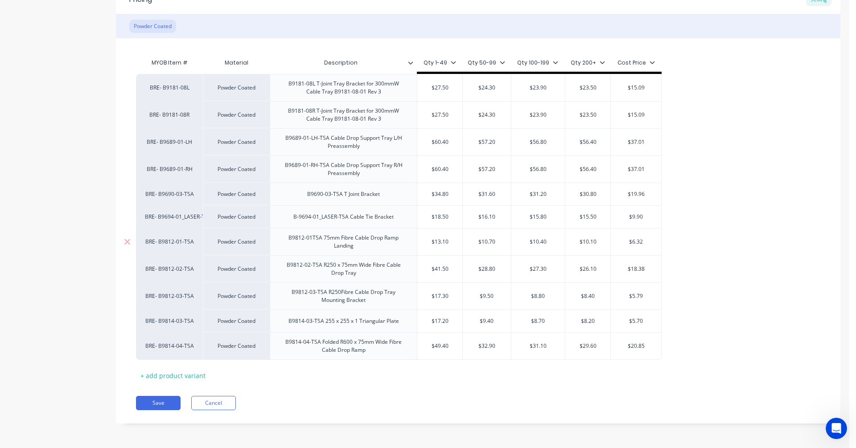
type input "$41.50"
type input "$28.80"
click at [368, 276] on div "B9812-02-TSA R250 x 75mm Wide Fibre Cable Drop Tray" at bounding box center [344, 269] width 140 height 20
type input "3"
type input "27.8"
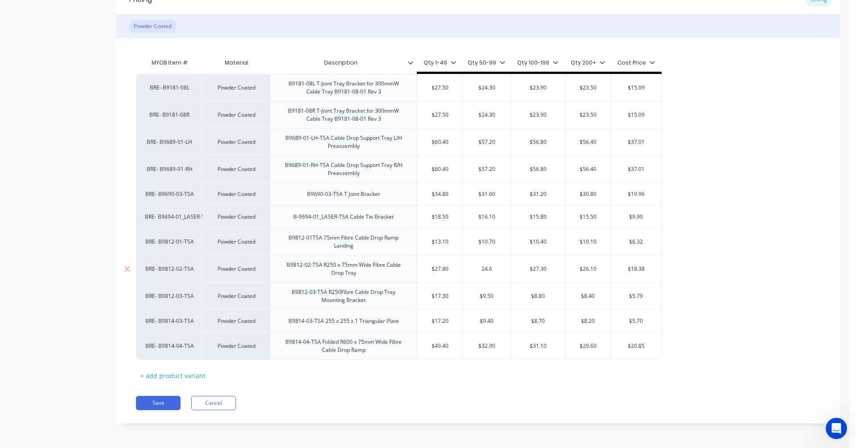
type input "24.6"
type input "$24.2"
type input "$23.8"
type input "$15.31"
type input "$17.30"
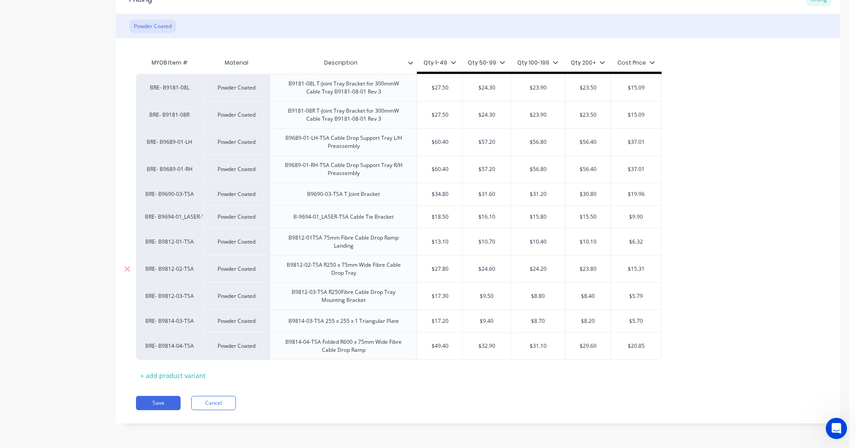
type input "$9.50"
click at [372, 305] on div "B9812-03-TSA R250Fibre Cable Drop Tray Mounting Bracket" at bounding box center [344, 297] width 140 height 20
click at [341, 293] on div "B9812-03-TSA R250Fibre Cable Drop Tray Mounting Bracket" at bounding box center [344, 297] width 140 height 20
click at [375, 300] on div "B9812-03-TSA R250 Fibre Cable Drop Tray Mounting Bracket" at bounding box center [344, 297] width 140 height 20
type input "10.8"
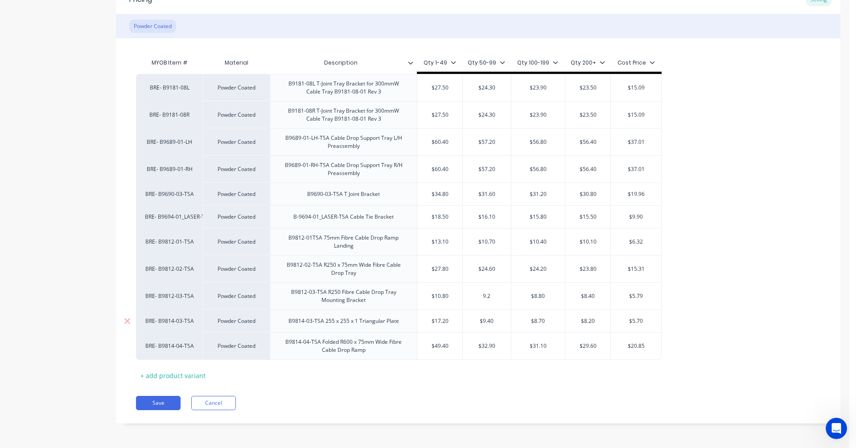
type input "9.2"
type input "$"
type input "9"
type input "$8.8"
type input "$5.58"
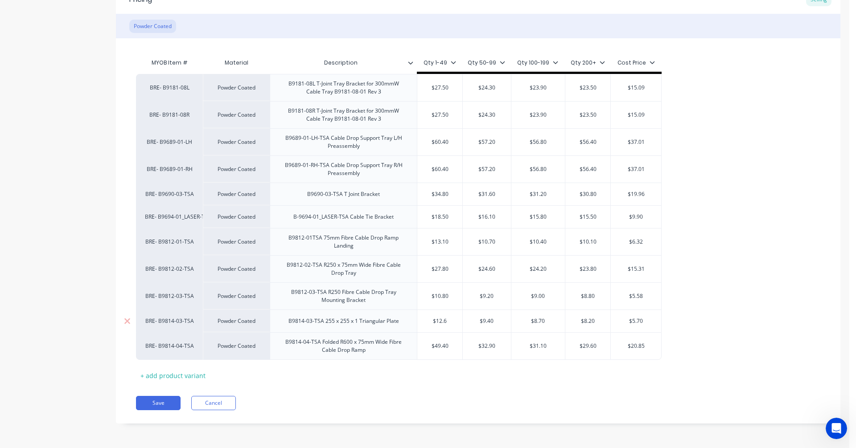
type input "$12.6"
type input "$11"
type input "$10.8"
type input "$10.6"
type input "$6.79"
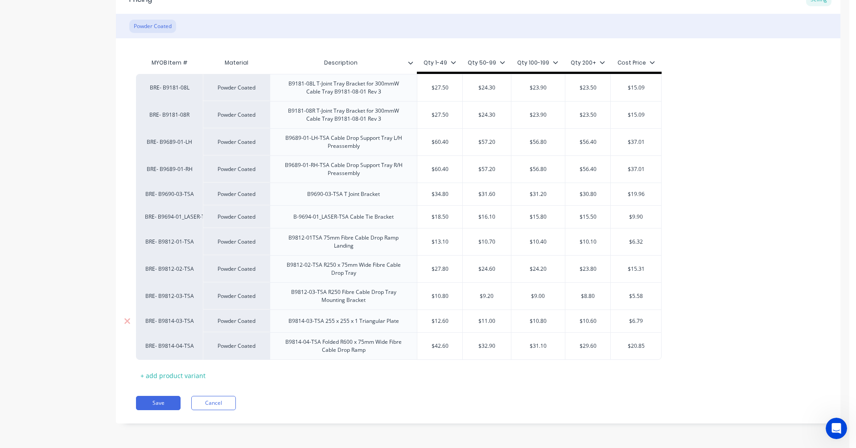
type input "$42.60"
type input "$39.8"
type input "$38.4"
type input "$38"
type input "$24.65"
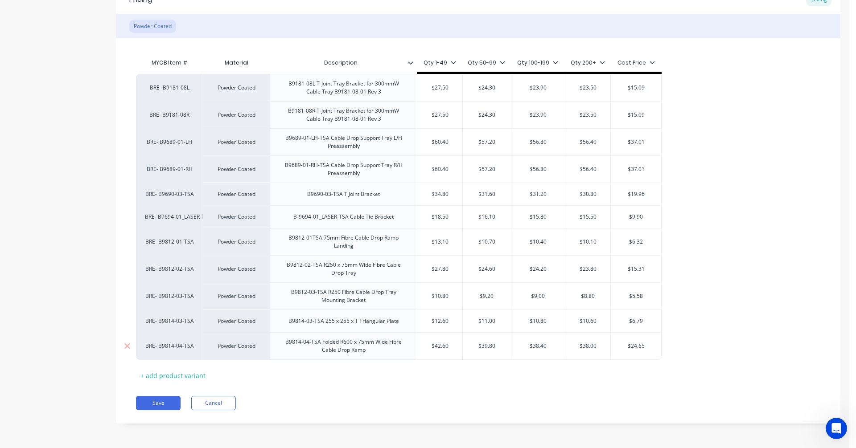
type input "$38.40"
click at [539, 345] on input "$38.40" at bounding box center [538, 346] width 54 height 8
click at [495, 348] on input "$39.80" at bounding box center [487, 346] width 48 height 8
type input "$38.90"
type input "$38.00"
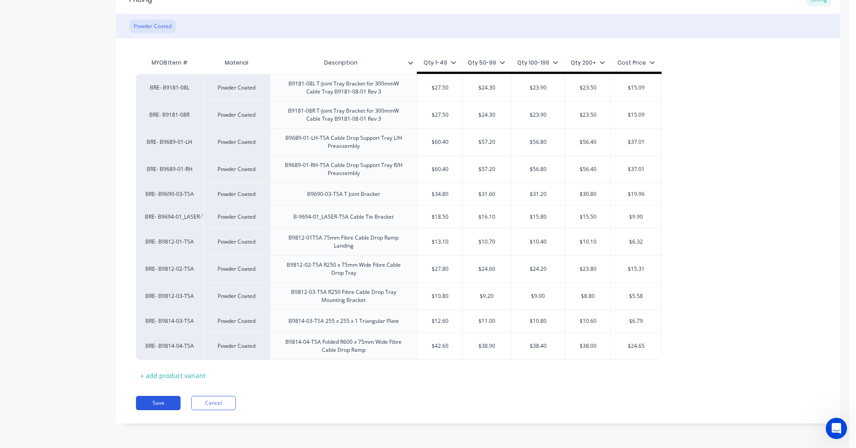
click at [156, 402] on button "Save" at bounding box center [158, 403] width 45 height 14
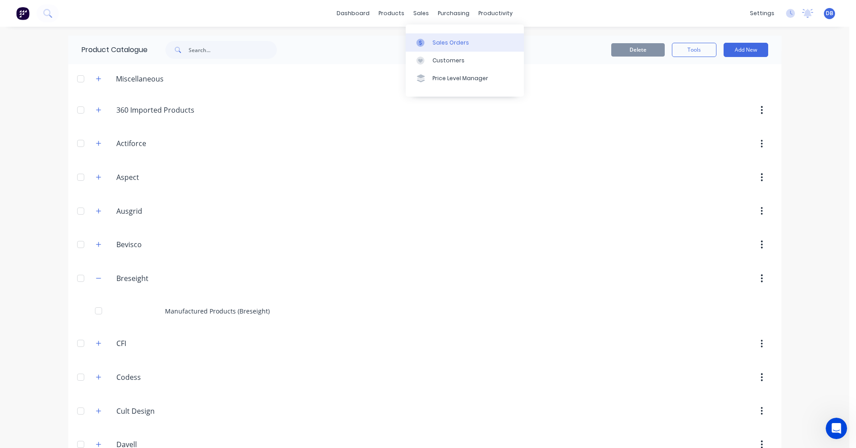
click at [439, 44] on div "Sales Orders" at bounding box center [450, 43] width 37 height 8
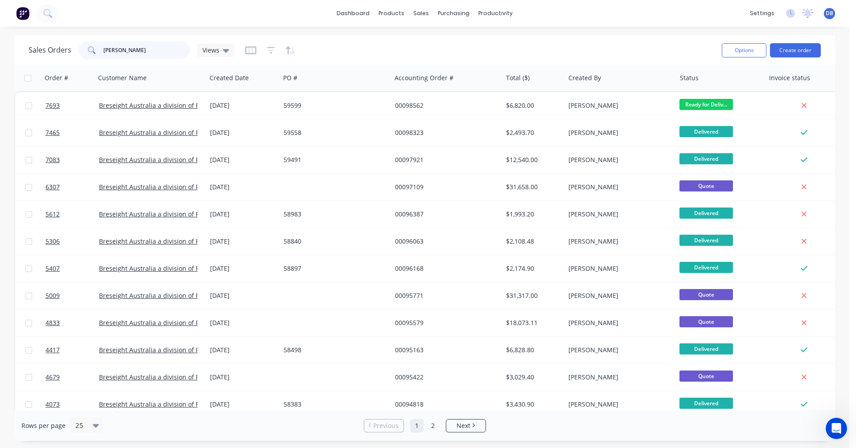
drag, startPoint x: 133, startPoint y: 50, endPoint x: 73, endPoint y: 50, distance: 60.2
click at [73, 50] on div "Sales Orders [PERSON_NAME] Views" at bounding box center [132, 50] width 206 height 18
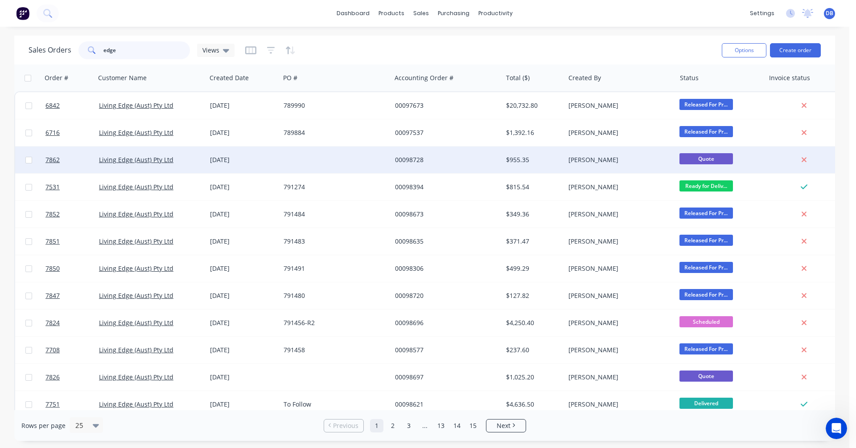
type input "edge"
click at [409, 158] on div "00098728" at bounding box center [444, 160] width 99 height 9
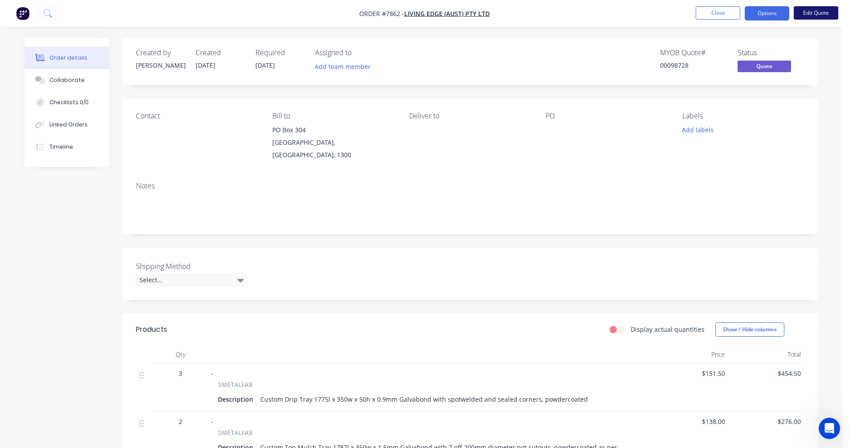
click at [812, 12] on button "Edit Quote" at bounding box center [816, 12] width 45 height 13
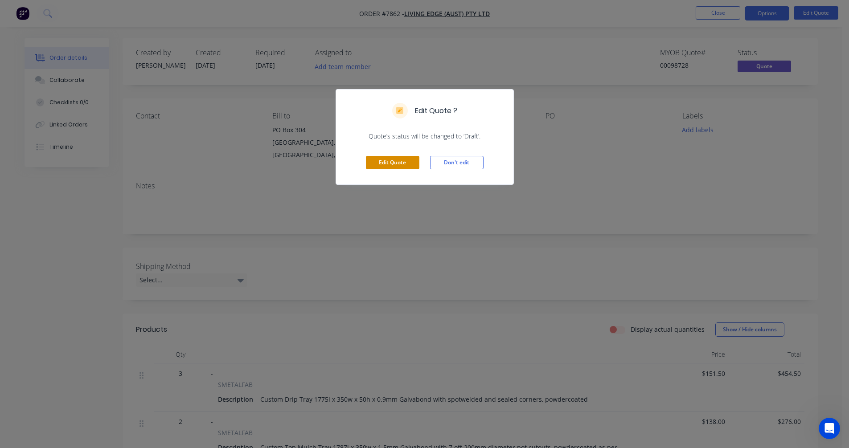
click at [390, 169] on button "Edit Quote" at bounding box center [392, 162] width 53 height 13
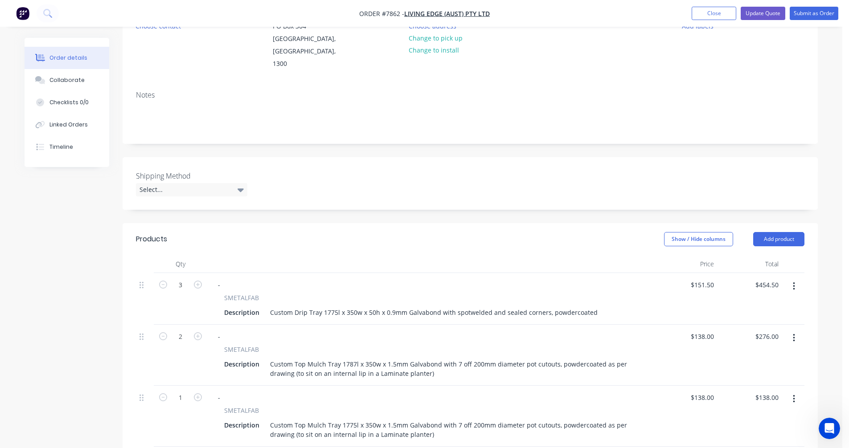
scroll to position [134, 0]
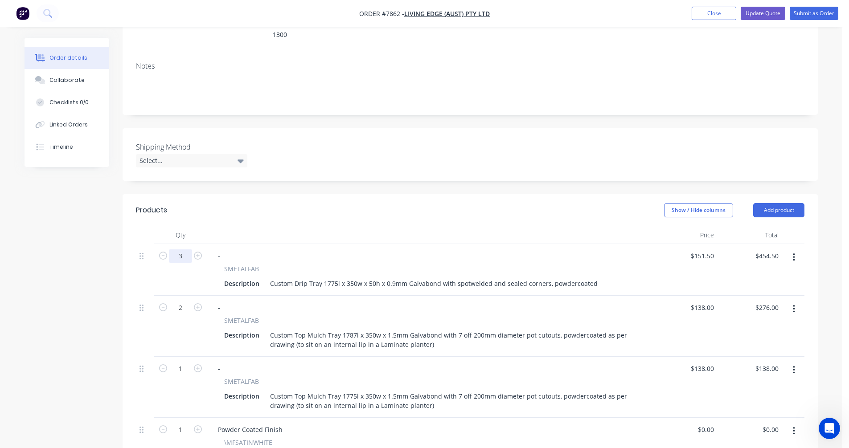
click at [184, 250] on input "3" at bounding box center [180, 256] width 23 height 13
type input "15"
type input "$2,272.50"
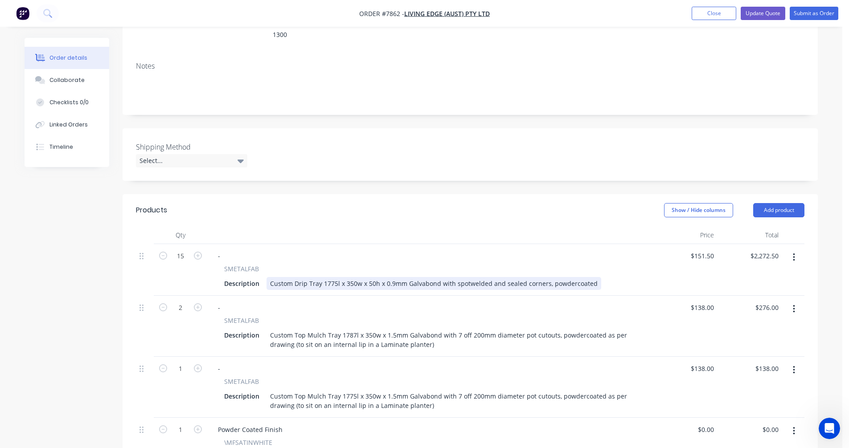
click at [439, 277] on div "Custom Drip Tray 1775l x 350w x 50h x 0.9mm Galvabond with spotwelded and seale…" at bounding box center [434, 283] width 335 height 13
type input "$116.90"
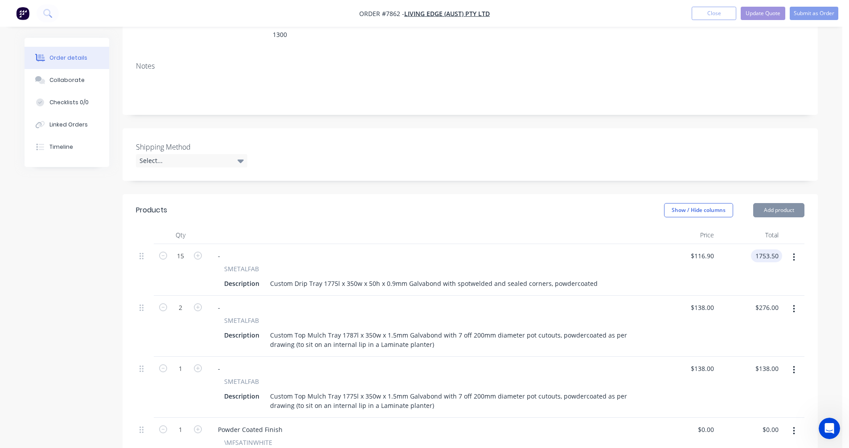
type input "$1,753.50"
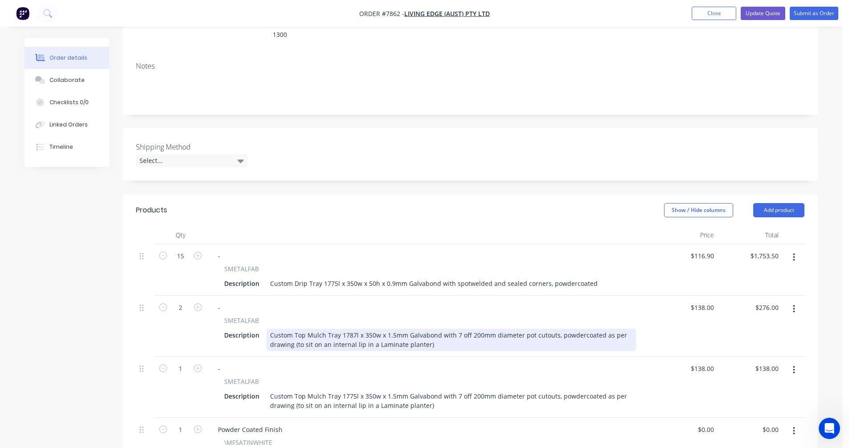
click at [481, 329] on div "Custom Top Mulch Tray 1787l x 350w x 1.5mm Galvabond with 7 off 200mm diameter …" at bounding box center [452, 340] width 370 height 22
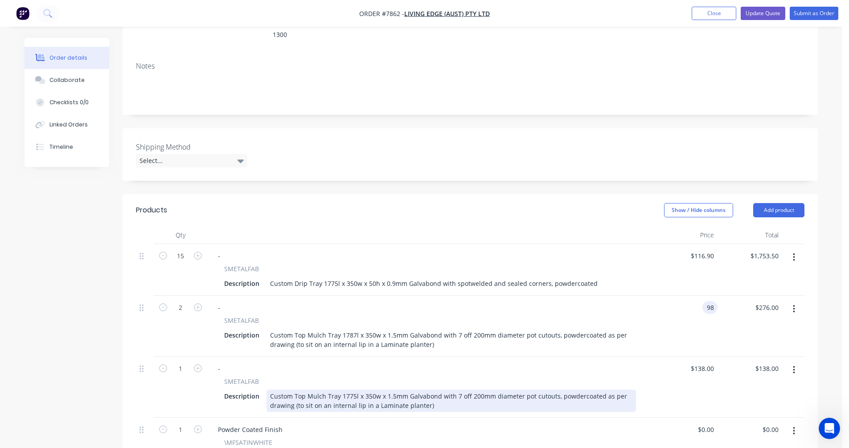
type input "$98.00"
type input "$196.00"
click at [407, 390] on div "Custom Top Mulch Tray 1775l x 350w x 1.5mm Galvabond with 7 off 200mm diameter …" at bounding box center [452, 401] width 370 height 22
type input "$98.00"
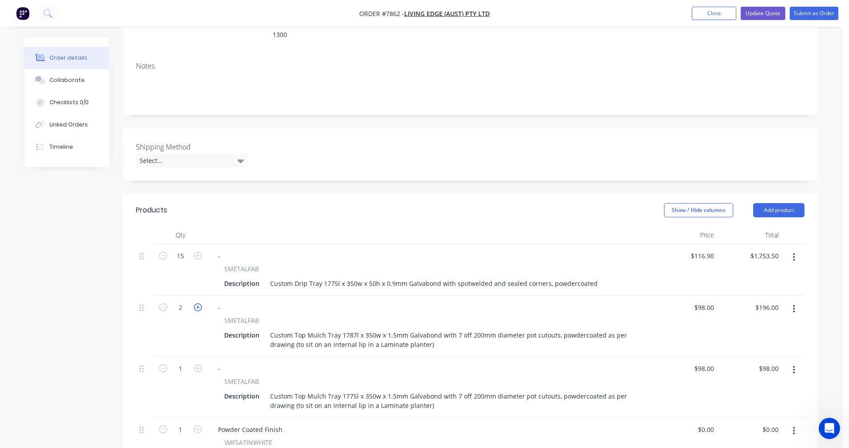
click at [197, 304] on icon "button" at bounding box center [198, 308] width 8 height 8
type input "3"
type input "$294.00"
click at [197, 304] on icon "button" at bounding box center [198, 308] width 8 height 8
type input "4"
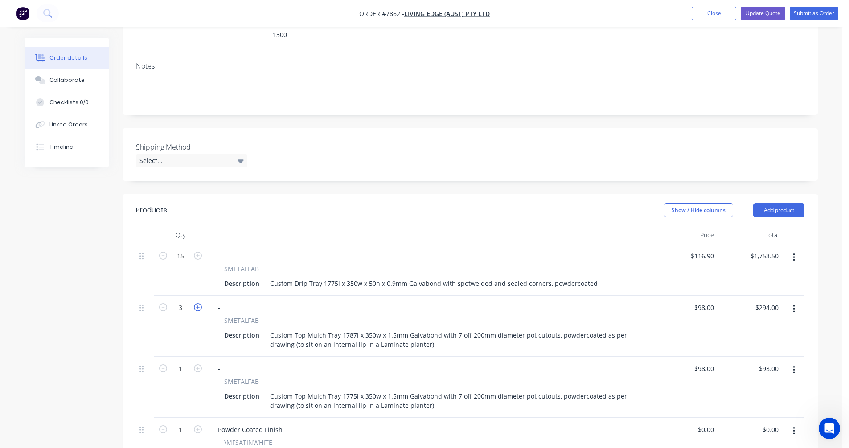
type input "$392.00"
click at [197, 304] on icon "button" at bounding box center [198, 308] width 8 height 8
type input "5"
type input "$490.00"
click at [197, 304] on icon "button" at bounding box center [198, 308] width 8 height 8
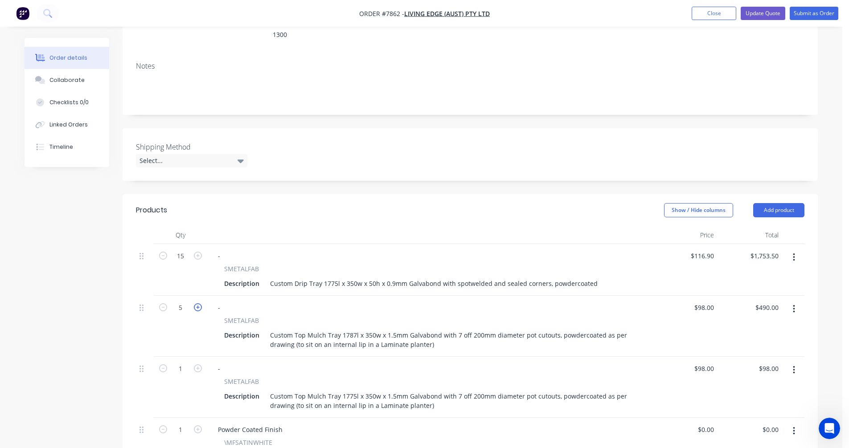
type input "6"
type input "$588.00"
click at [197, 304] on icon "button" at bounding box center [198, 308] width 8 height 8
type input "7"
type input "$686.00"
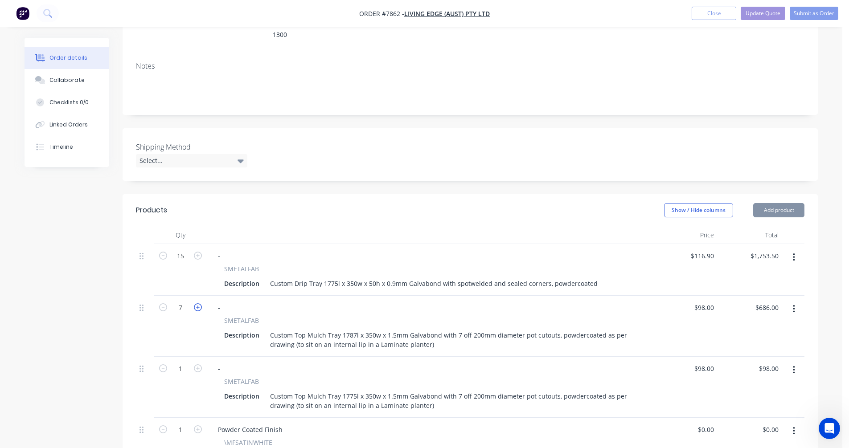
click at [197, 304] on icon "button" at bounding box center [198, 308] width 8 height 8
type input "8"
type input "$784.00"
click at [197, 304] on icon "button" at bounding box center [198, 308] width 8 height 8
type input "9"
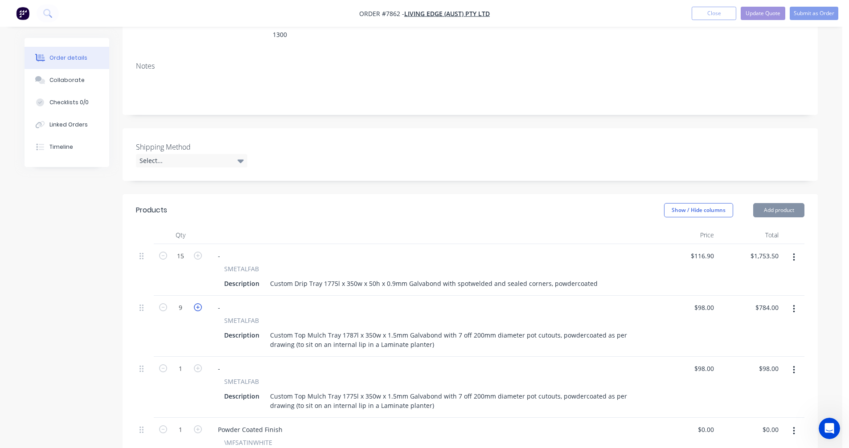
type input "$882.00"
click at [197, 304] on icon "button" at bounding box center [198, 308] width 8 height 8
type input "10"
type input "$980.00"
click at [198, 365] on icon "button" at bounding box center [198, 369] width 8 height 8
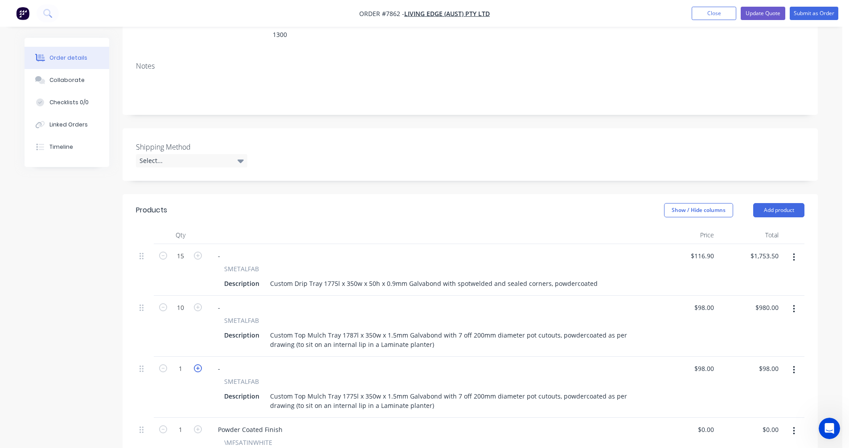
type input "2"
type input "$196.00"
click at [198, 365] on icon "button" at bounding box center [198, 369] width 8 height 8
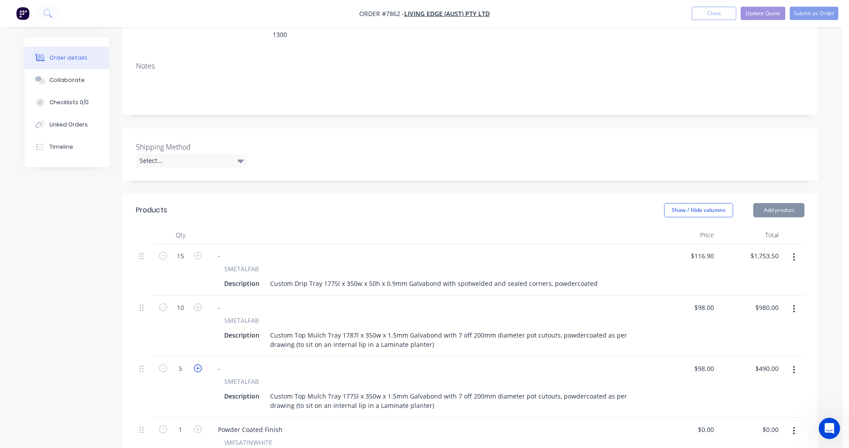
click at [198, 365] on icon "button" at bounding box center [198, 369] width 8 height 8
click at [161, 365] on icon "button" at bounding box center [163, 369] width 8 height 8
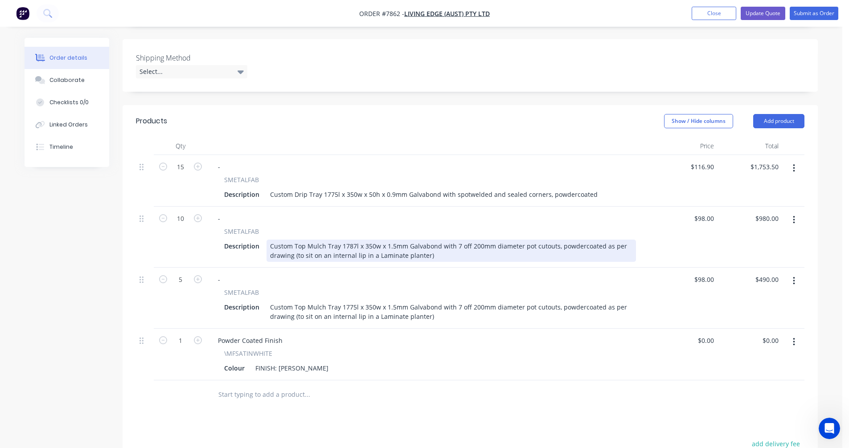
scroll to position [267, 0]
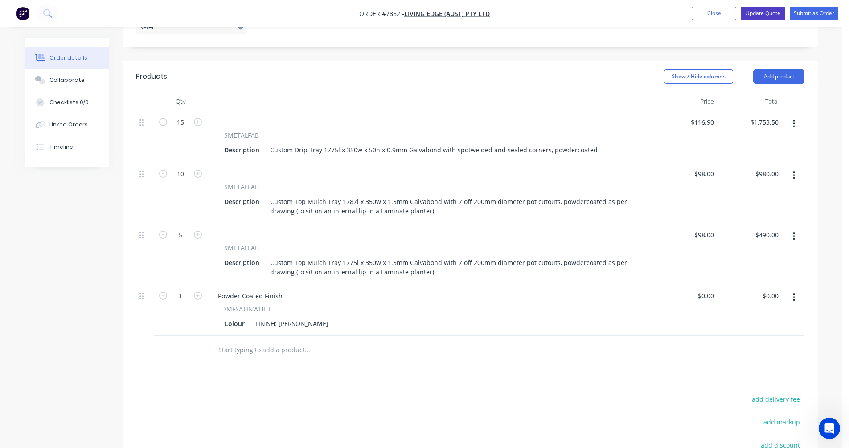
click at [754, 13] on button "Update Quote" at bounding box center [763, 13] width 45 height 13
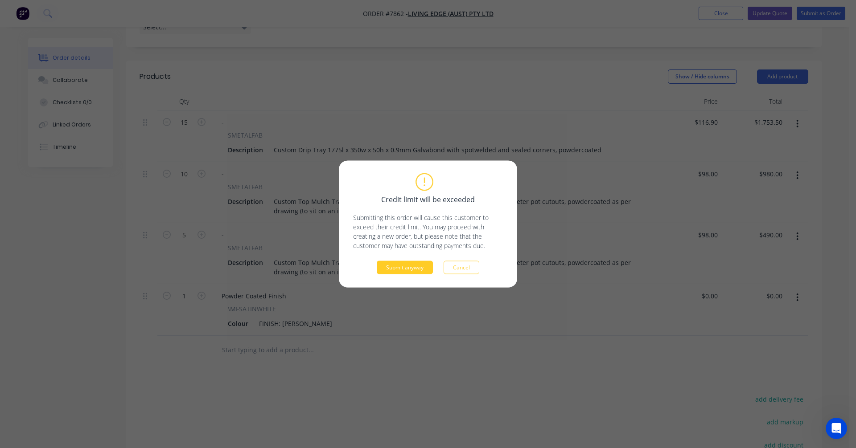
click at [414, 265] on button "Submit anyway" at bounding box center [405, 267] width 56 height 13
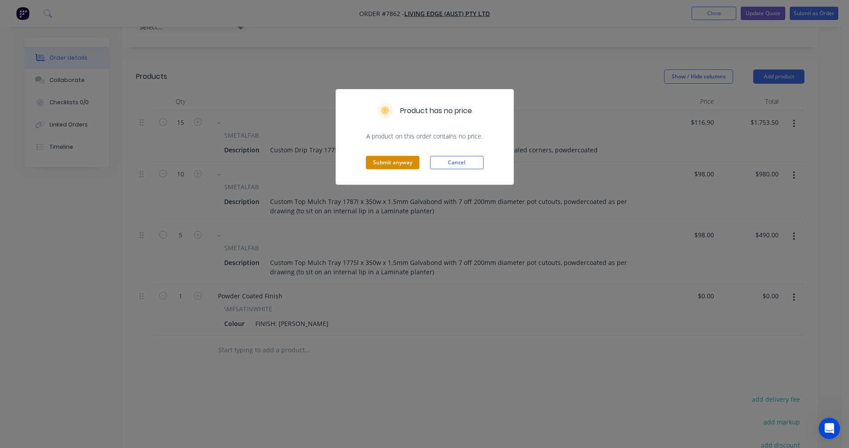
click at [409, 161] on button "Submit anyway" at bounding box center [392, 162] width 53 height 13
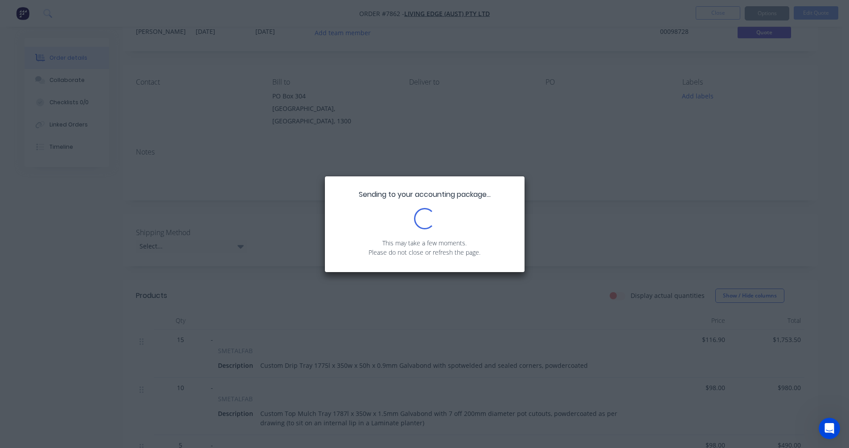
scroll to position [0, 0]
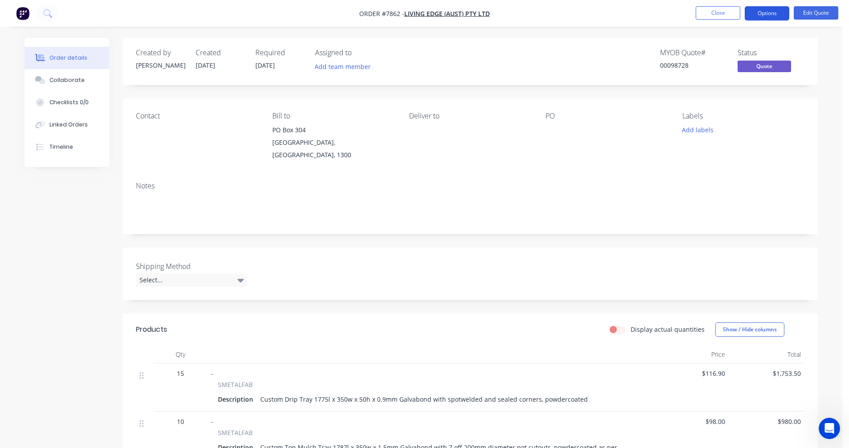
click at [775, 9] on button "Options" at bounding box center [767, 13] width 45 height 14
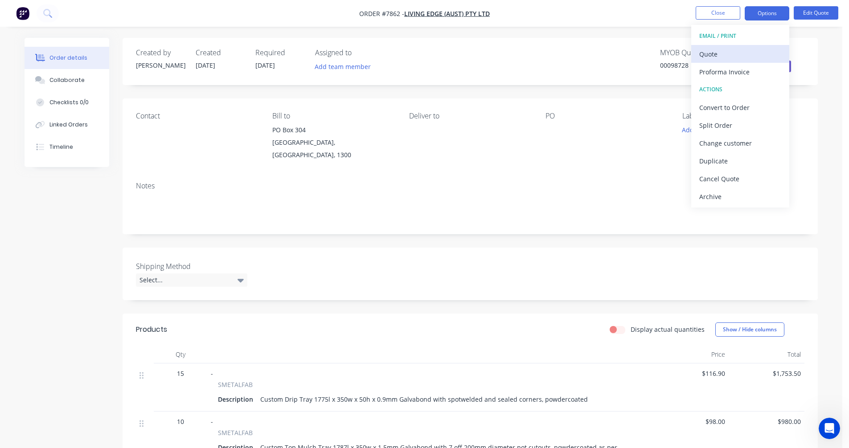
click at [718, 56] on div "Quote" at bounding box center [740, 54] width 82 height 13
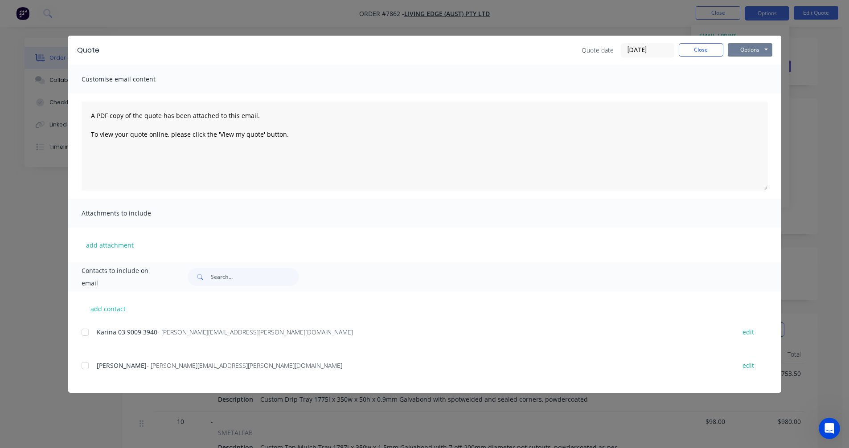
click at [751, 47] on button "Options" at bounding box center [750, 49] width 45 height 13
click at [755, 62] on button "Preview" at bounding box center [756, 65] width 57 height 15
click at [705, 51] on button "Close" at bounding box center [701, 49] width 45 height 13
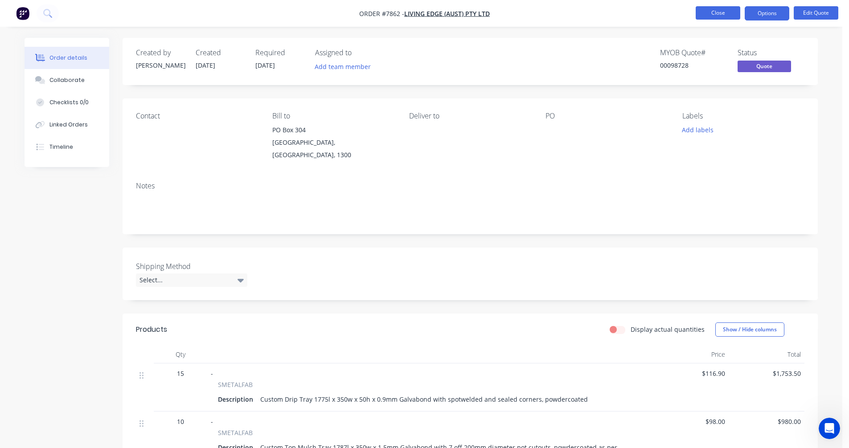
click at [713, 16] on button "Close" at bounding box center [718, 12] width 45 height 13
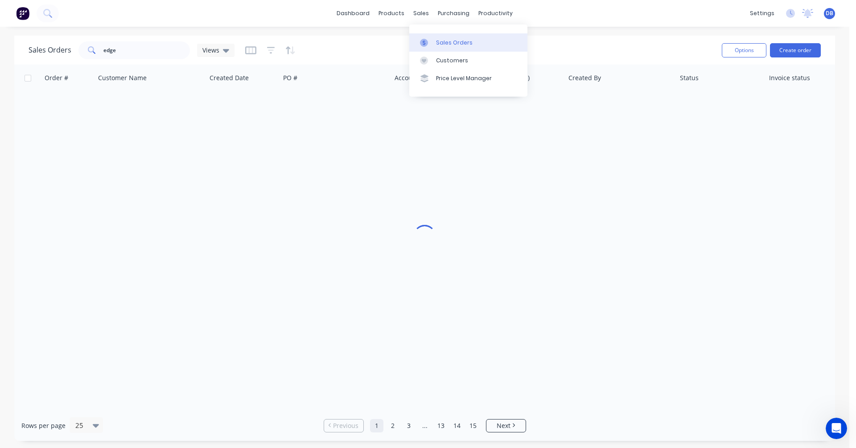
click at [443, 41] on div "Sales Orders" at bounding box center [454, 43] width 37 height 8
click at [80, 49] on div "edge" at bounding box center [133, 50] width 111 height 18
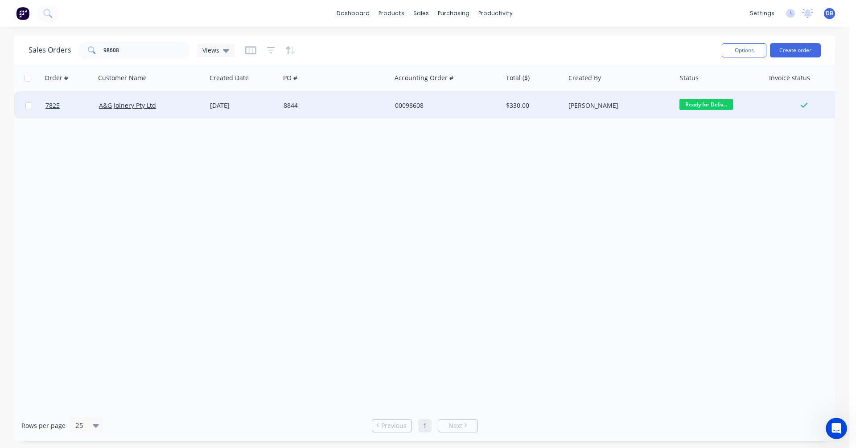
click at [230, 104] on div "[DATE]" at bounding box center [243, 105] width 66 height 9
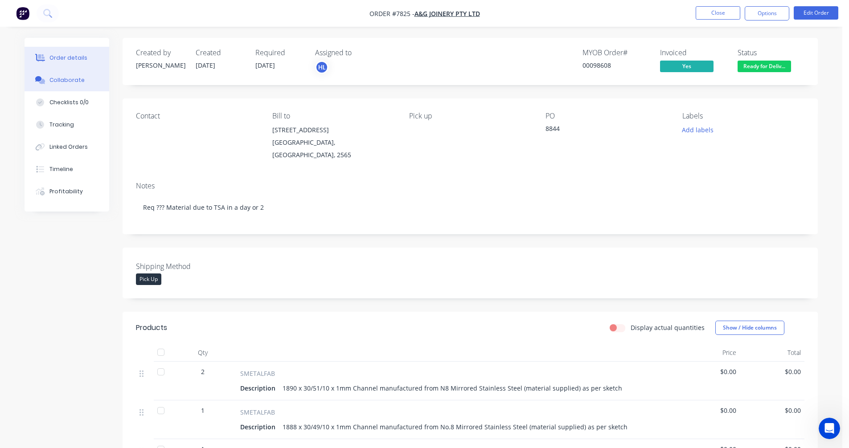
click at [57, 79] on div "Collaborate" at bounding box center [66, 80] width 35 height 8
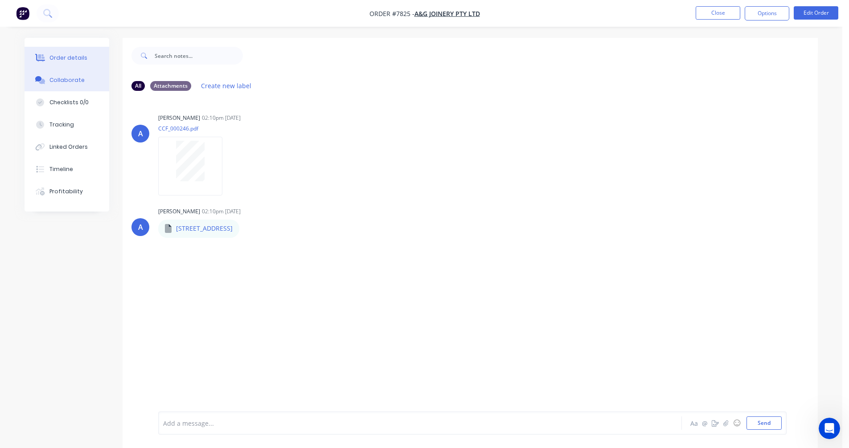
click at [71, 58] on div "Order details" at bounding box center [68, 58] width 38 height 8
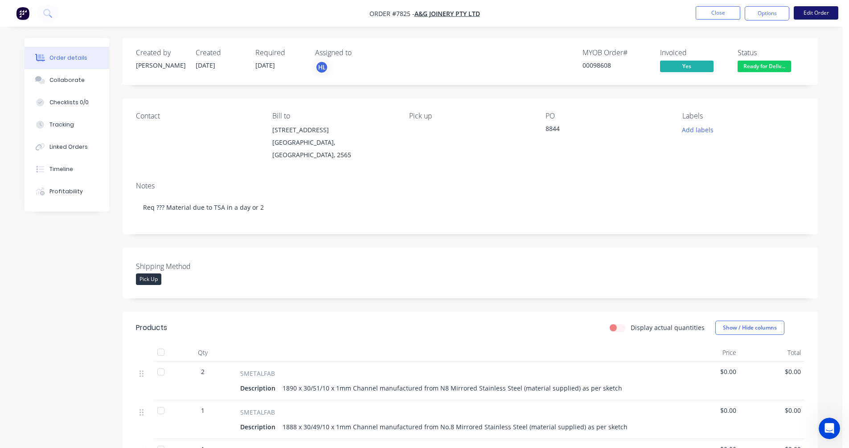
click at [813, 12] on button "Edit Order" at bounding box center [816, 12] width 45 height 13
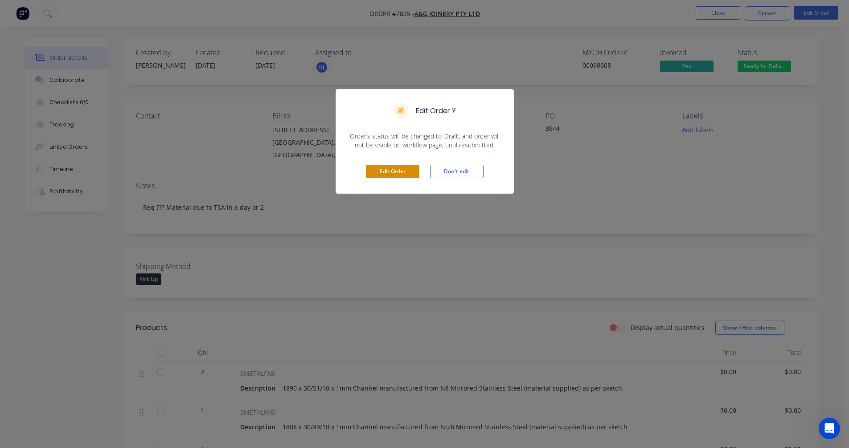
click at [386, 175] on button "Edit Order" at bounding box center [392, 171] width 53 height 13
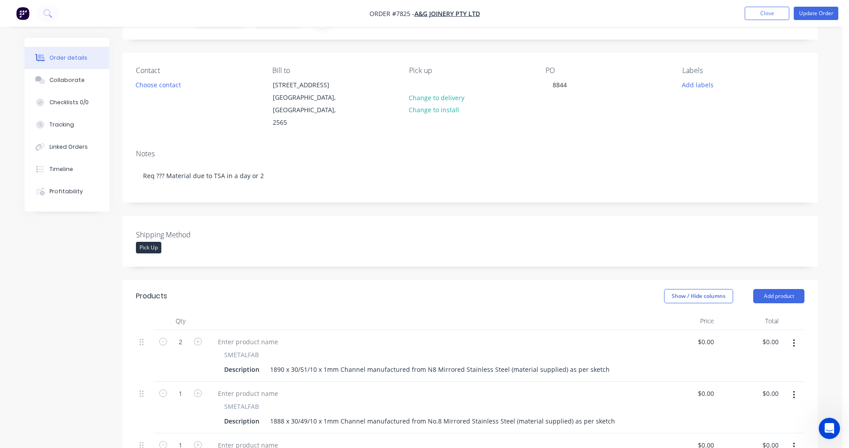
scroll to position [89, 0]
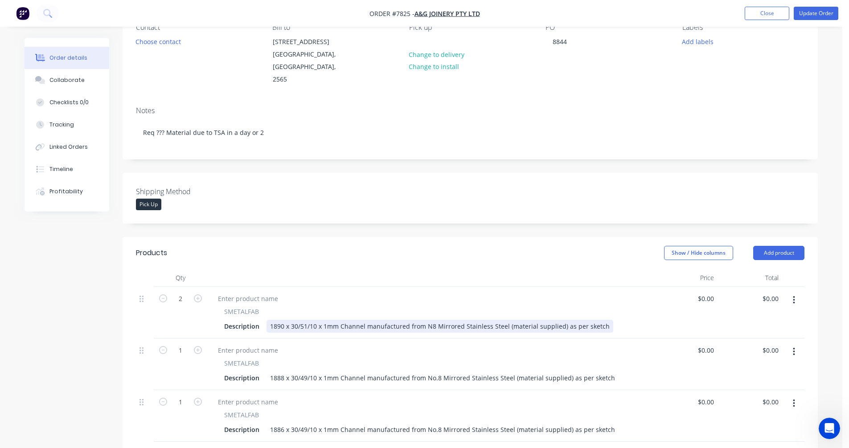
click at [284, 320] on div "1890 x 30/51/10 x 1mm Channel manufactured from N8 Mirrored Stainless Steel (ma…" at bounding box center [440, 326] width 347 height 13
click at [317, 320] on div "1890l x 30/51/10 x 1mm Channel manufactured from N8 Mirrored Stainless Steel (m…" at bounding box center [441, 326] width 349 height 13
click at [328, 320] on div "1890l x 30/51/10 x 1mm Channel manufactured from N8 Mirrored Stainless Steel (m…" at bounding box center [441, 326] width 349 height 13
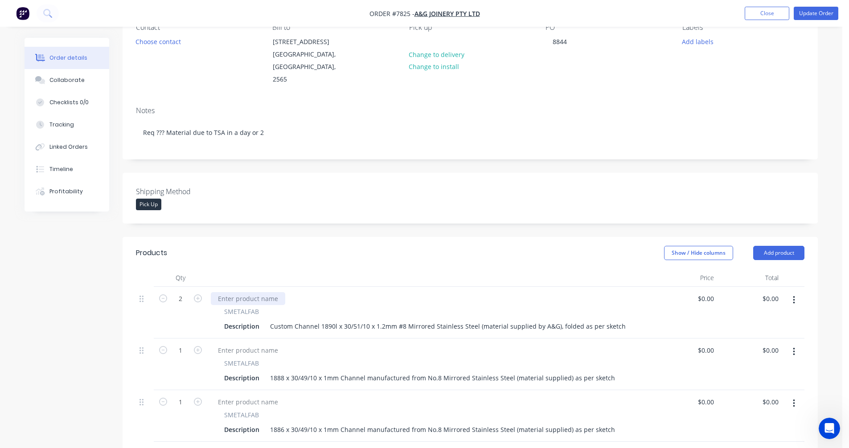
click at [228, 292] on div at bounding box center [248, 298] width 74 height 13
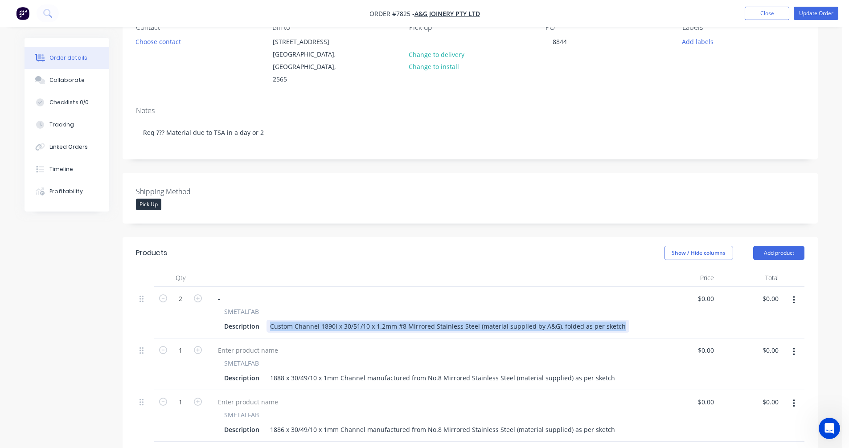
drag, startPoint x: 615, startPoint y: 314, endPoint x: 267, endPoint y: 317, distance: 348.6
click at [267, 320] on div "Custom Channel 1890l x 30/51/10 x 1.2mm #8 Mirrored Stainless Steel (material s…" at bounding box center [448, 326] width 363 height 13
copy div "Custom Channel 1890l x 30/51/10 x 1.2mm #8 Mirrored Stainless Steel (material s…"
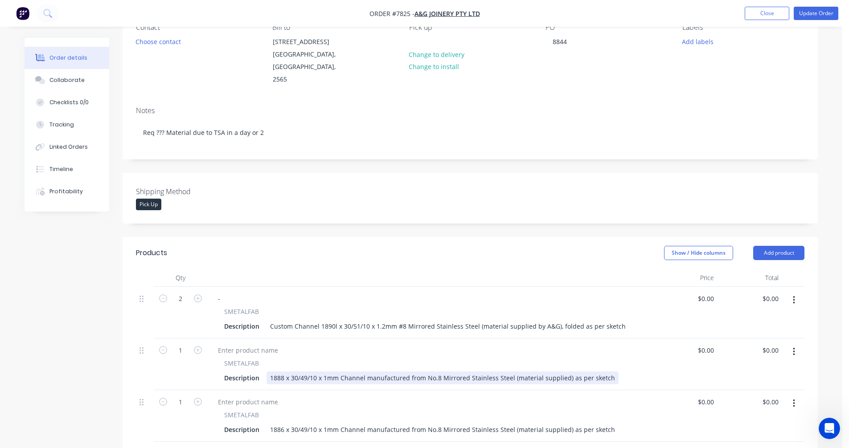
click at [604, 372] on div "1888 x 30/49/10 x 1mm Channel manufactured from No.8 Mirrored Stainless Steel (…" at bounding box center [443, 378] width 352 height 13
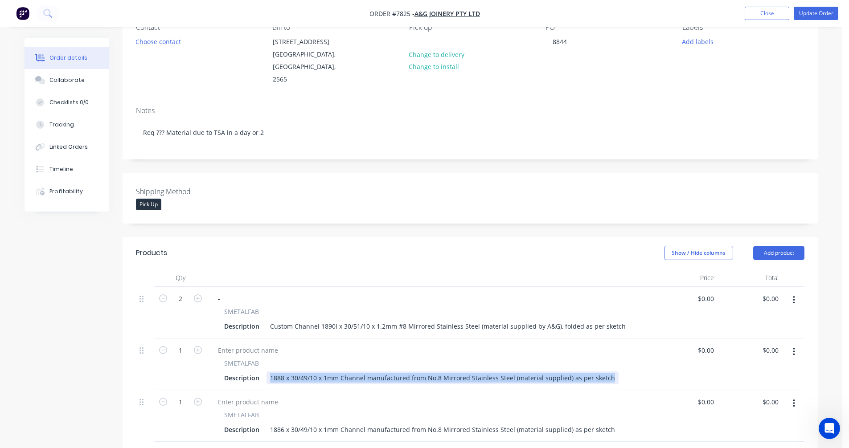
drag, startPoint x: 588, startPoint y: 366, endPoint x: 266, endPoint y: 368, distance: 321.4
click at [267, 372] on div "1888 x 30/49/10 x 1mm Channel manufactured from No.8 Mirrored Stainless Steel (…" at bounding box center [443, 378] width 352 height 13
paste div
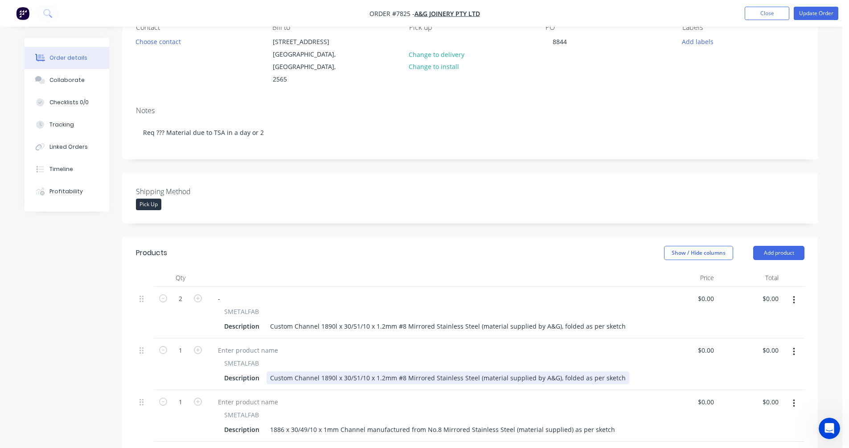
click at [329, 372] on div "Custom Channel 1890l x 30/51/10 x 1.2mm #8 Mirrored Stainless Steel (material s…" at bounding box center [448, 378] width 363 height 13
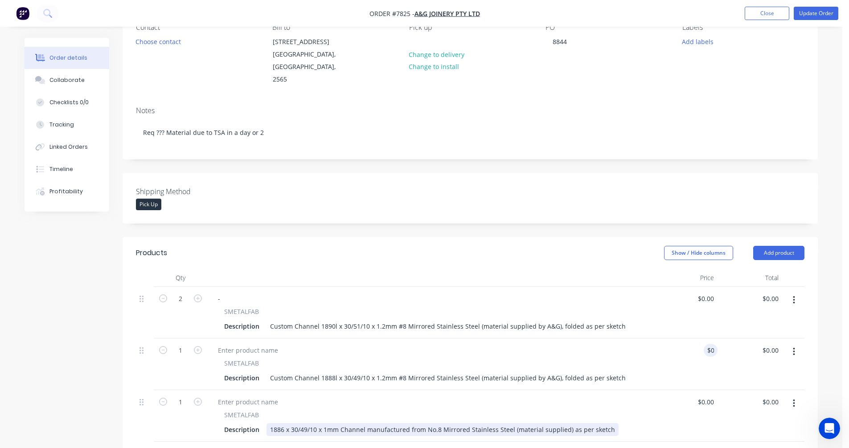
click at [357, 423] on div "1886 x 30/49/10 x 1mm Channel manufactured from No.8 Mirrored Stainless Steel (…" at bounding box center [443, 429] width 352 height 13
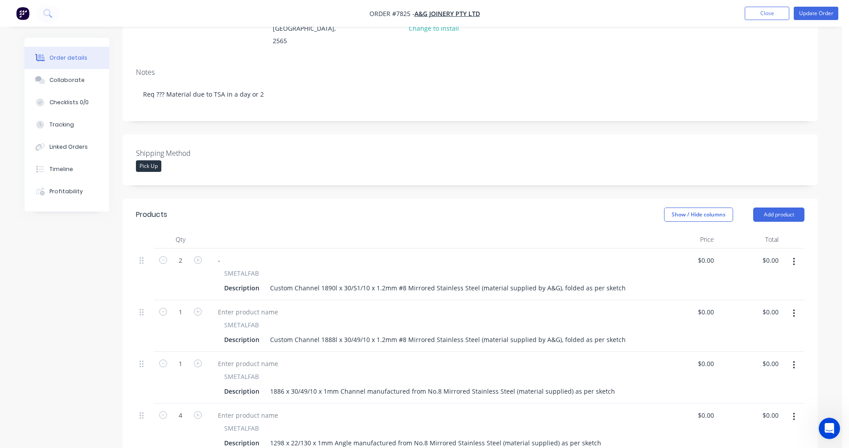
scroll to position [178, 0]
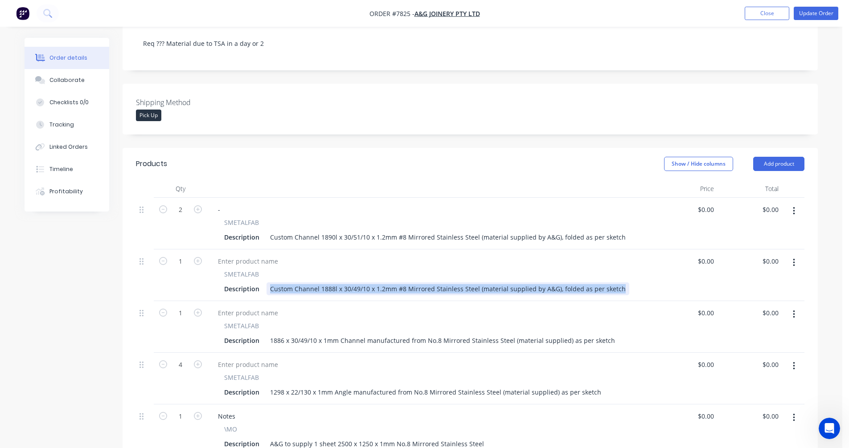
drag, startPoint x: 614, startPoint y: 275, endPoint x: 265, endPoint y: 273, distance: 348.6
click at [265, 283] on div "Description Custom Channel 1888l x 30/49/10 x 1.2mm #8 Mirrored Stainless Steel…" at bounding box center [428, 289] width 415 height 13
copy div "Custom Channel 1888l x 30/49/10 x 1.2mm #8 Mirrored Stainless Steel (material s…"
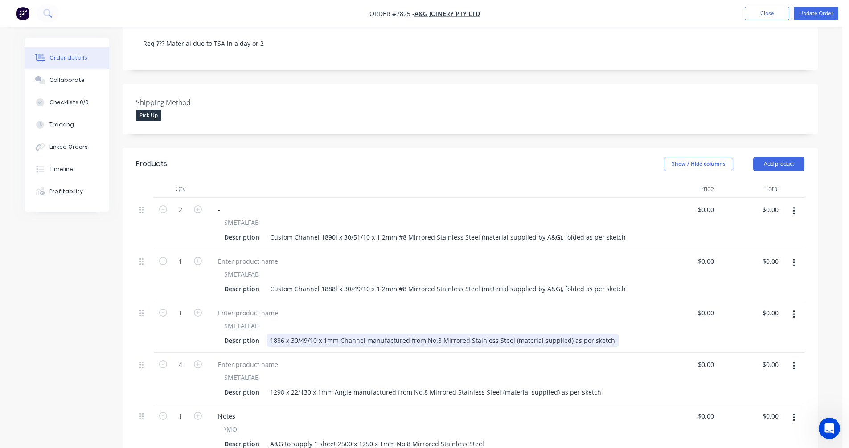
click at [574, 334] on div "1886 x 30/49/10 x 1mm Channel manufactured from No.8 Mirrored Stainless Steel (…" at bounding box center [443, 340] width 352 height 13
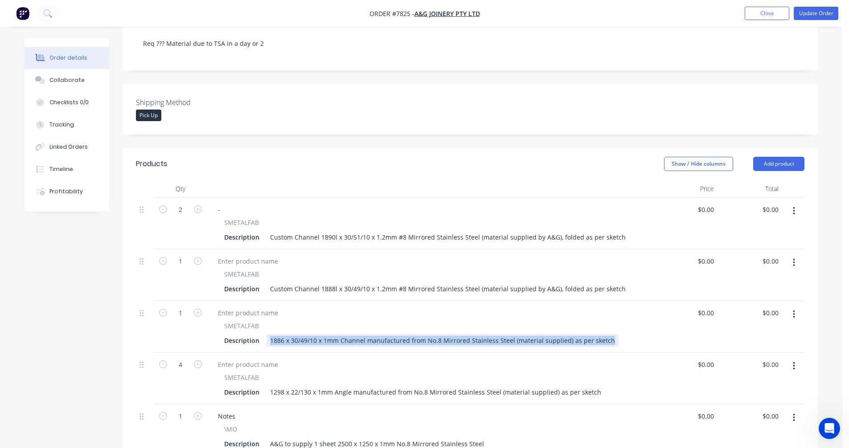
drag, startPoint x: 604, startPoint y: 328, endPoint x: 262, endPoint y: 340, distance: 342.6
click at [263, 341] on div "2 - SMETALFAB Description Custom Channel 1890l x 30/51/10 x 1.2mm #8 Mirrored S…" at bounding box center [470, 353] width 669 height 310
paste div
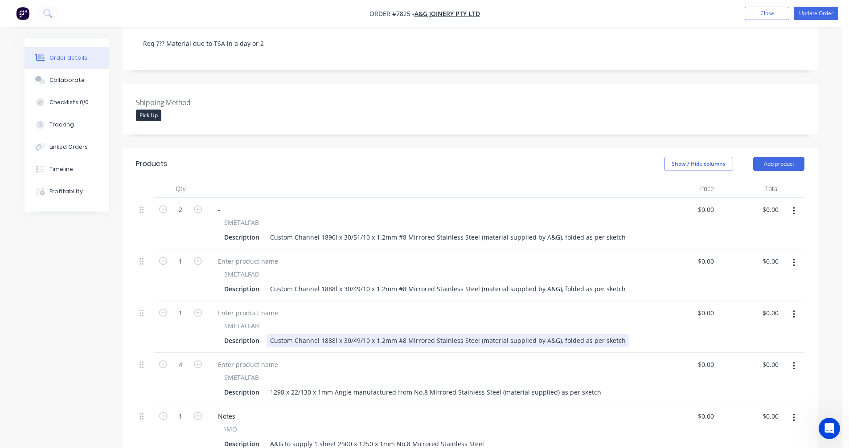
click at [331, 334] on div "Custom Channel 1888l x 30/49/10 x 1.2mm #8 Mirrored Stainless Steel (material s…" at bounding box center [448, 340] width 363 height 13
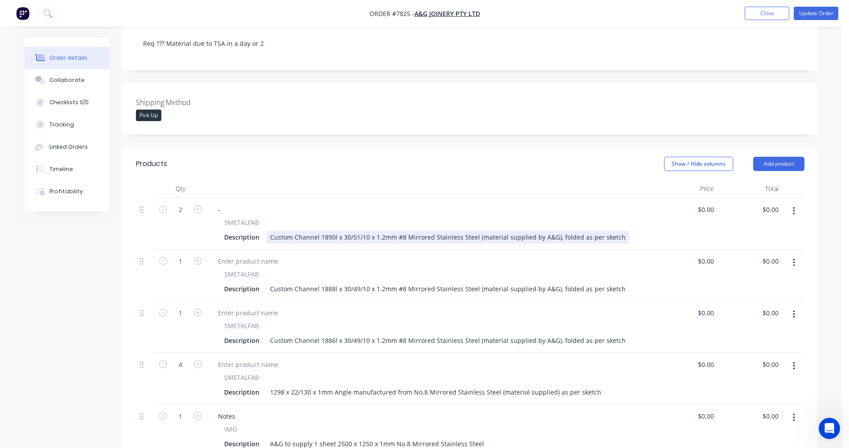
click at [448, 231] on div "Custom Channel 1890l x 30/51/10 x 1.2mm #8 Mirrored Stainless Steel (material s…" at bounding box center [448, 237] width 363 height 13
click at [476, 231] on div "Custom Channel 1890l x 30/51/10 x 1.2mm #8 Mirrored Stainless Steel (material s…" at bounding box center [448, 237] width 363 height 13
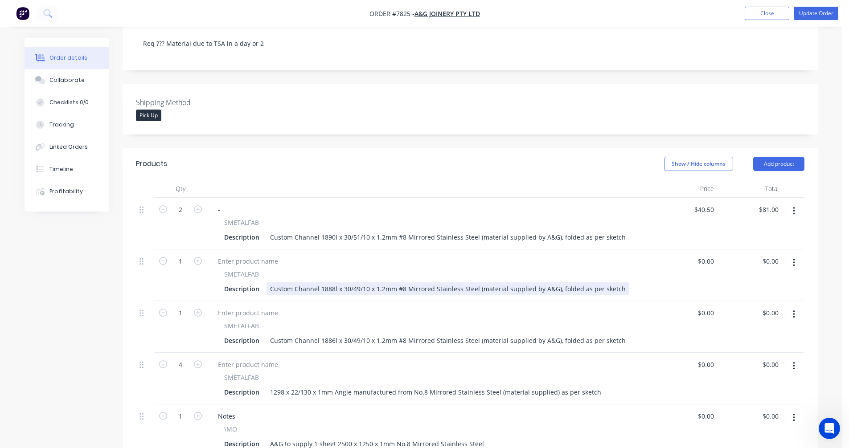
click at [581, 283] on div "Custom Channel 1888l x 30/49/10 x 1.2mm #8 Mirrored Stainless Steel (material s…" at bounding box center [448, 289] width 363 height 13
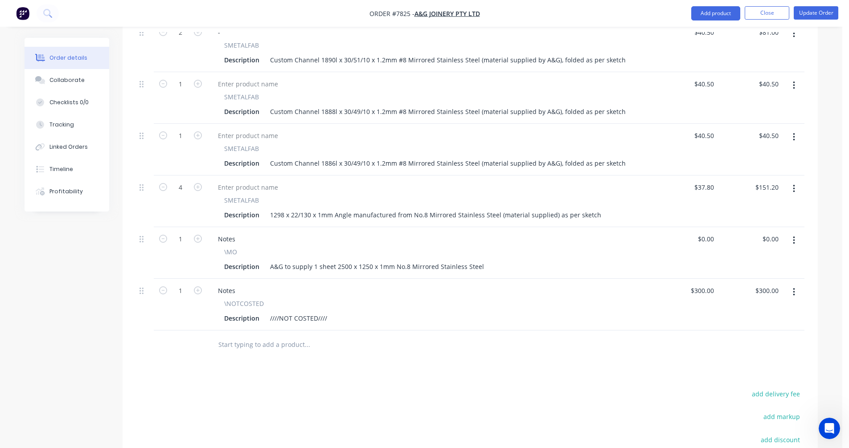
scroll to position [312, 0]
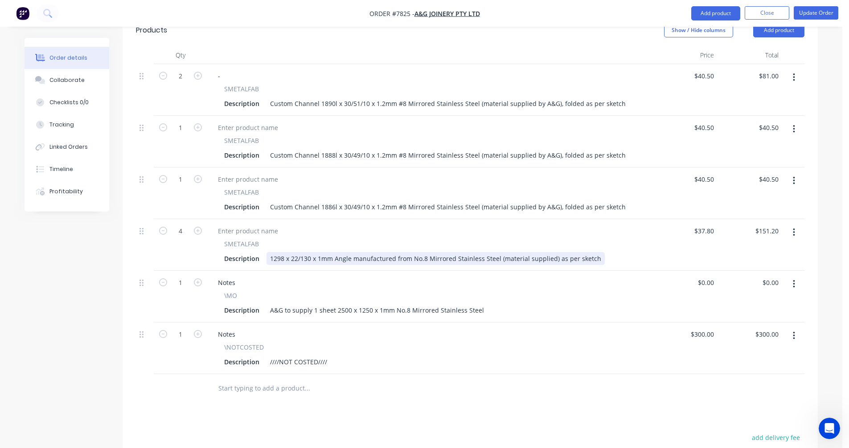
click at [337, 252] on div "1298 x 22/130 x 1mm Angle manufactured from No.8 Mirrored Stainless Steel (mate…" at bounding box center [436, 258] width 338 height 13
click at [793, 331] on icon "button" at bounding box center [794, 336] width 2 height 10
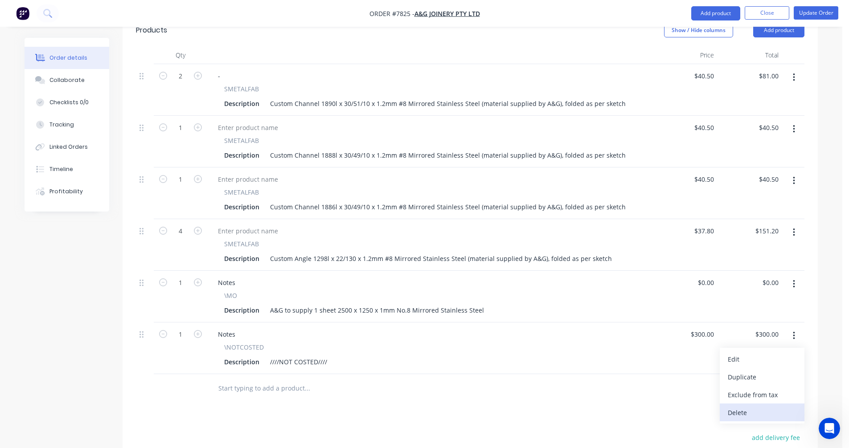
click at [751, 407] on div "Delete" at bounding box center [762, 413] width 69 height 13
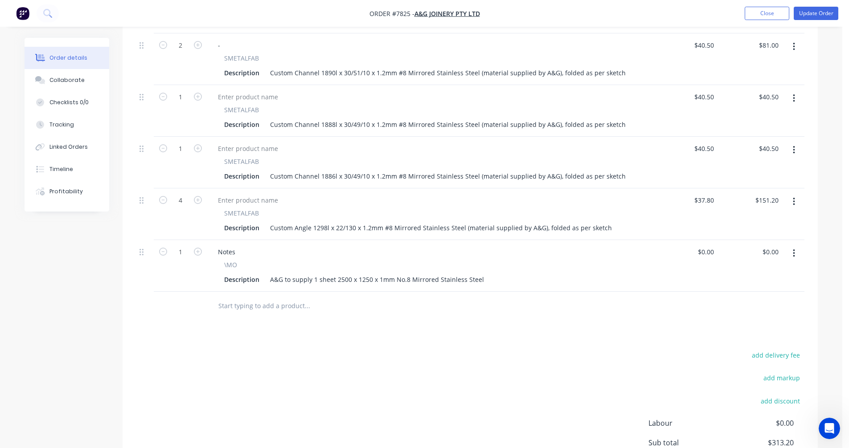
scroll to position [232, 0]
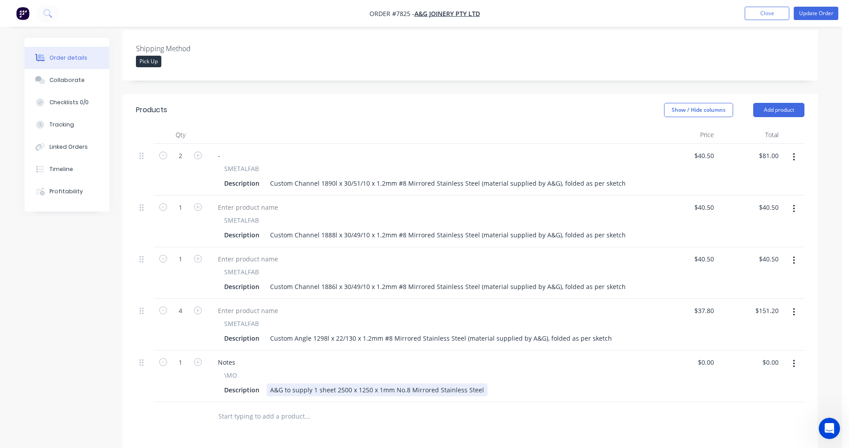
click at [477, 384] on div "A&G to supply 1 sheet 2500 x 1250 x 1mm No.8 Mirrored Stainless Steel" at bounding box center [377, 390] width 221 height 13
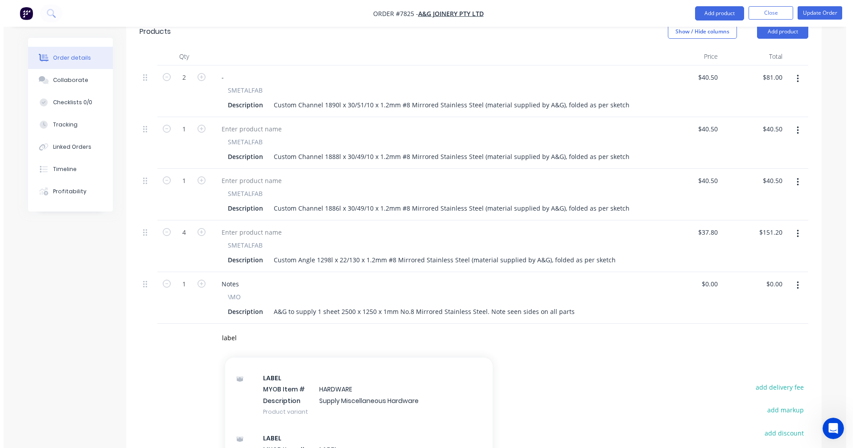
scroll to position [366, 0]
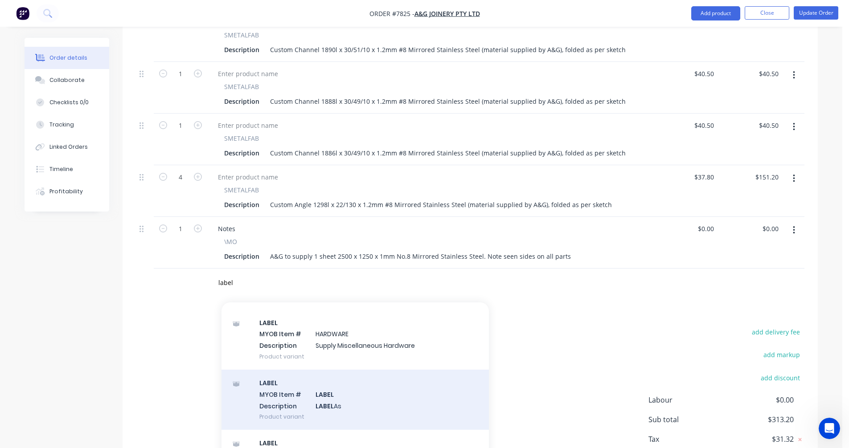
click at [317, 390] on div "LABEL MYOB Item # LABEL Description LABEL As Product variant" at bounding box center [355, 400] width 267 height 60
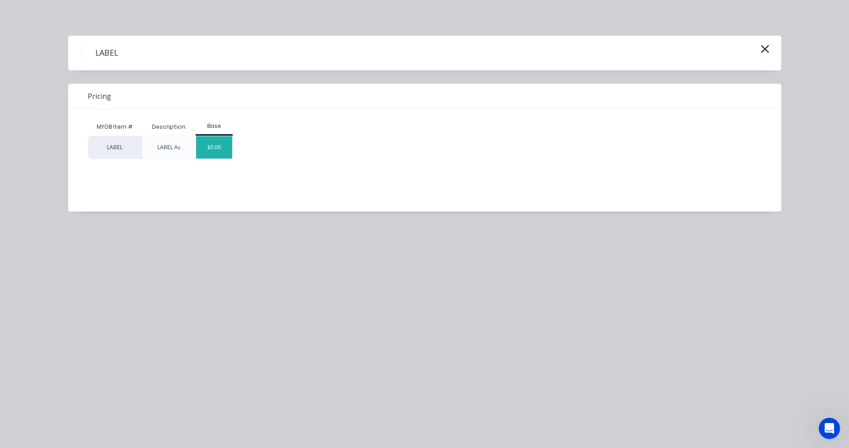
click at [222, 149] on div "$0.00" at bounding box center [214, 147] width 36 height 22
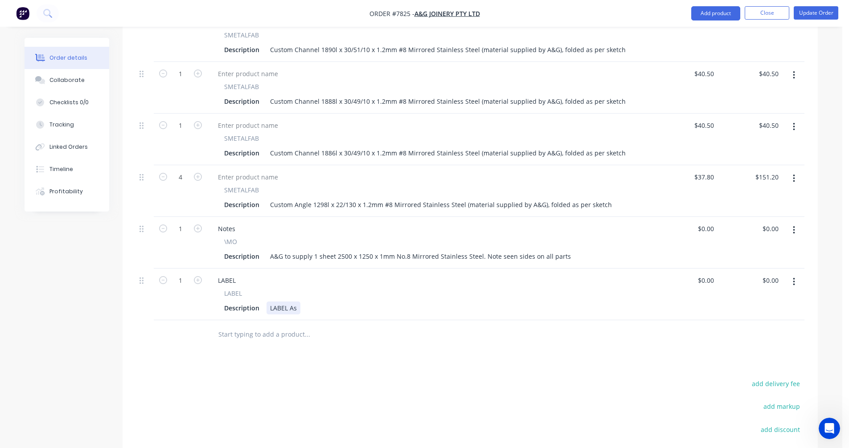
click at [296, 302] on div "LABEL As" at bounding box center [284, 308] width 34 height 13
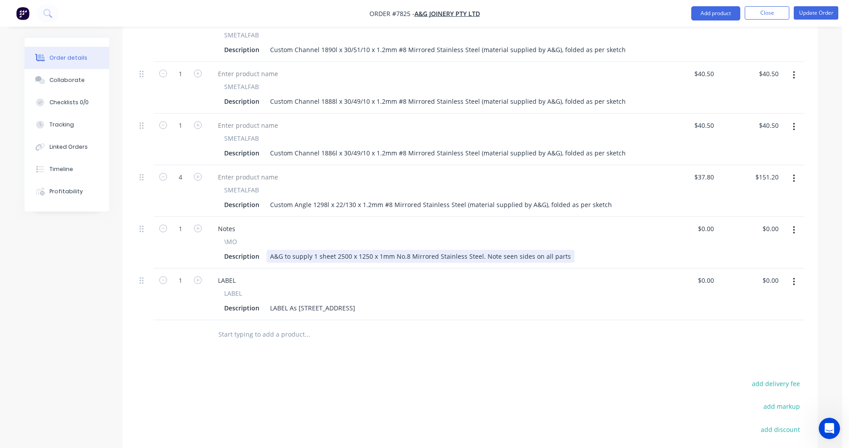
click at [496, 250] on div "A&G to supply 1 sheet 2500 x 1250 x 1mm No.8 Mirrored Stainless Steel. Note see…" at bounding box center [421, 256] width 308 height 13
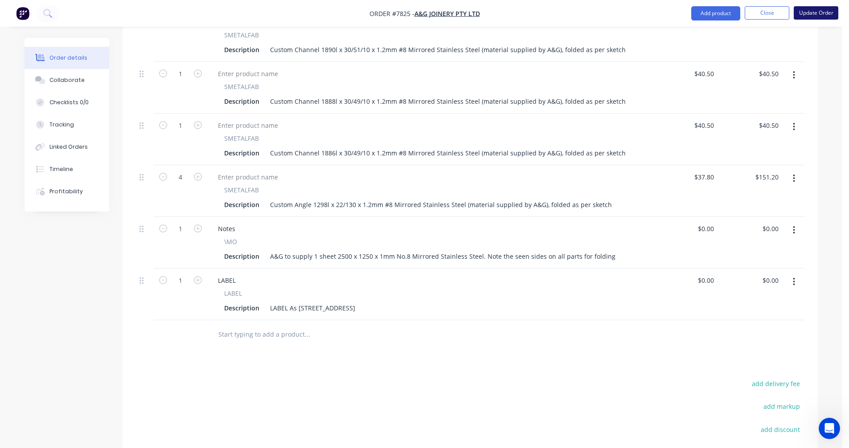
click at [817, 14] on button "Update Order" at bounding box center [816, 12] width 45 height 13
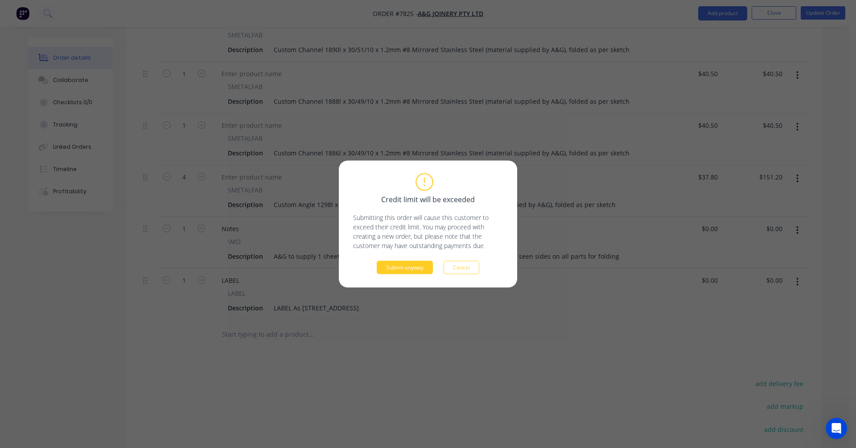
click at [412, 265] on button "Submit anyway" at bounding box center [405, 267] width 56 height 13
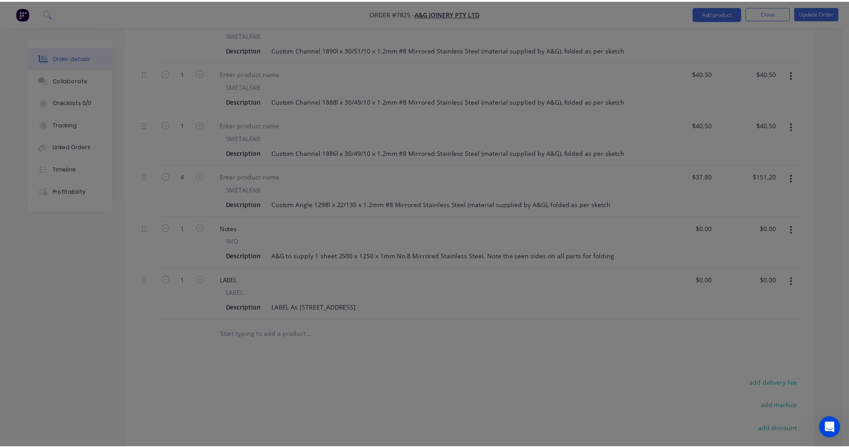
scroll to position [315, 0]
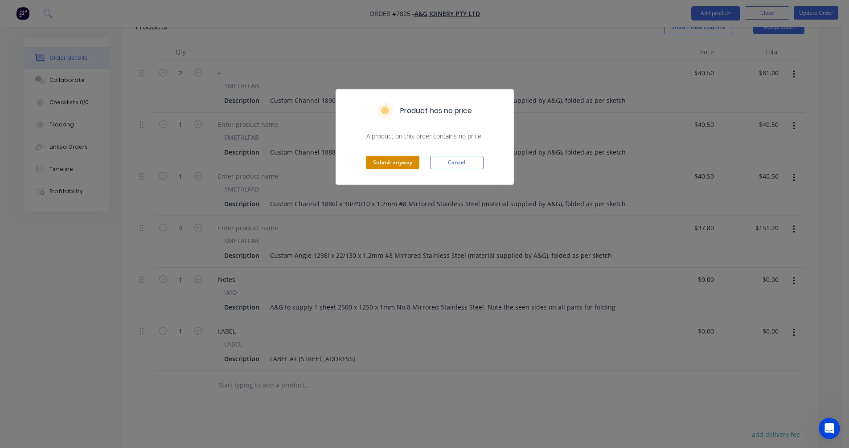
click at [389, 162] on button "Submit anyway" at bounding box center [392, 162] width 53 height 13
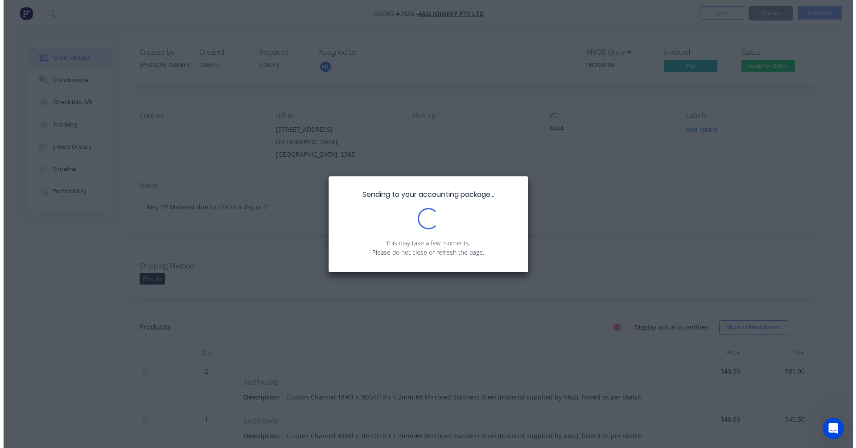
scroll to position [0, 0]
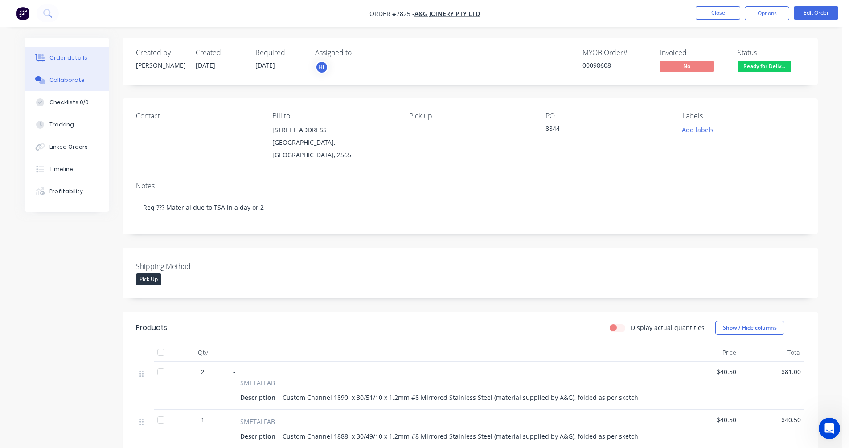
click at [62, 80] on div "Collaborate" at bounding box center [66, 80] width 35 height 8
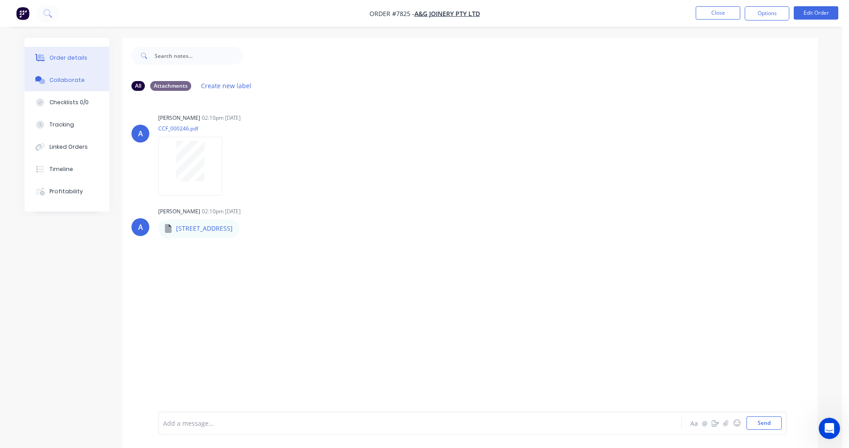
click at [73, 57] on div "Order details" at bounding box center [68, 58] width 38 height 8
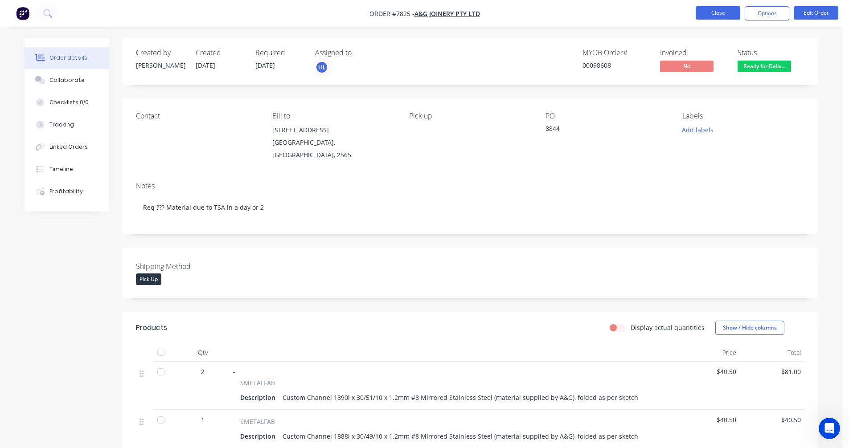
click at [716, 14] on button "Close" at bounding box center [718, 12] width 45 height 13
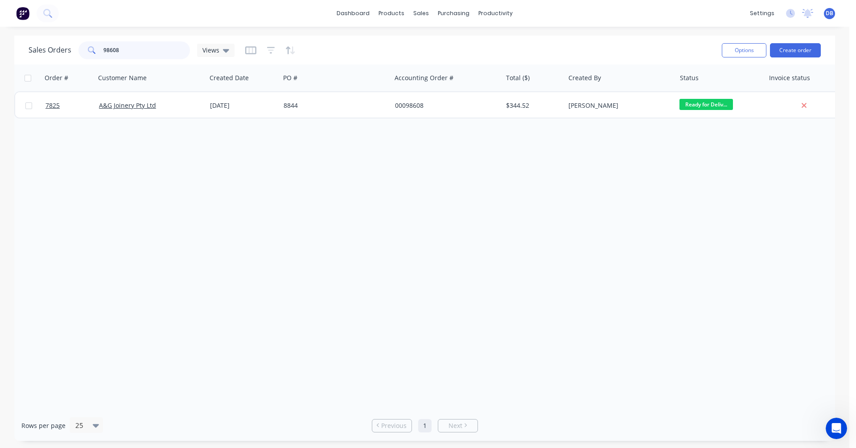
drag, startPoint x: 122, startPoint y: 49, endPoint x: 96, endPoint y: 49, distance: 25.9
click at [96, 49] on div "98608" at bounding box center [133, 50] width 111 height 18
